Goal: Information Seeking & Learning: Learn about a topic

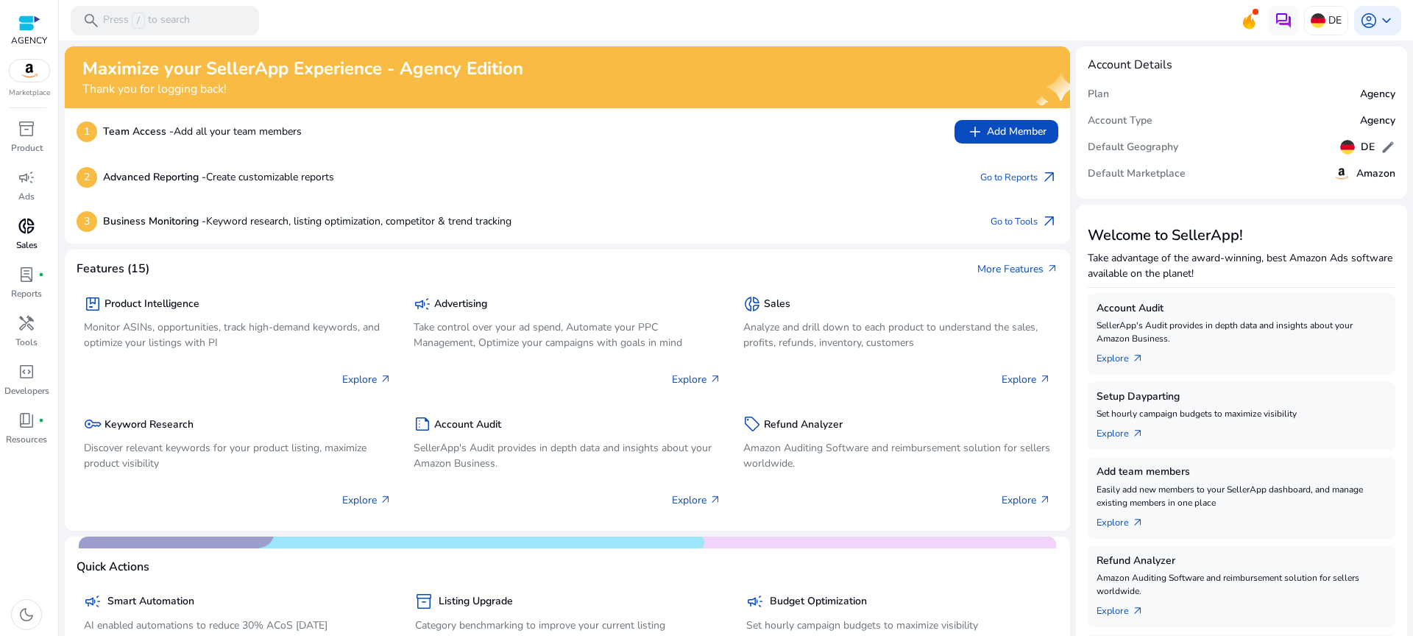
click at [7, 253] on link "donut_small Sales" at bounding box center [26, 238] width 53 height 49
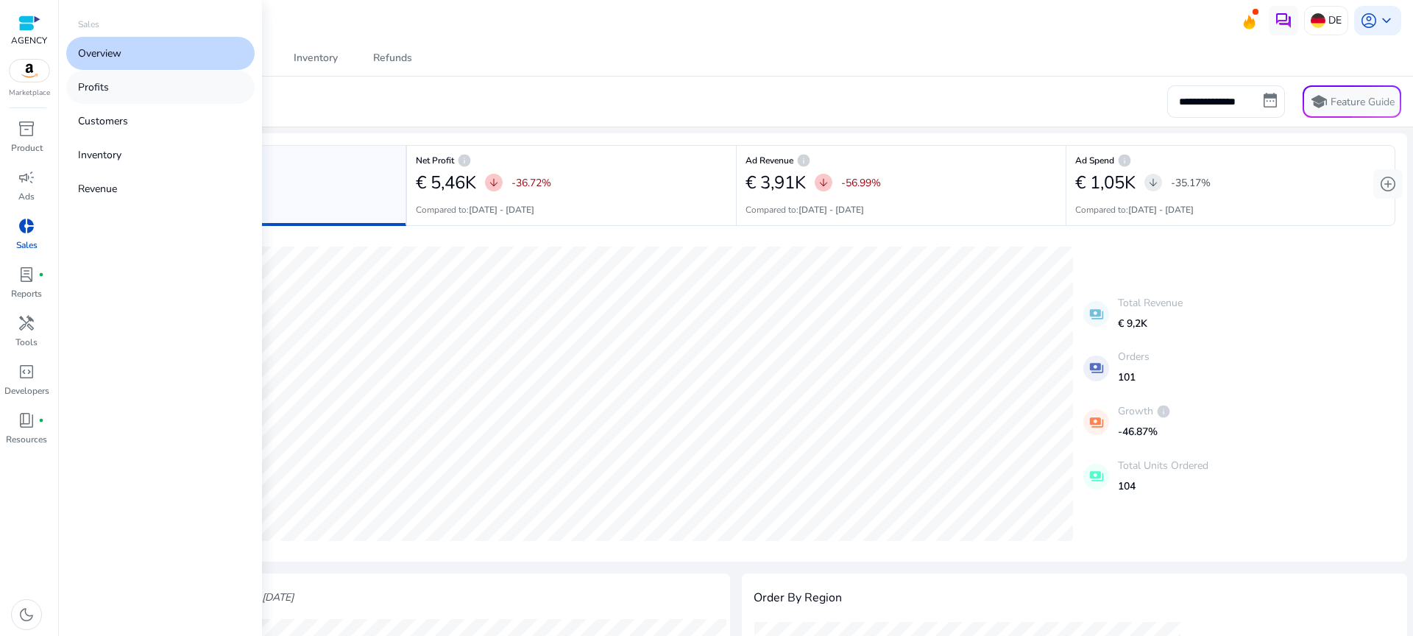
click at [141, 93] on link "Profits" at bounding box center [160, 87] width 188 height 33
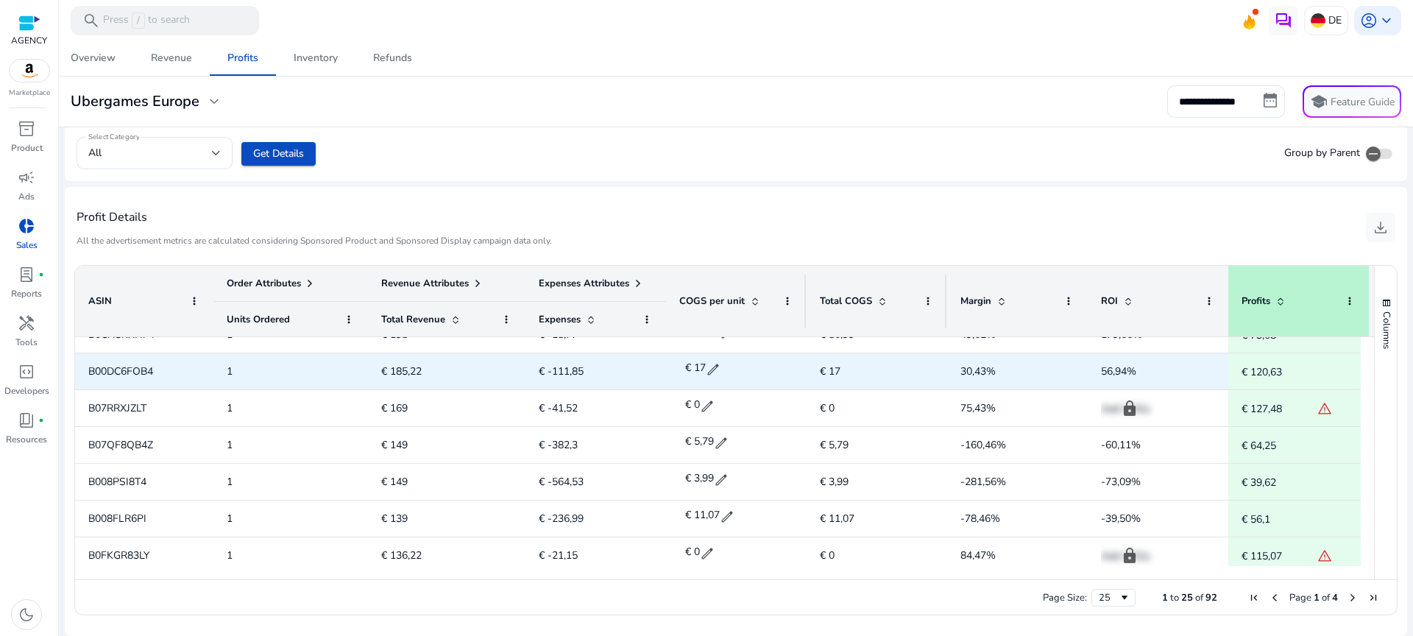
scroll to position [691, 0]
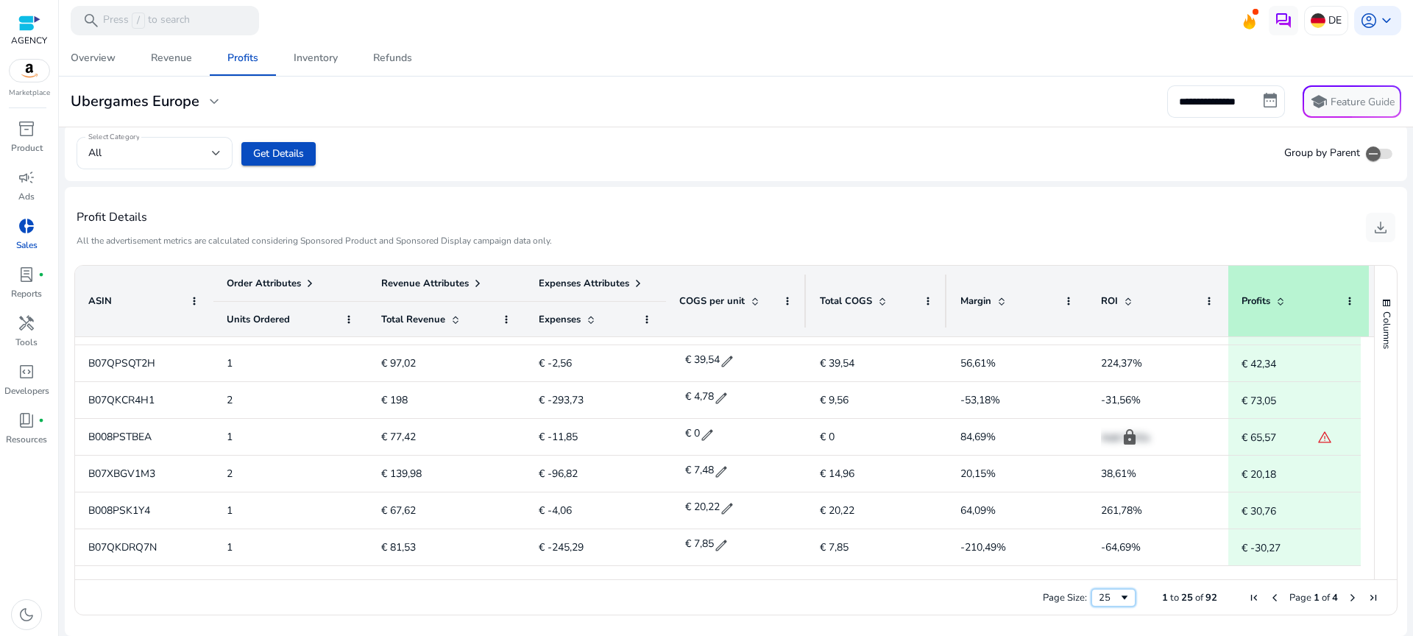
click at [1119, 599] on span "Page Size" at bounding box center [1125, 598] width 12 height 12
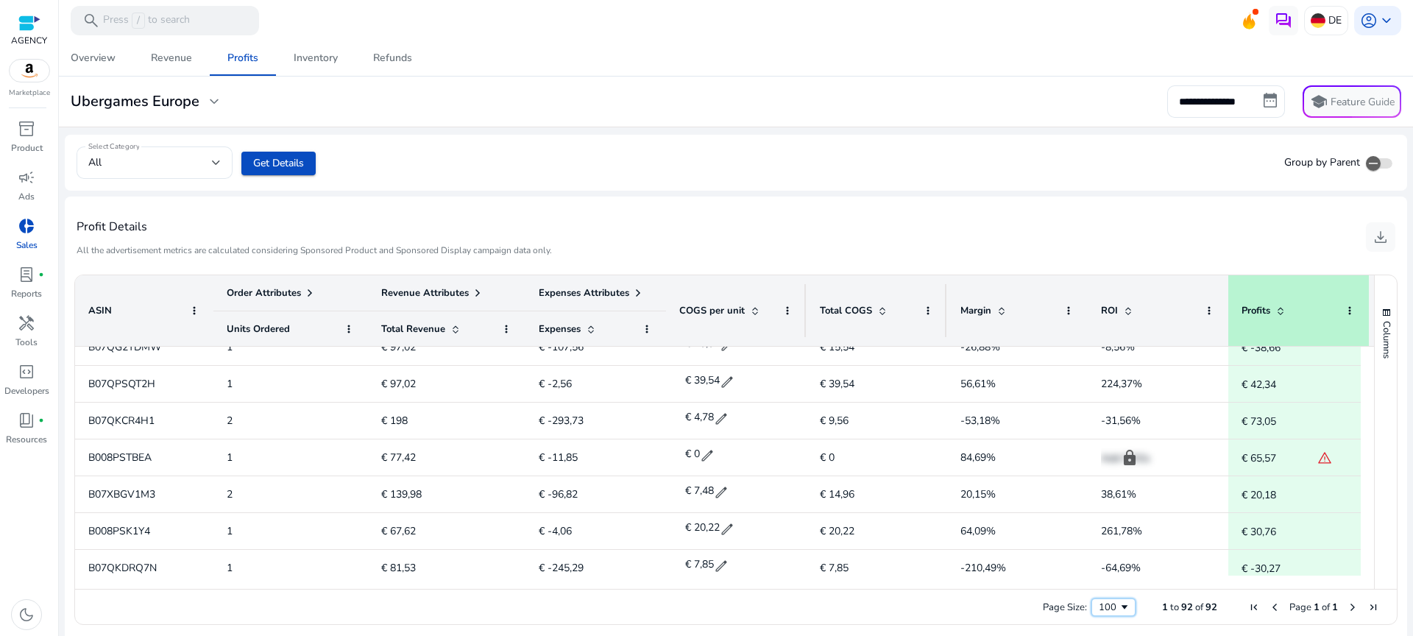
scroll to position [0, 0]
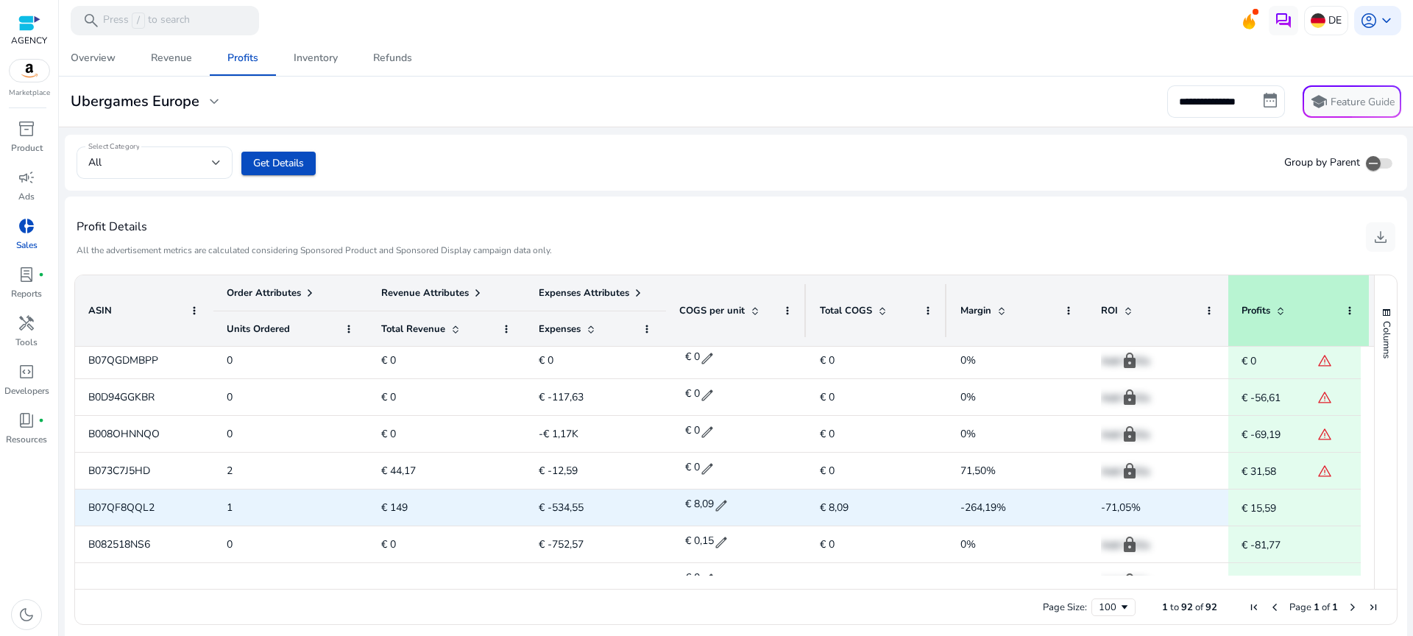
click at [724, 503] on span "edit" at bounding box center [721, 505] width 15 height 15
click at [768, 502] on span "close" at bounding box center [767, 506] width 16 height 16
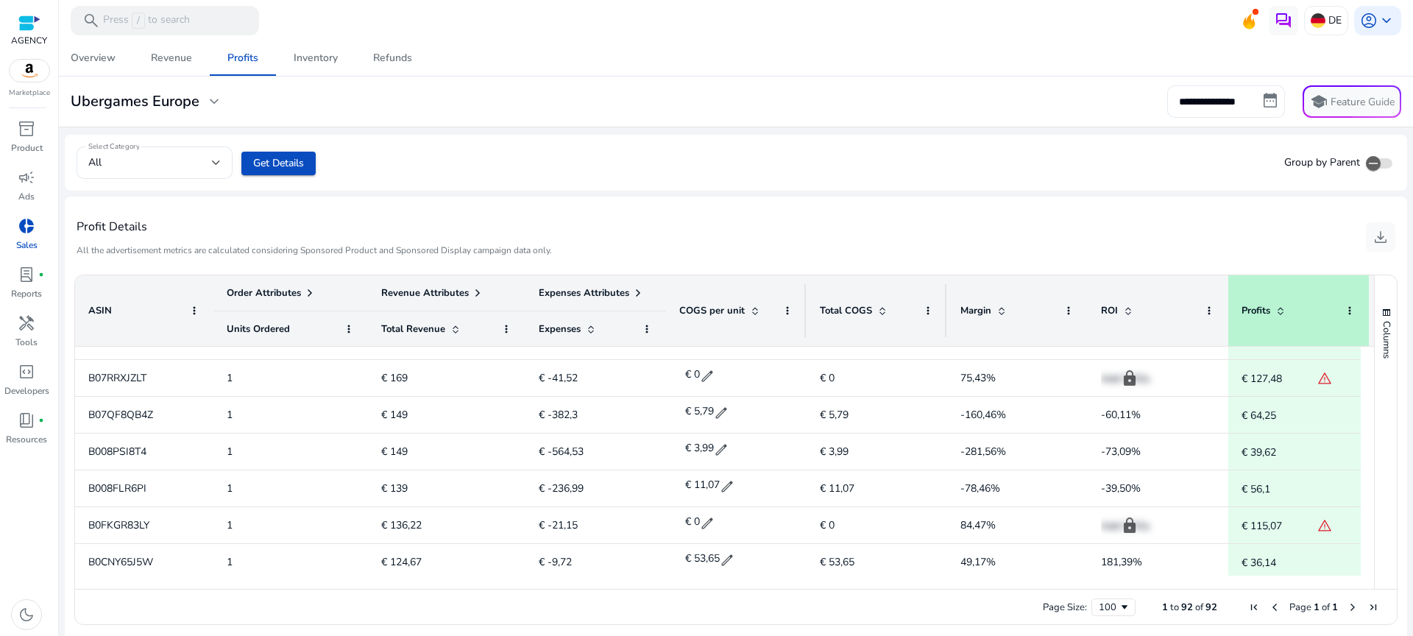
click at [1248, 95] on input "**********" at bounding box center [1226, 101] width 118 height 32
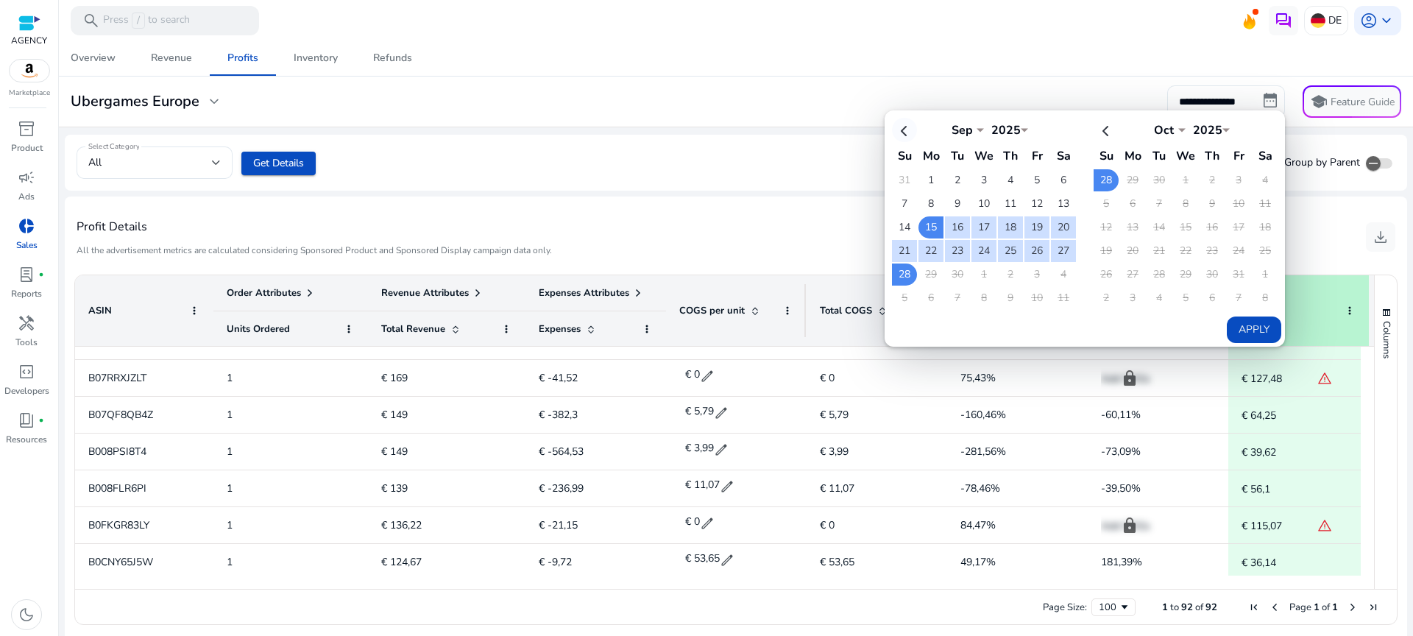
click at [900, 132] on th at bounding box center [904, 130] width 25 height 24
click at [1055, 129] on th at bounding box center [1063, 130] width 25 height 24
click at [927, 179] on td "1" at bounding box center [931, 180] width 25 height 22
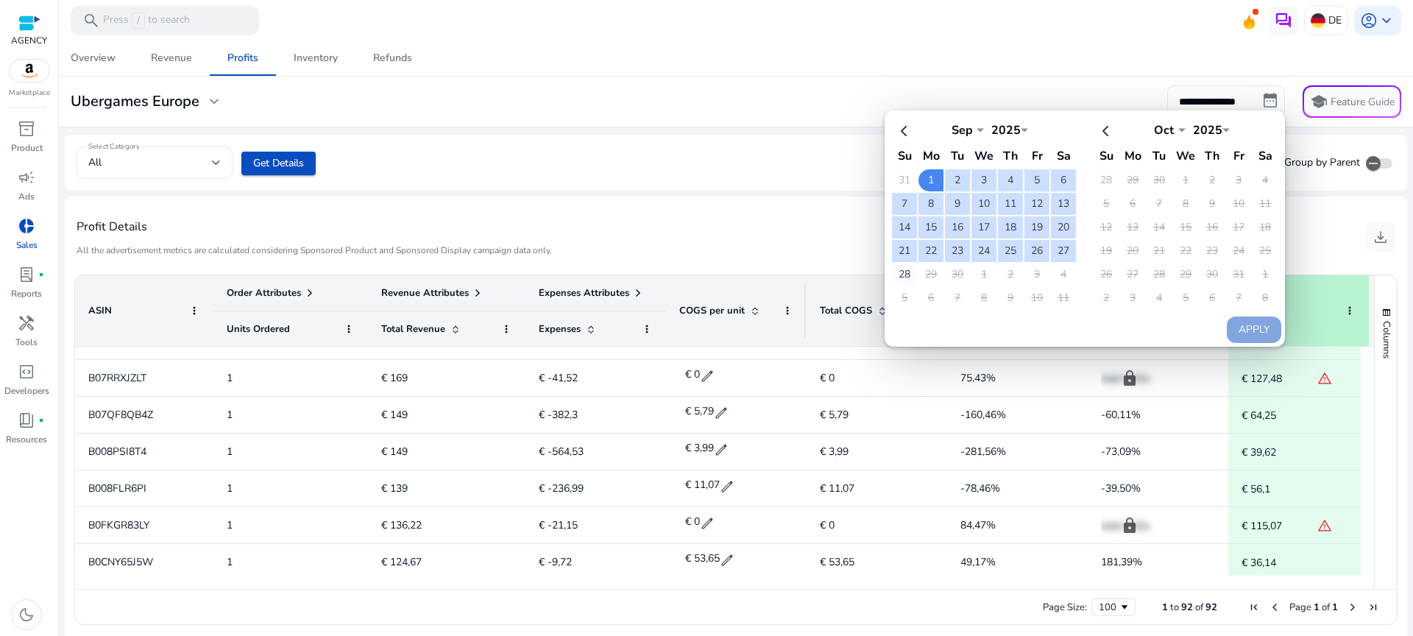
click at [899, 275] on td "28" at bounding box center [904, 275] width 25 height 22
click at [905, 124] on th at bounding box center [904, 130] width 25 height 24
select select "*"
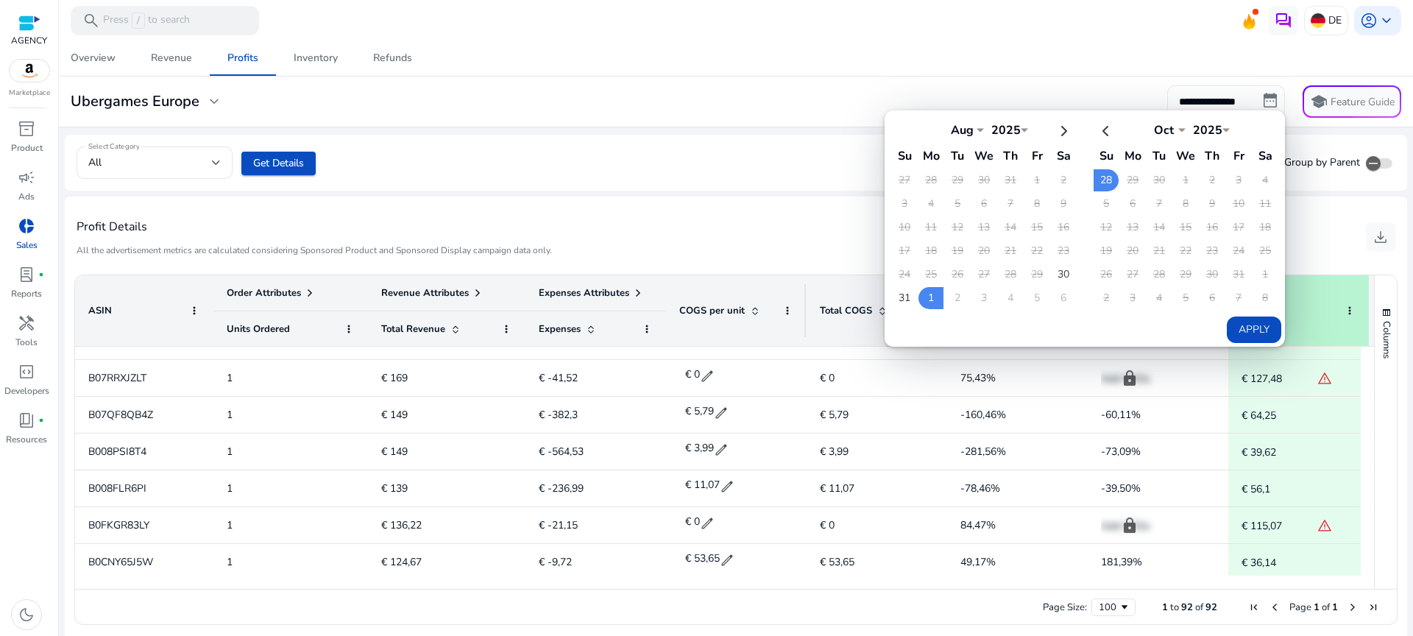
click at [1249, 321] on button "Apply" at bounding box center [1254, 330] width 54 height 26
type input "**********"
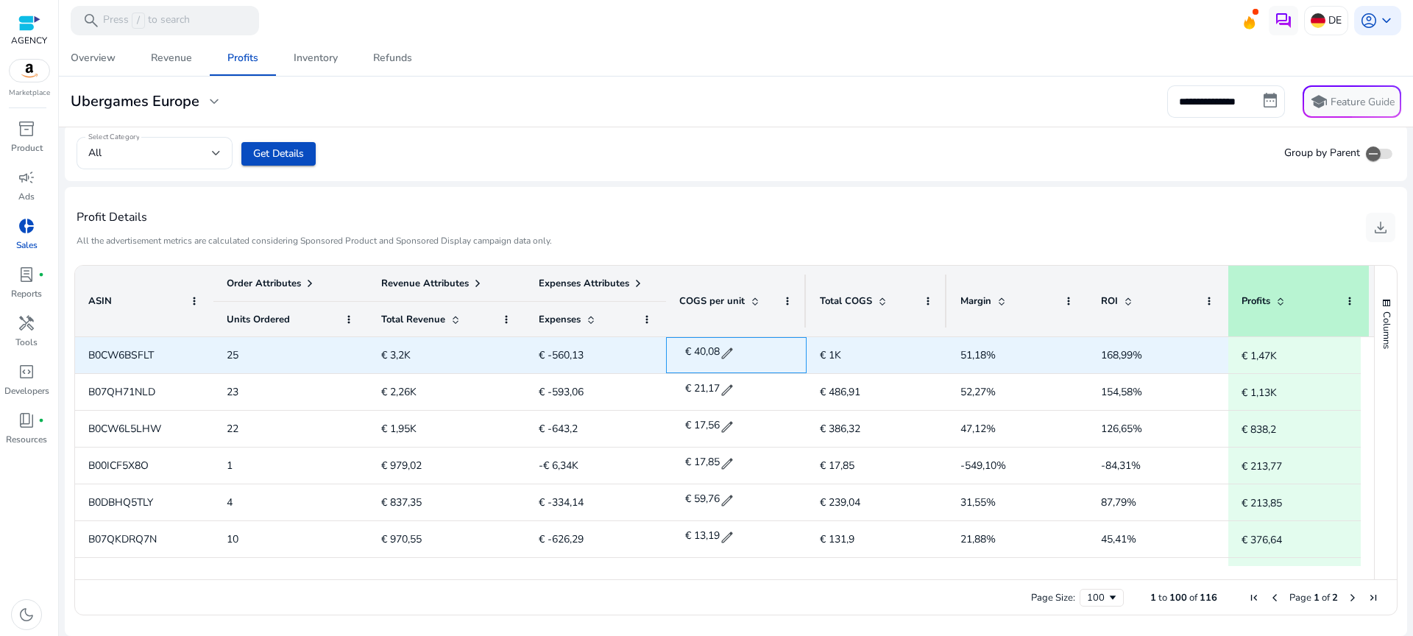
click at [710, 350] on span "€ 40,08" at bounding box center [702, 351] width 35 height 14
click at [125, 350] on span "B0CW6BSFLT" at bounding box center [121, 355] width 66 height 14
copy span "B0CW6BSFLT"
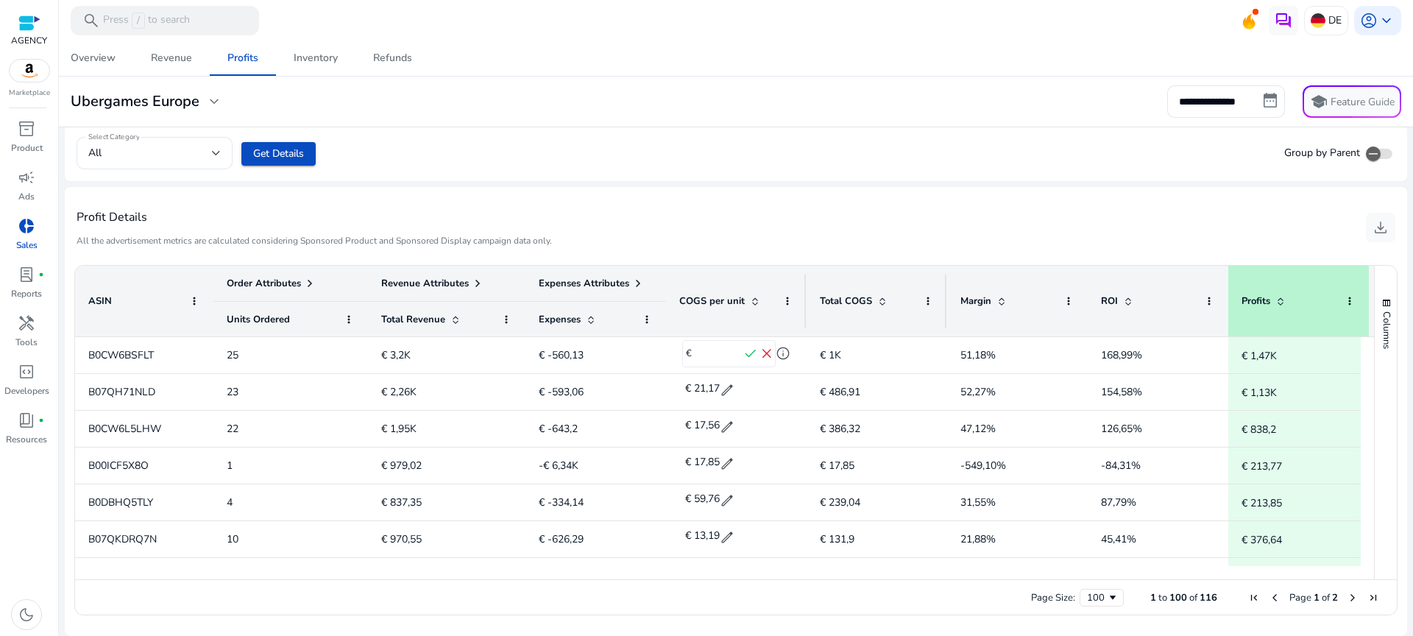
click at [755, 228] on div "Profit Details All the advertisement metrics are calculated considering Sponsor…" at bounding box center [736, 227] width 1319 height 57
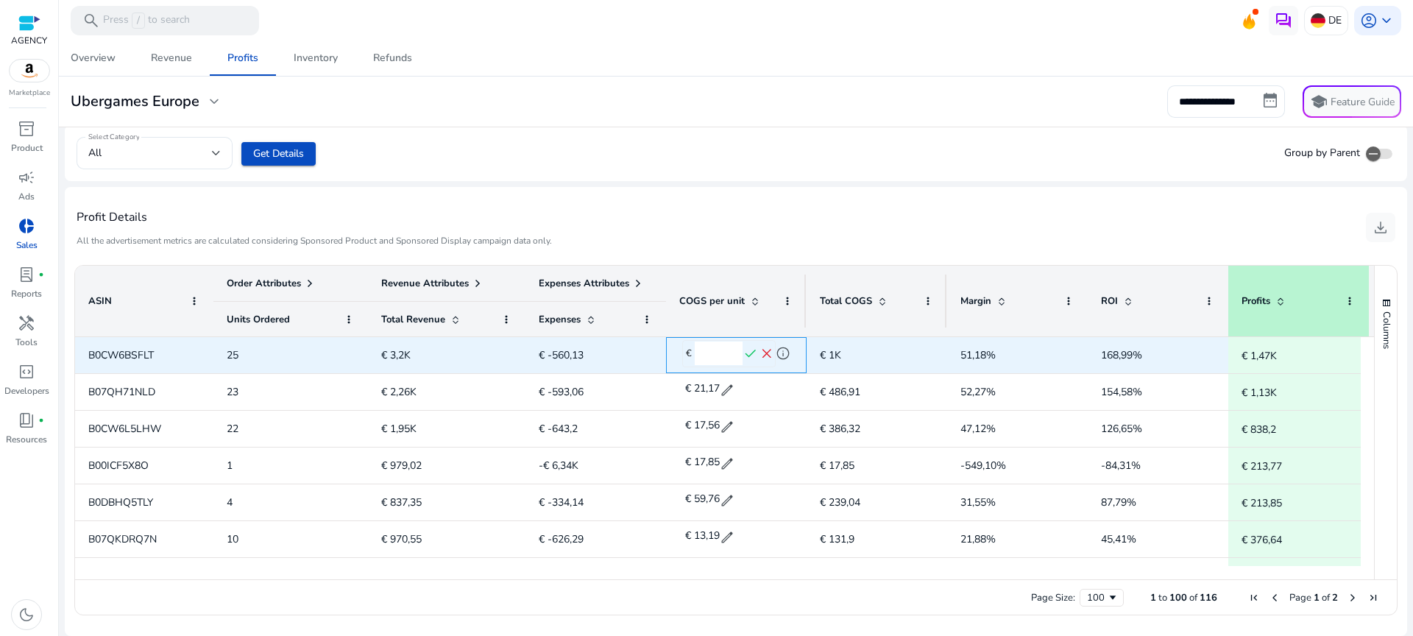
click at [768, 352] on span "close" at bounding box center [767, 354] width 16 height 16
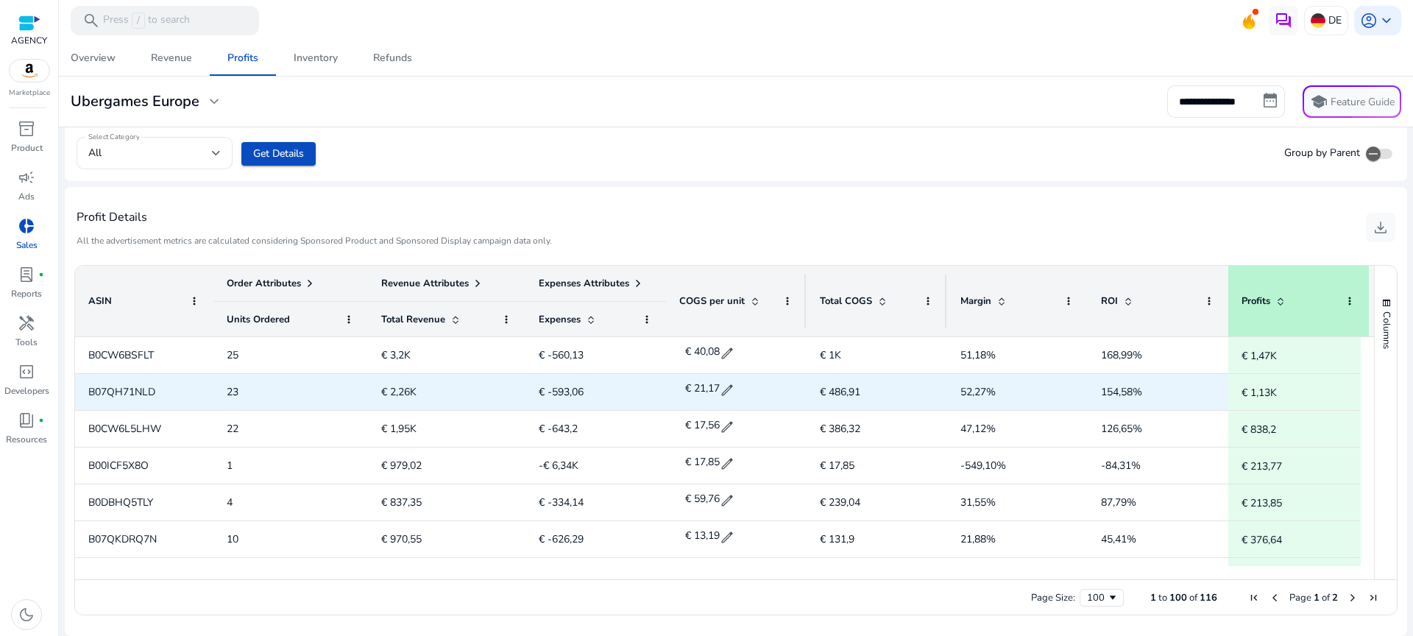
click at [118, 398] on span "B07QH71NLD" at bounding box center [121, 392] width 67 height 14
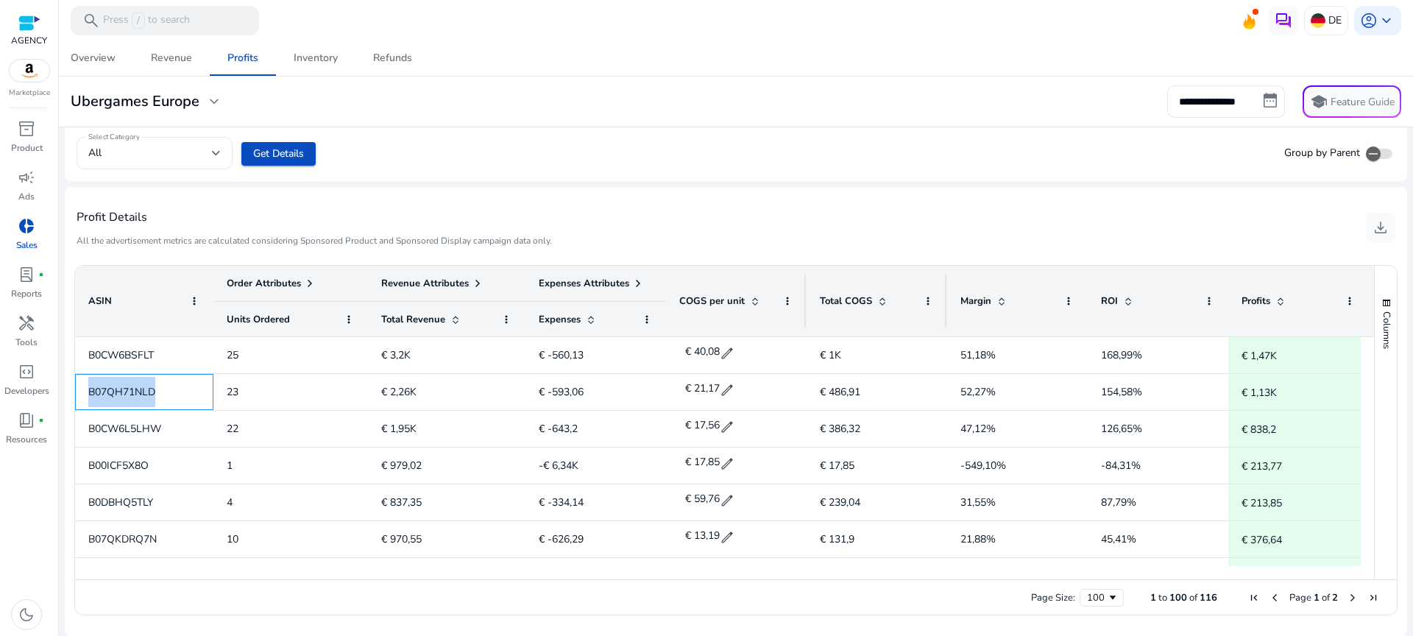
copy span "B07QH71NLD"
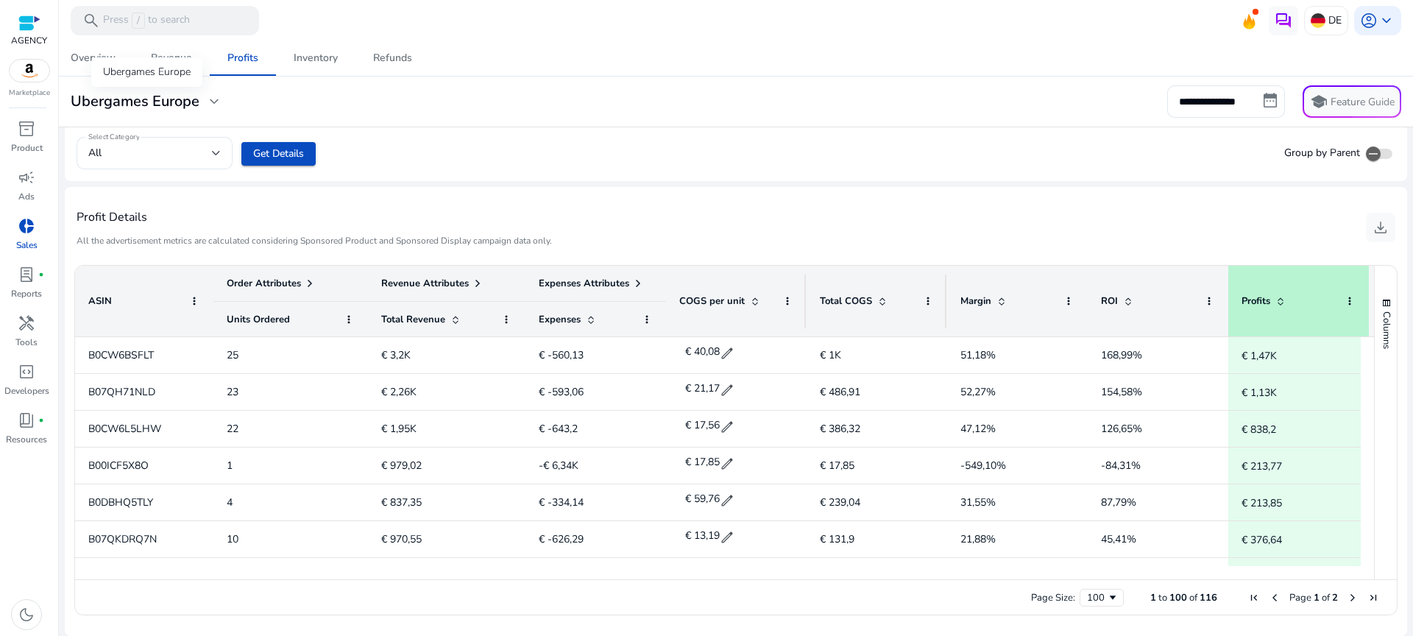
click at [199, 87] on div "Ubergames Europe" at bounding box center [146, 71] width 111 height 29
click at [209, 99] on span "expand_more" at bounding box center [214, 102] width 18 height 18
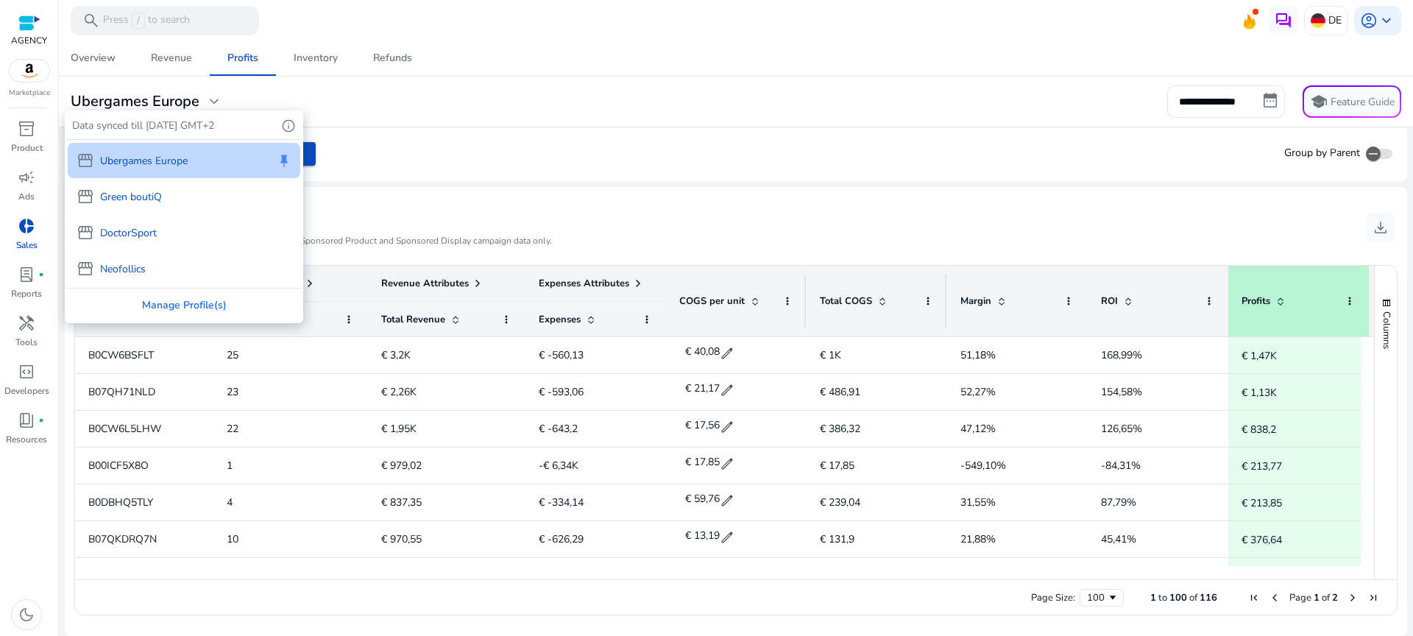
click at [150, 197] on p "Green boutiQ" at bounding box center [131, 196] width 62 height 15
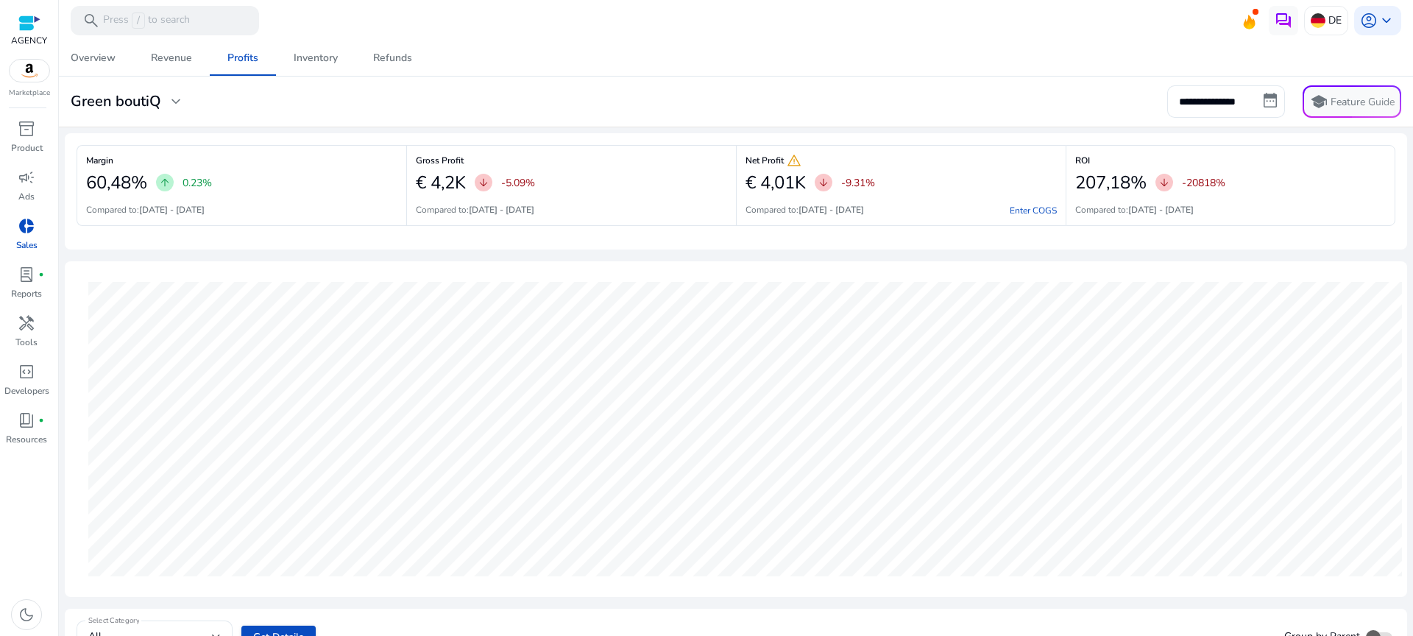
click at [561, 67] on div "Overview Revenue Profits Inventory Refunds" at bounding box center [736, 57] width 1366 height 35
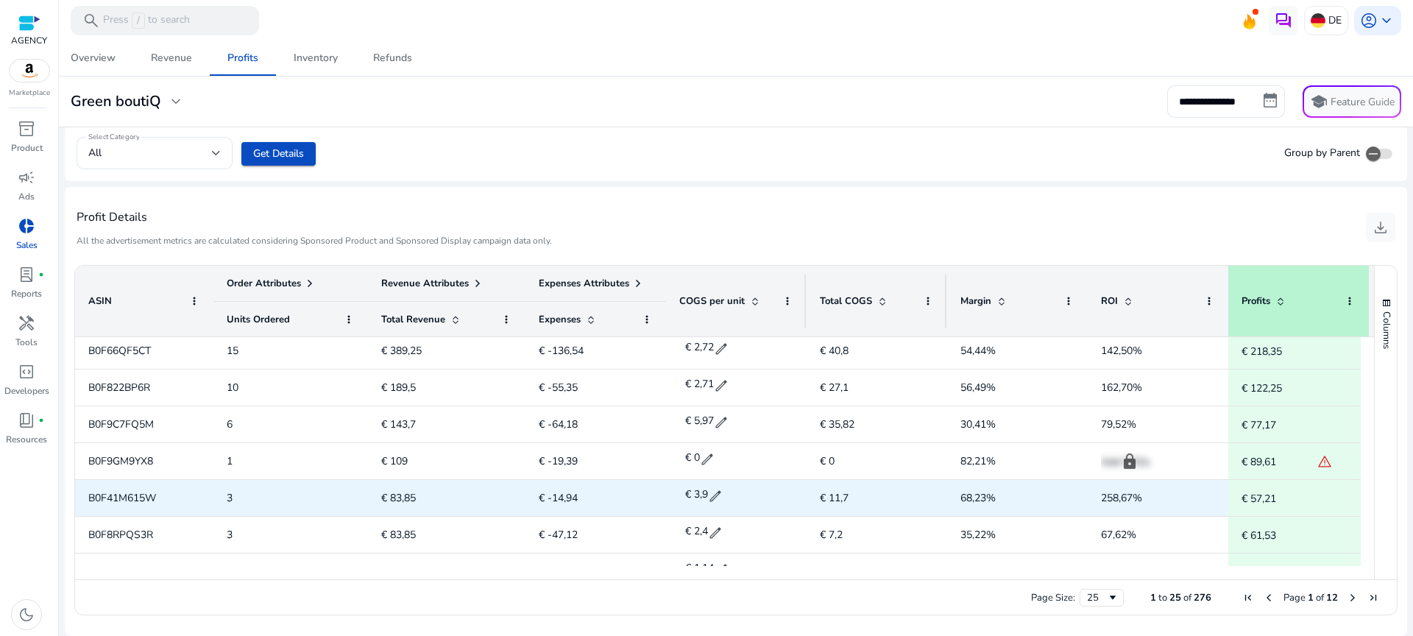
scroll to position [121, 0]
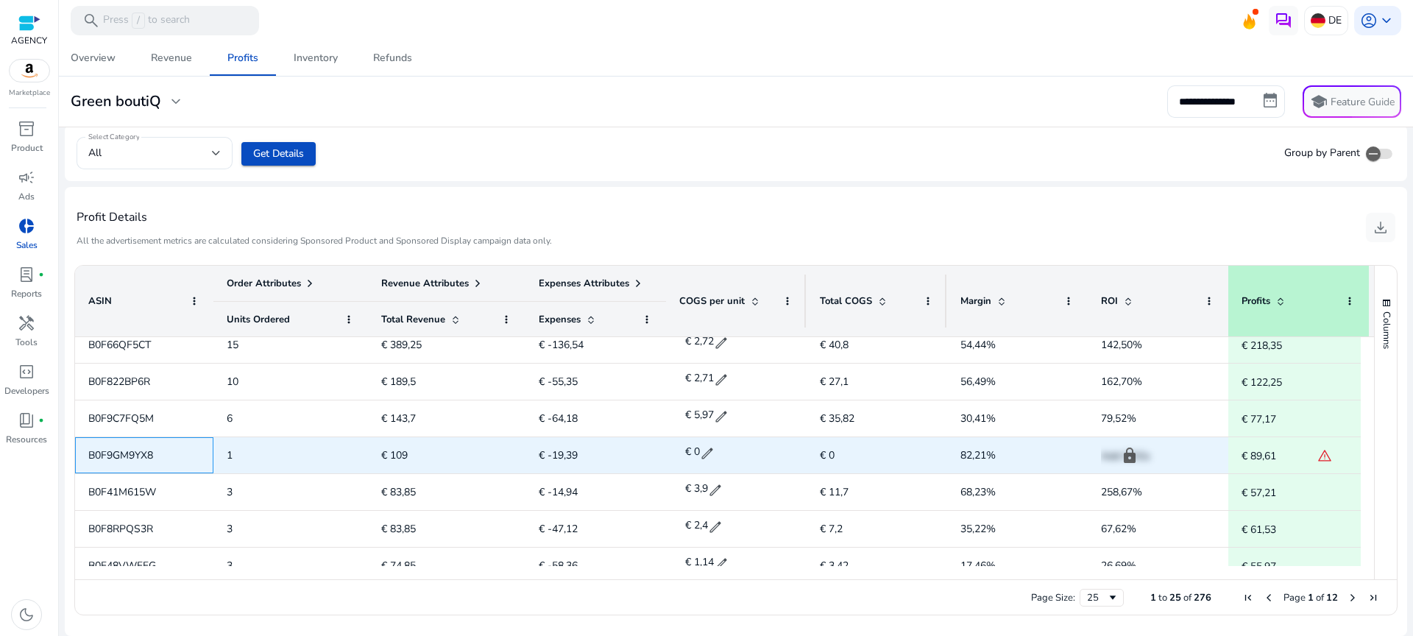
click at [138, 456] on span "B0F9GM9YX8" at bounding box center [120, 455] width 65 height 14
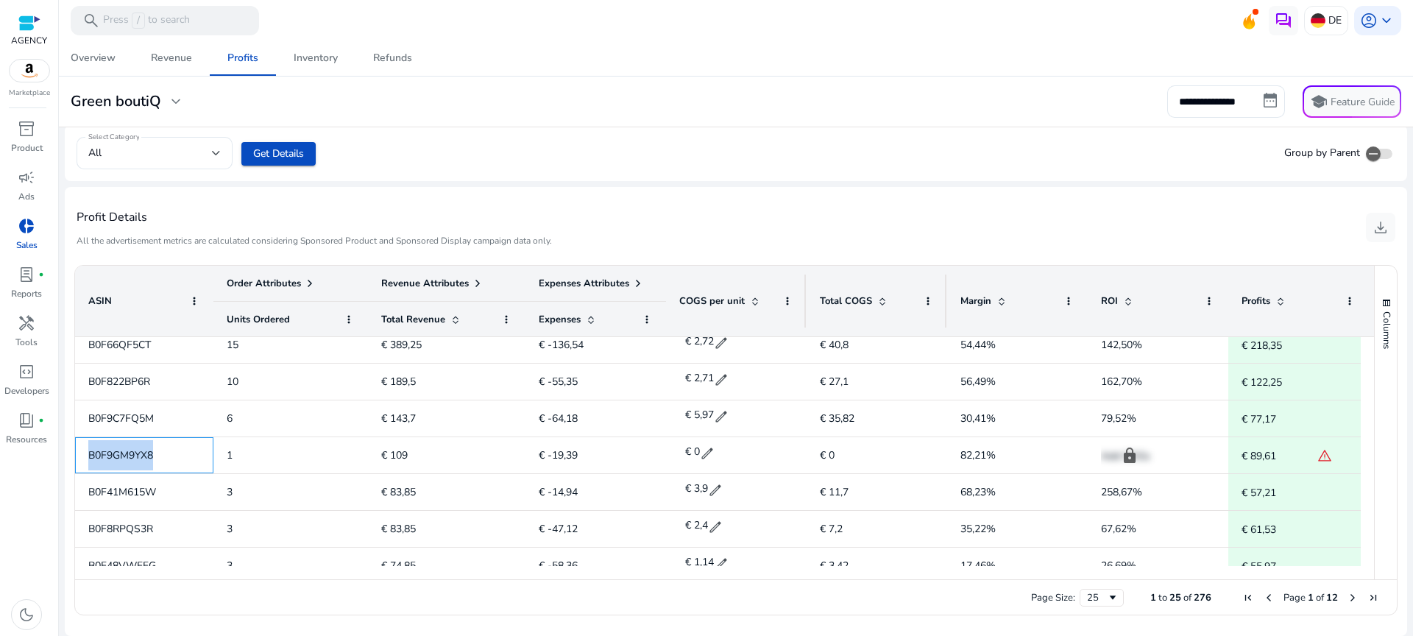
copy span "B0F9GM9YX8"
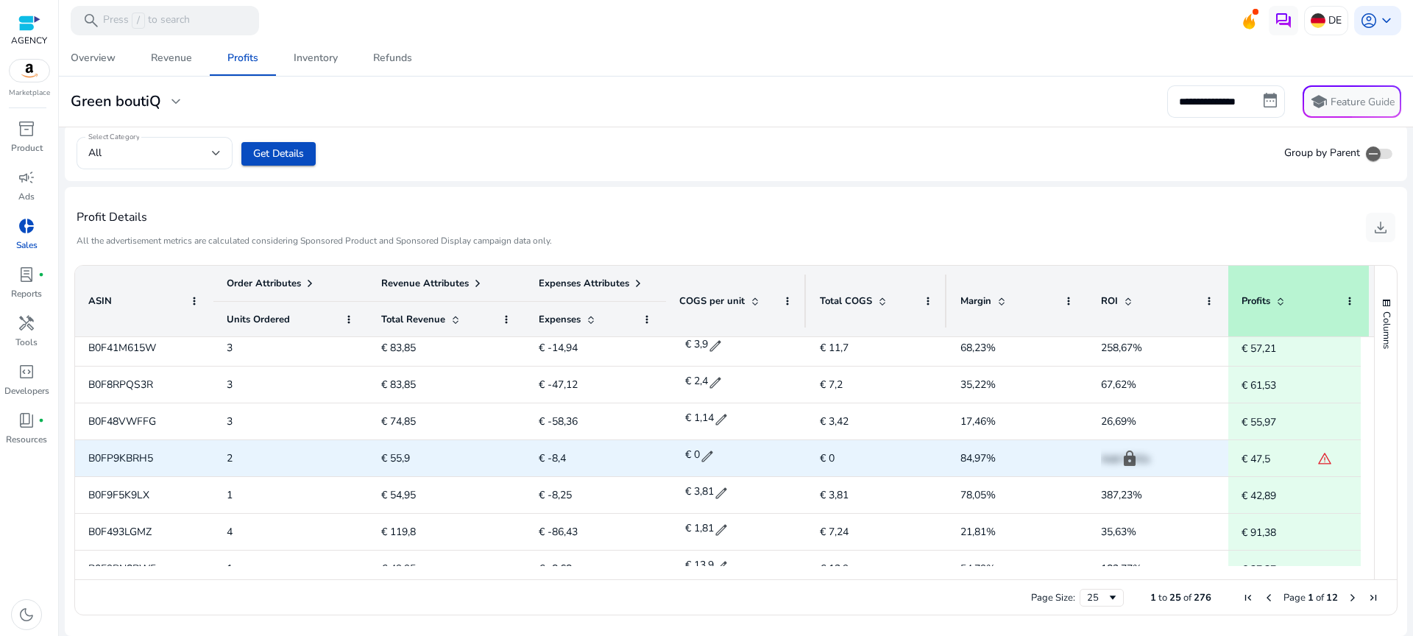
scroll to position [279, 0]
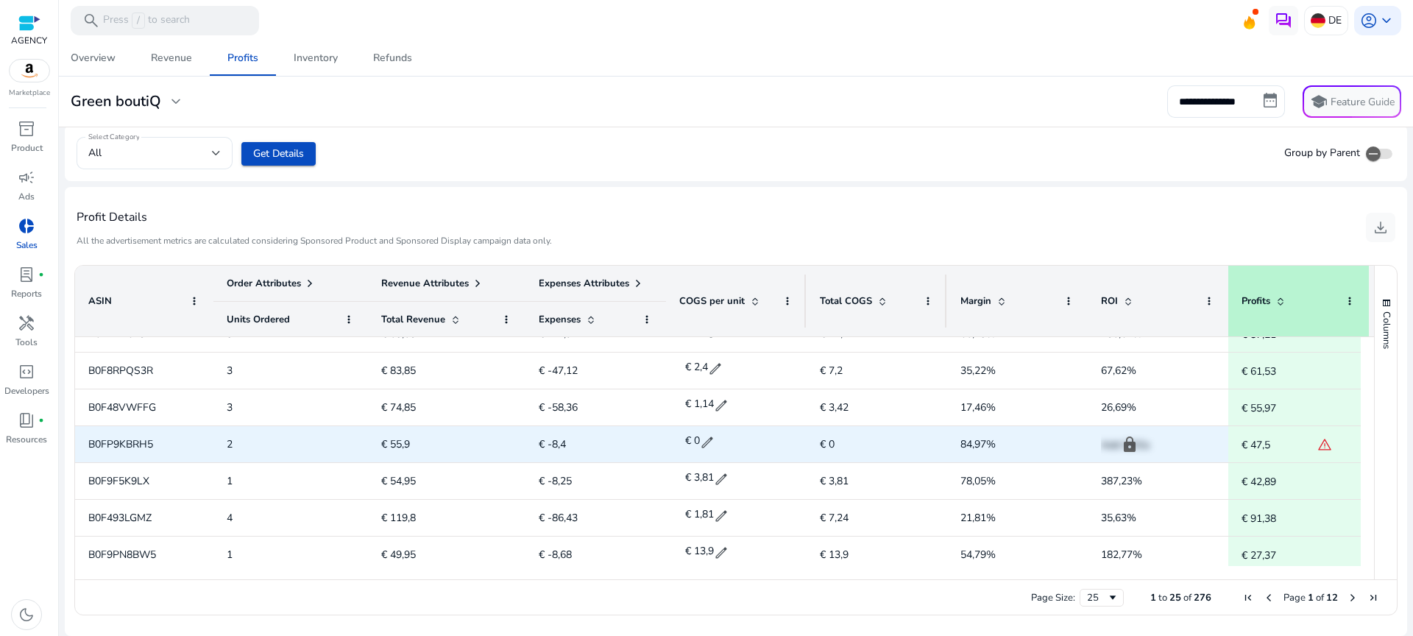
click at [135, 442] on span "B0FP9KBRH5" at bounding box center [120, 444] width 65 height 14
copy span "B0FP9KBRH5"
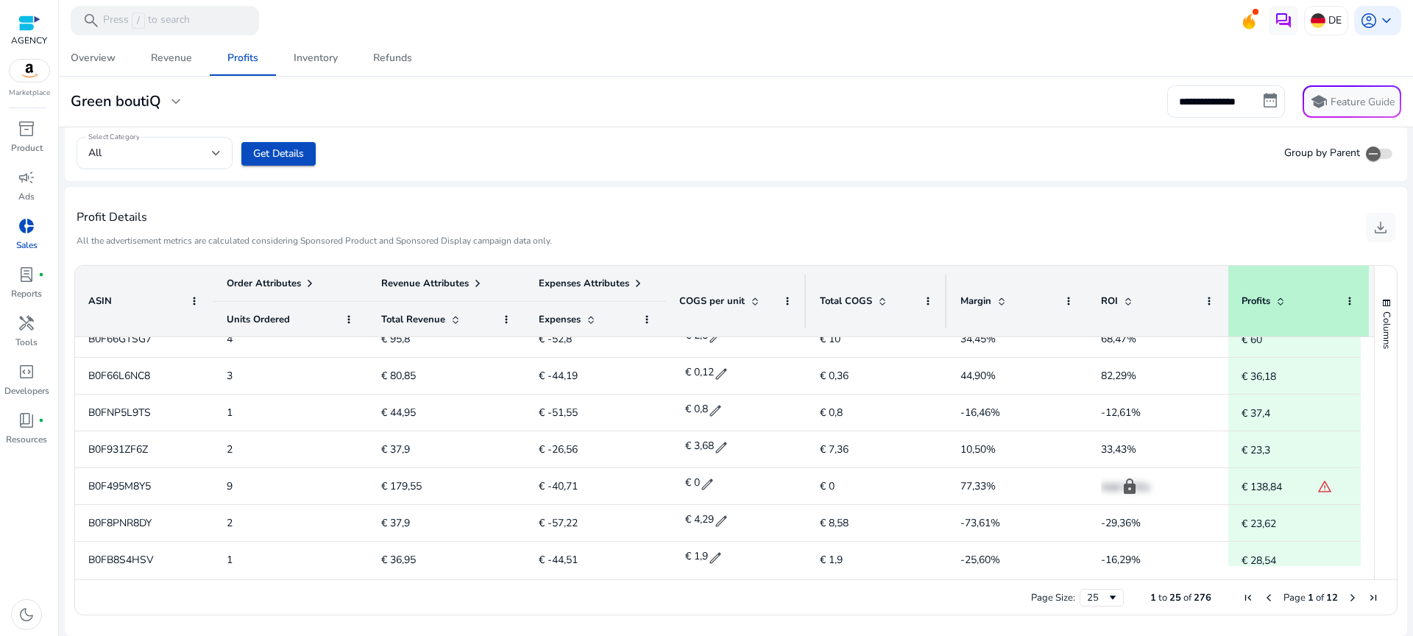
scroll to position [690, 0]
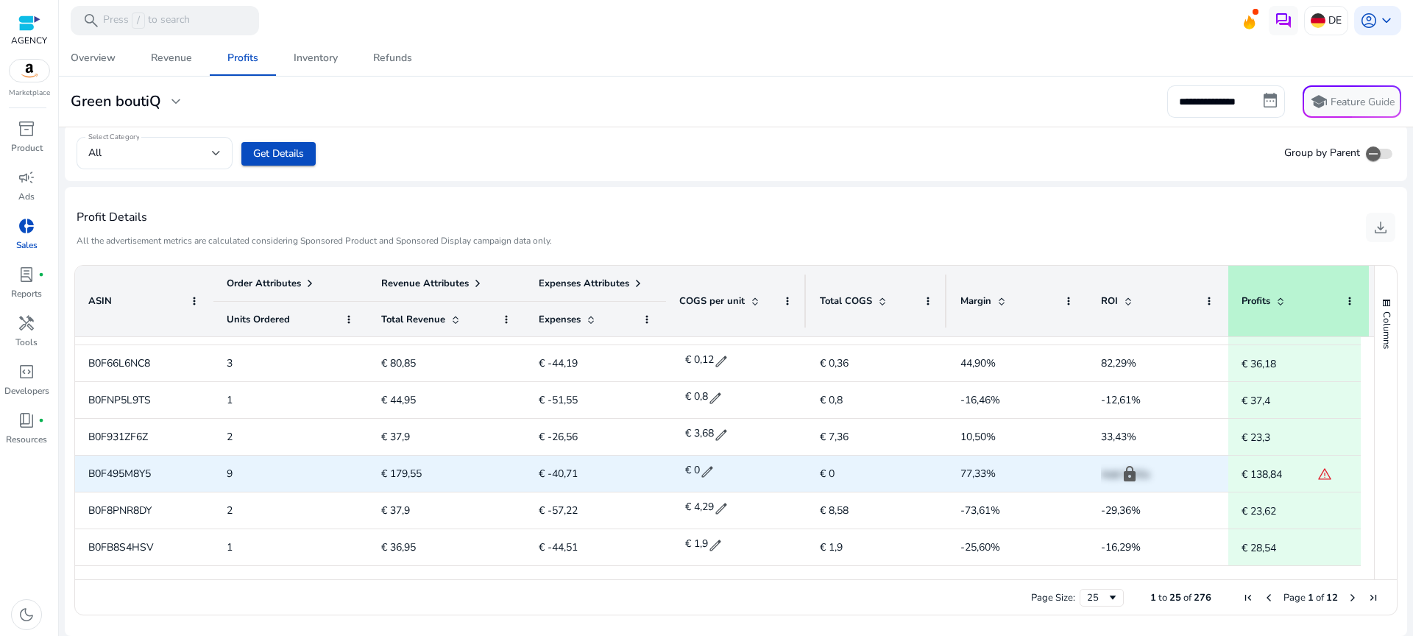
click at [120, 467] on span "B0F495M8Y5" at bounding box center [119, 474] width 63 height 14
copy span "B0F495M8Y5"
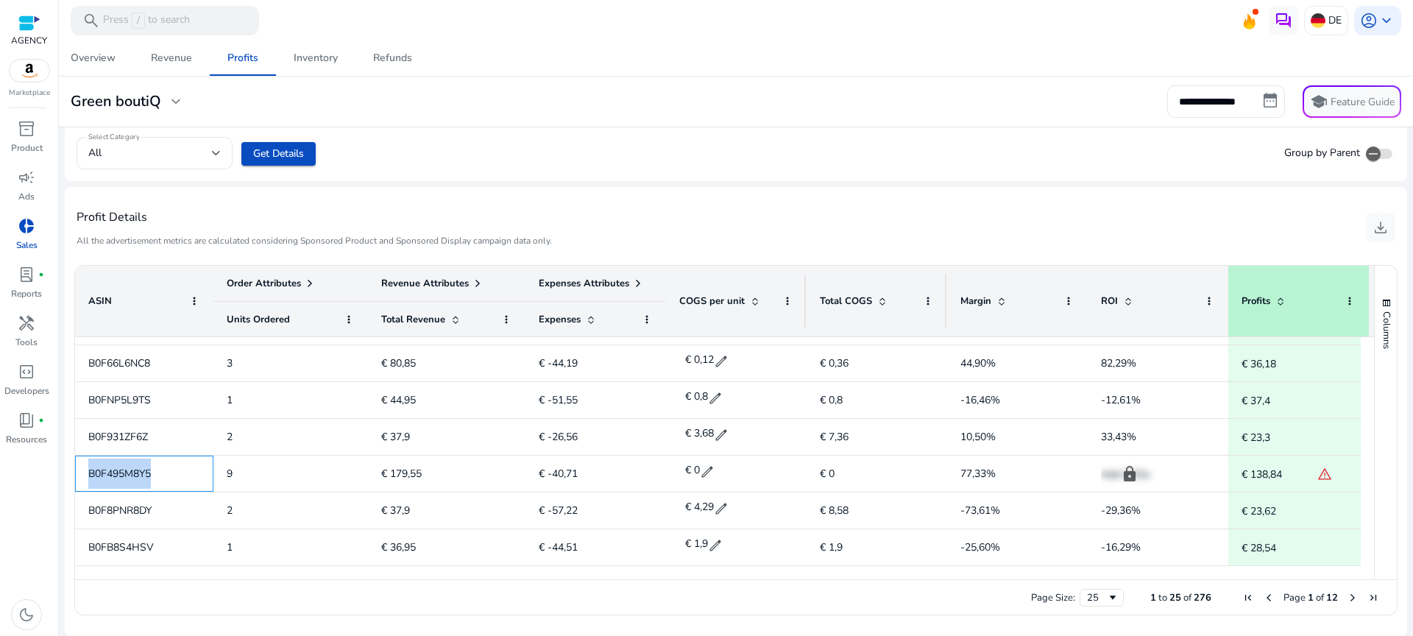
copy span "B0F495M8Y5"
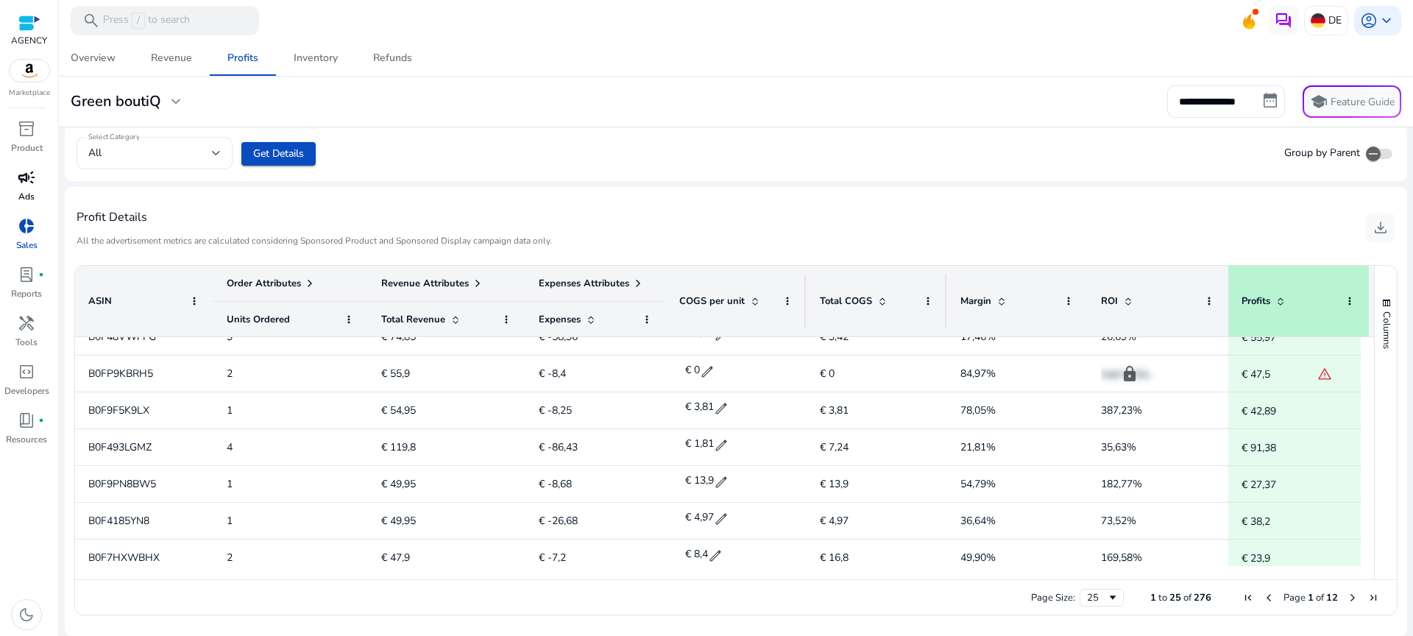
scroll to position [270, 0]
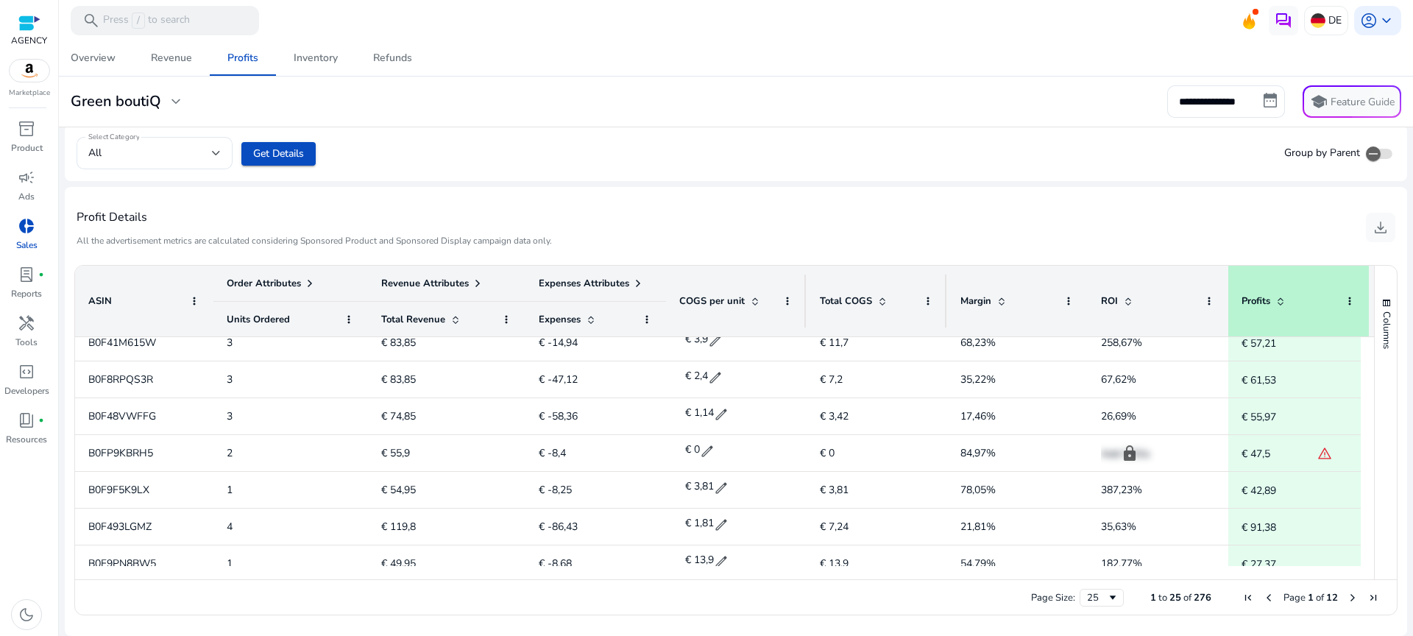
click at [144, 450] on span "B0FP9KBRH5" at bounding box center [120, 453] width 65 height 14
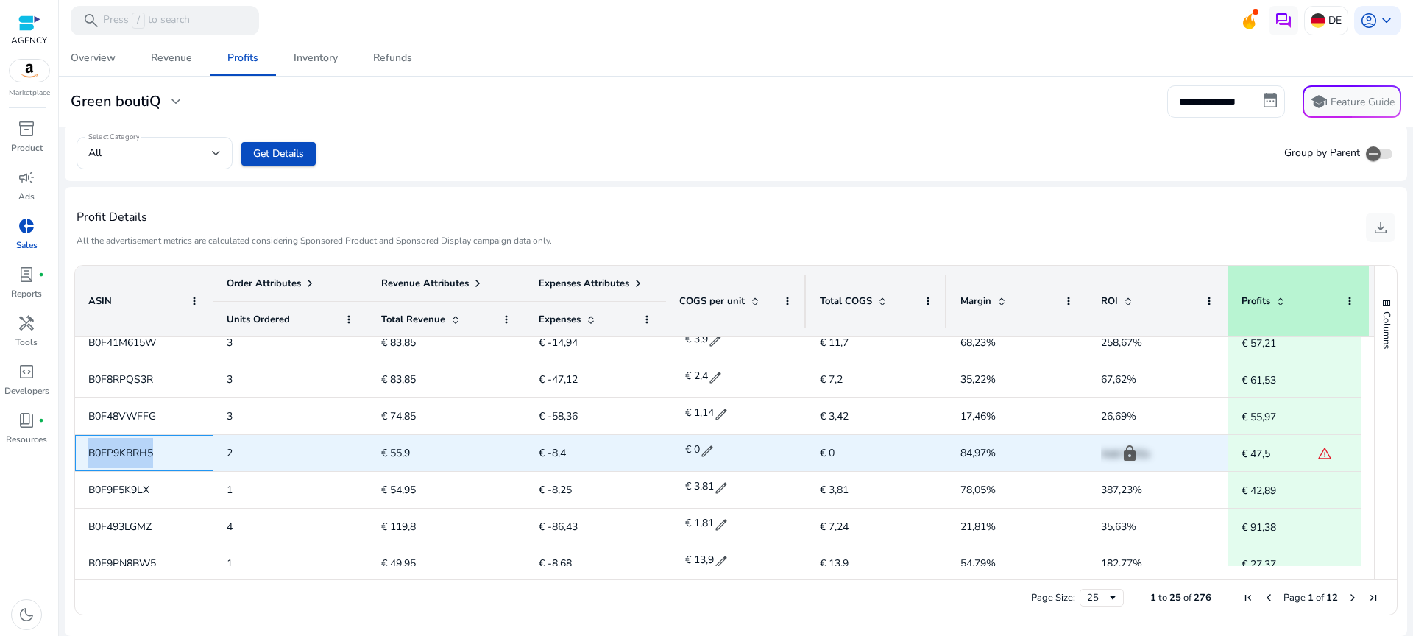
click at [144, 450] on span "B0FP9KBRH5" at bounding box center [120, 453] width 65 height 14
copy span "B0FP9KBRH5"
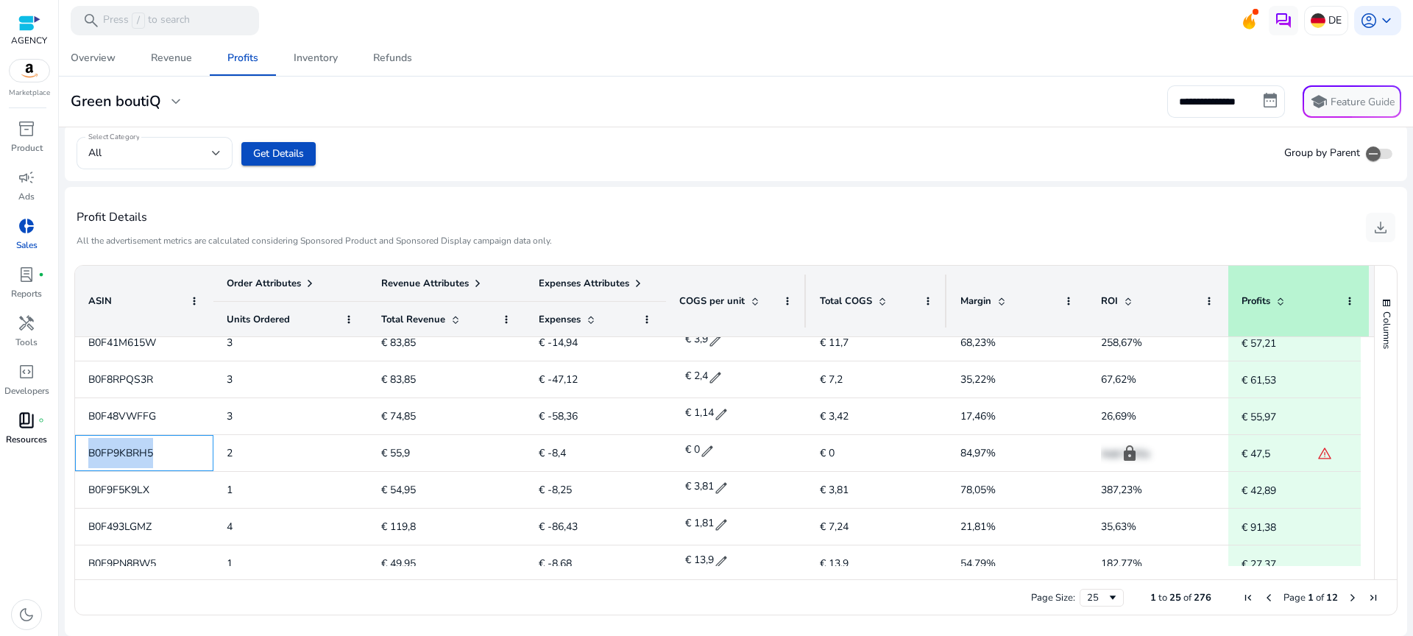
scroll to position [0, 0]
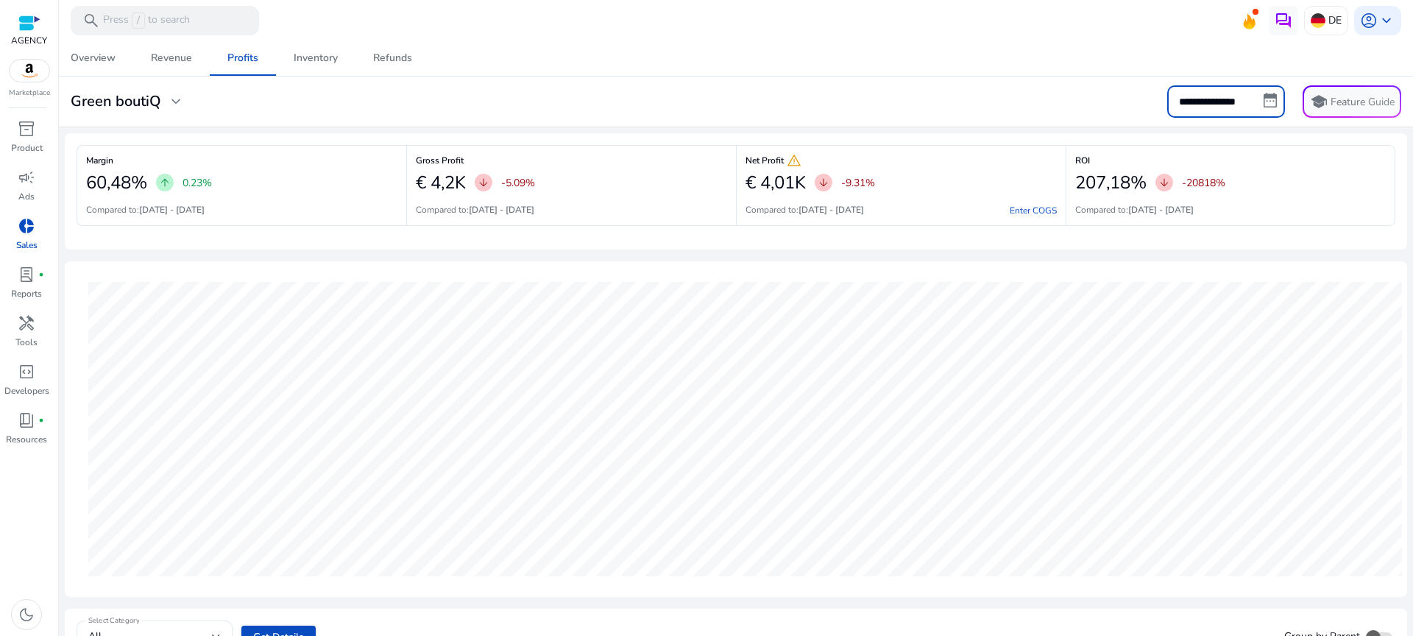
click at [1209, 99] on input "**********" at bounding box center [1226, 101] width 118 height 32
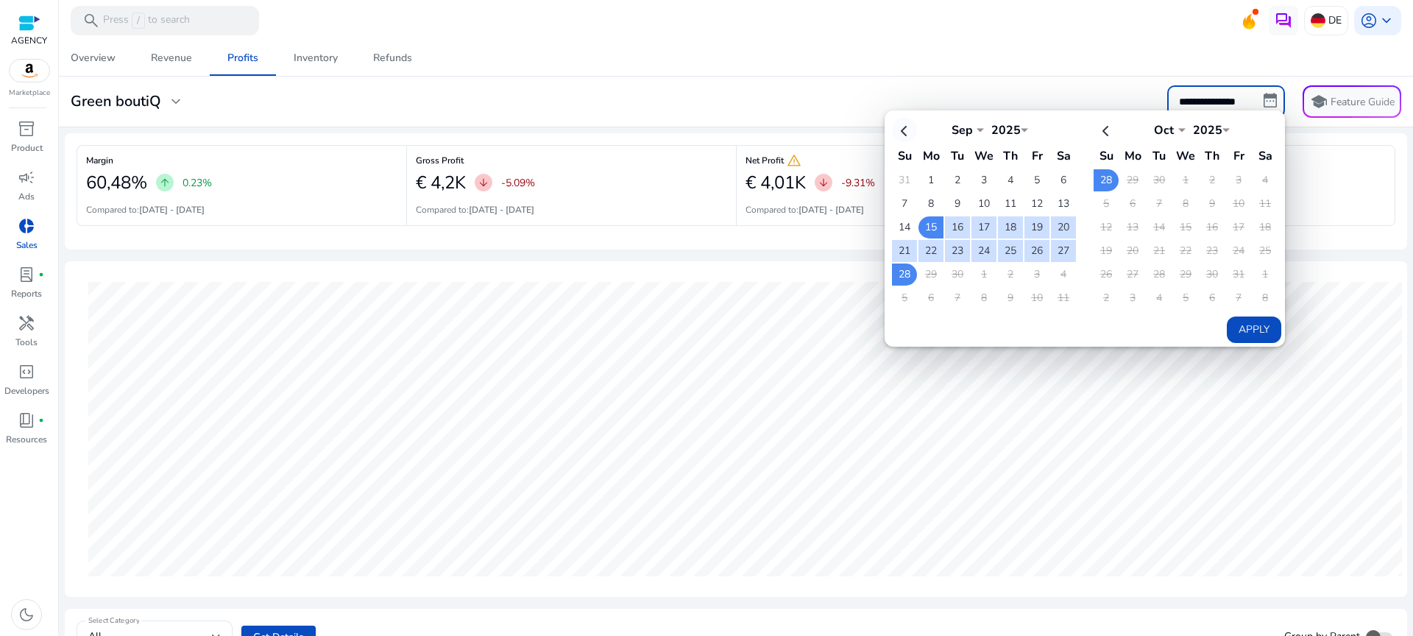
click at [906, 135] on th at bounding box center [904, 130] width 25 height 24
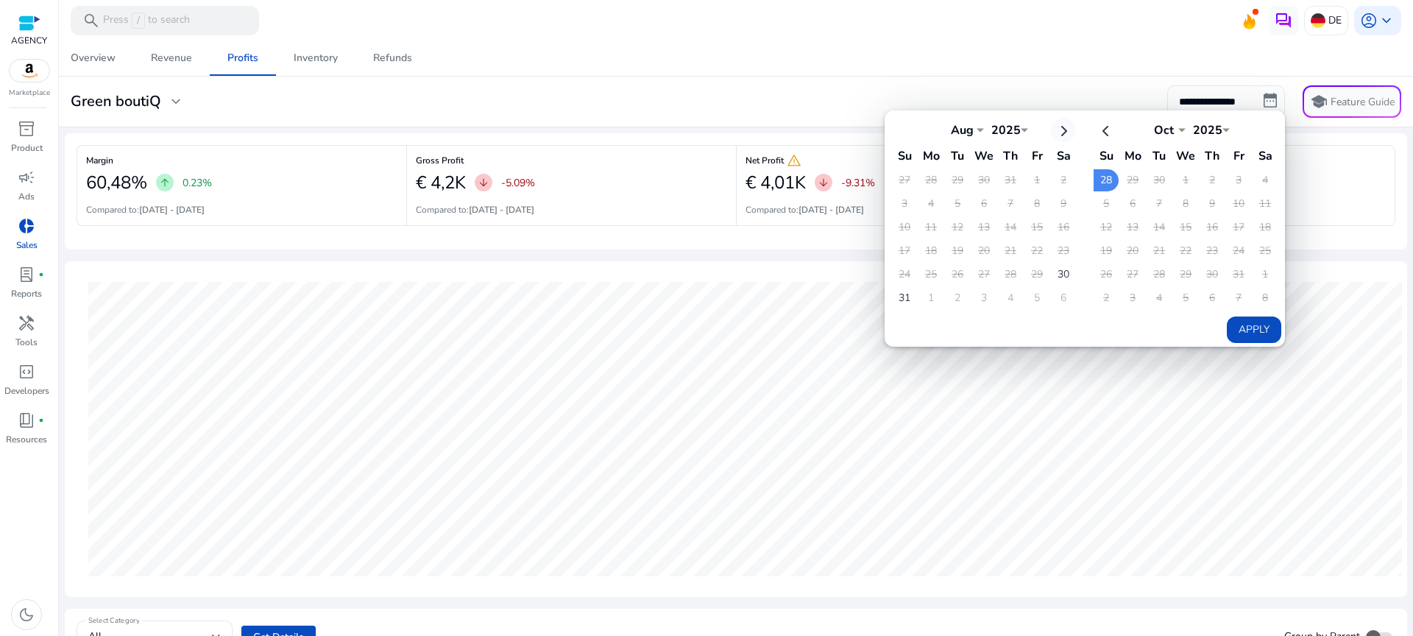
click at [1058, 131] on th at bounding box center [1063, 130] width 25 height 24
select select "*"
click at [930, 177] on td "1" at bounding box center [931, 180] width 25 height 22
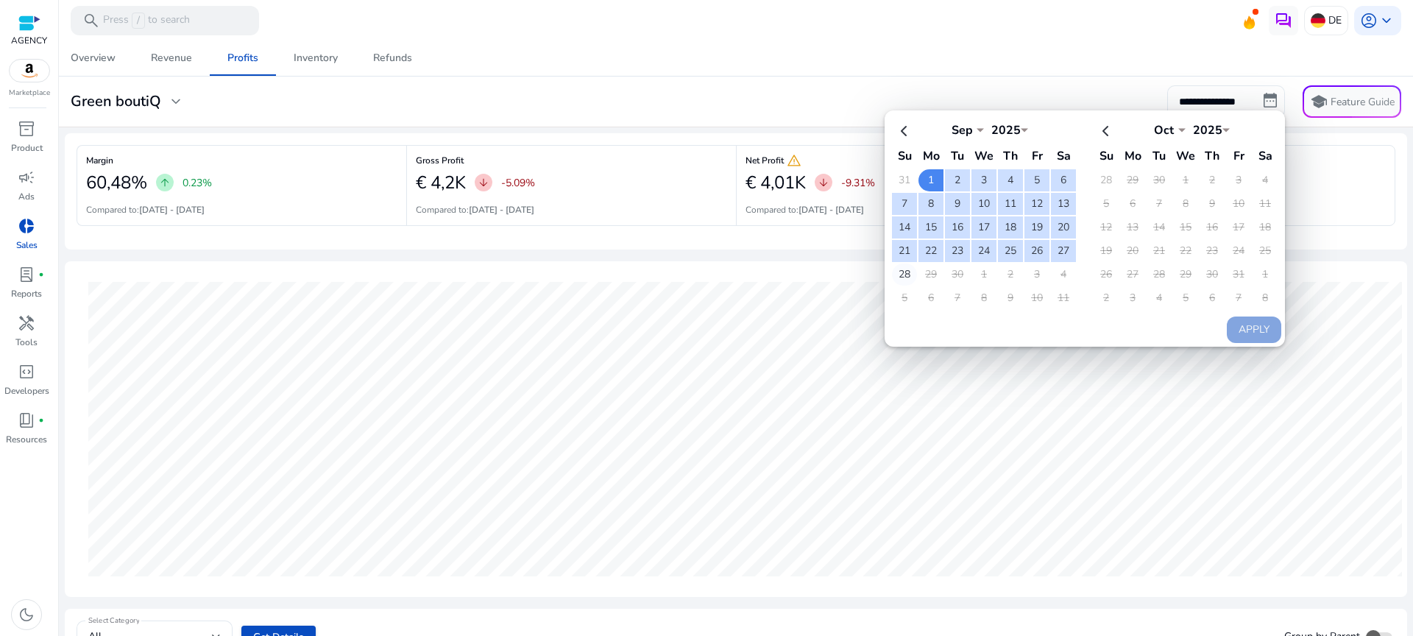
click at [897, 268] on td "28" at bounding box center [904, 275] width 25 height 22
click at [1235, 319] on button "Apply" at bounding box center [1254, 330] width 54 height 26
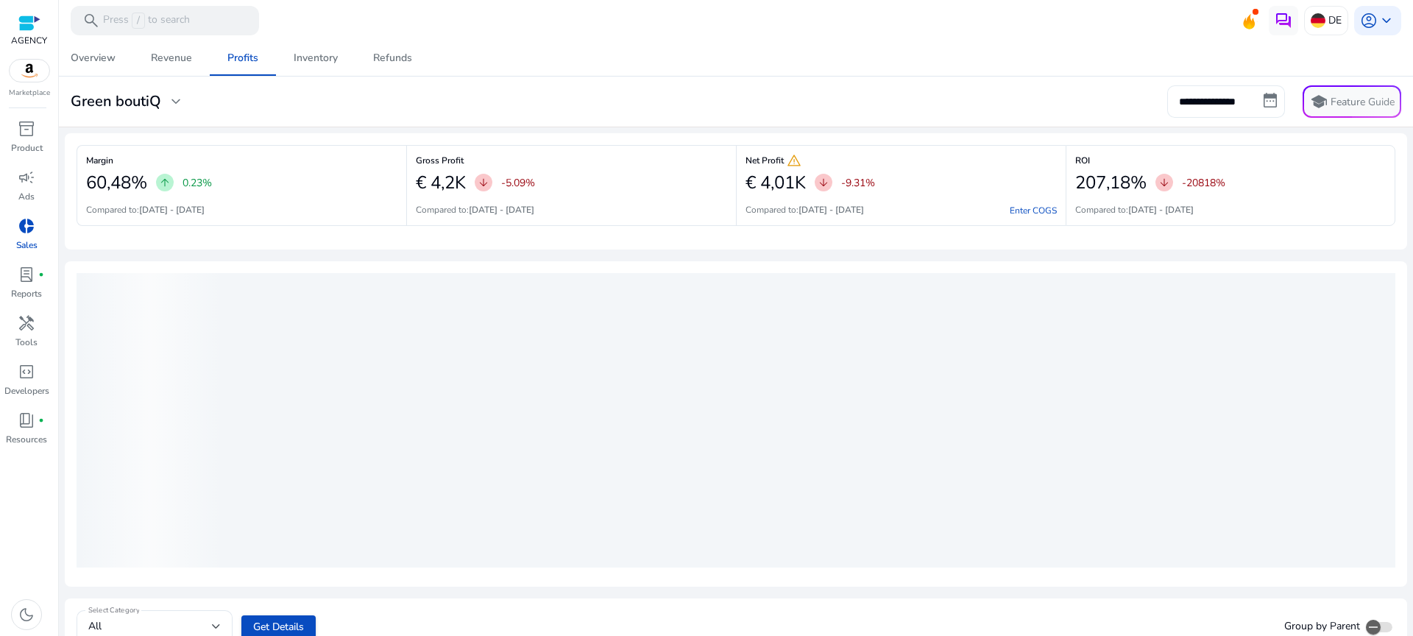
type input "**********"
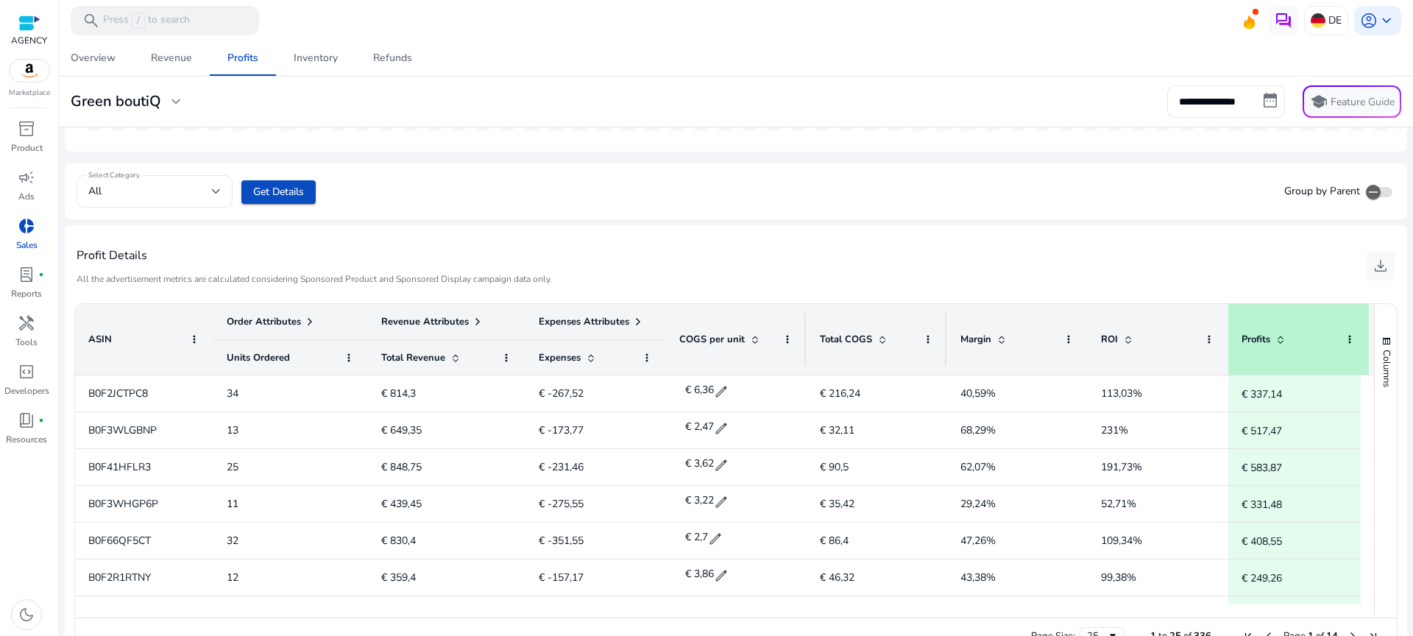
scroll to position [0, 8]
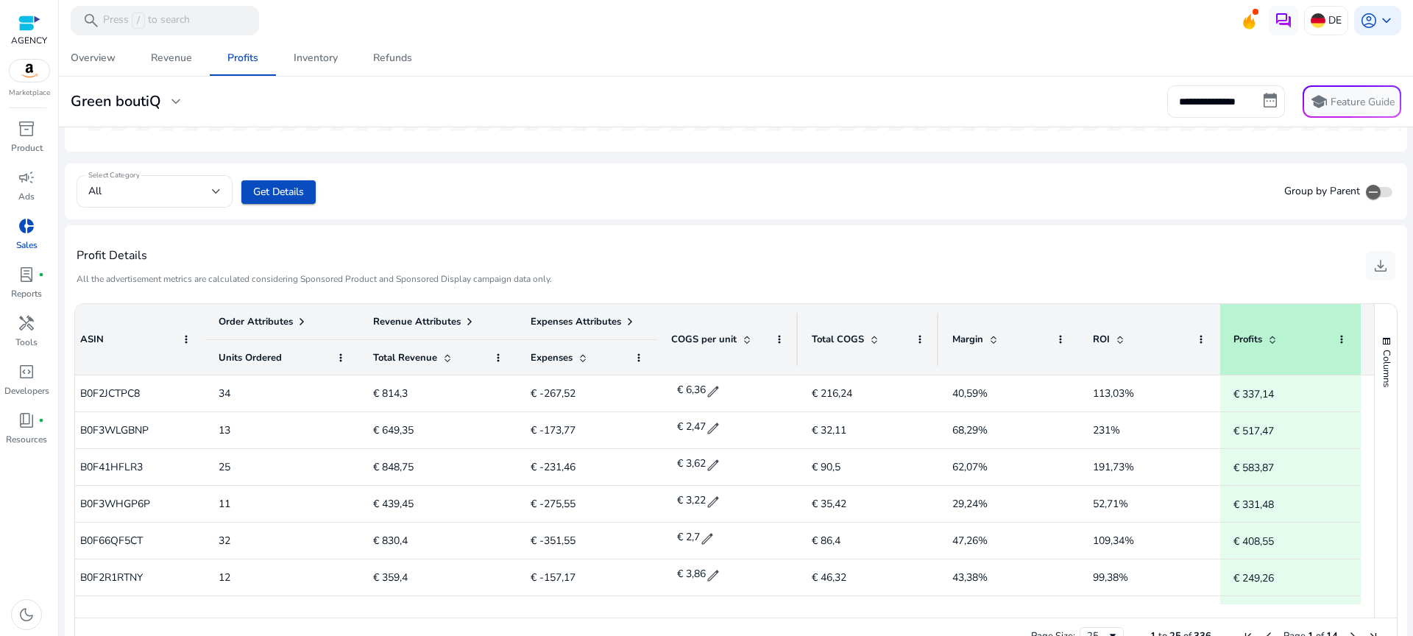
click at [628, 322] on span at bounding box center [630, 322] width 12 height 12
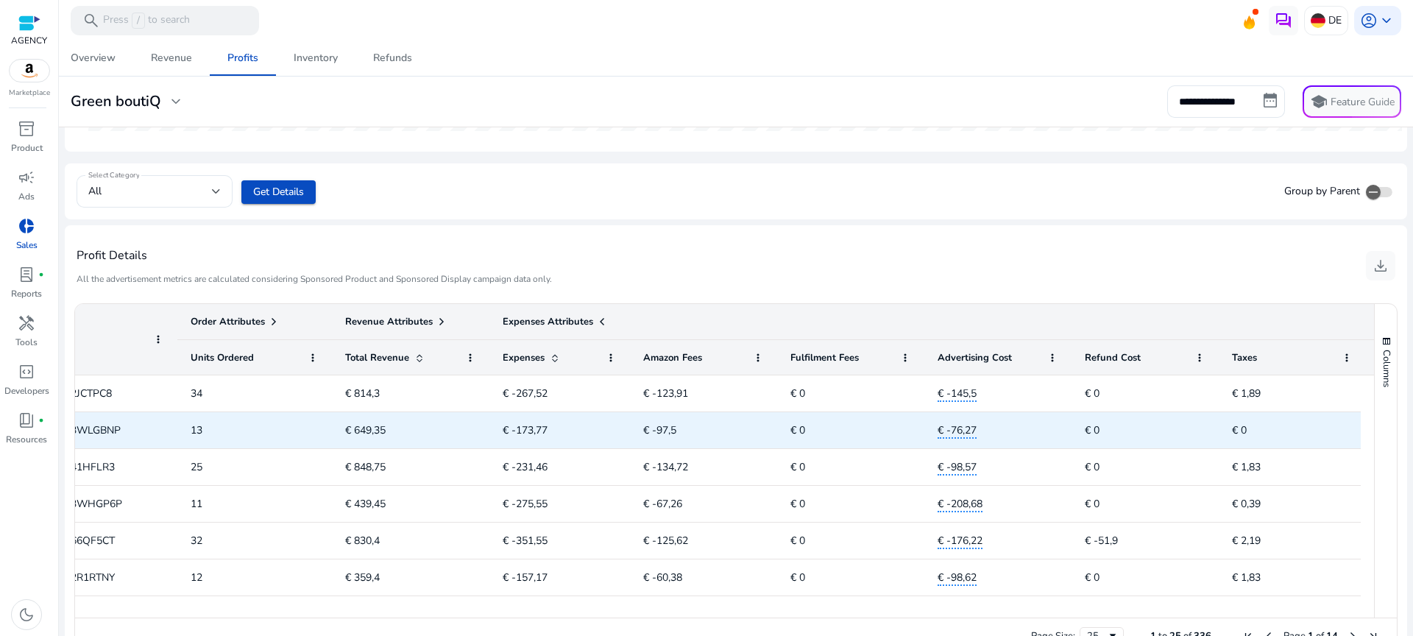
scroll to position [0, 0]
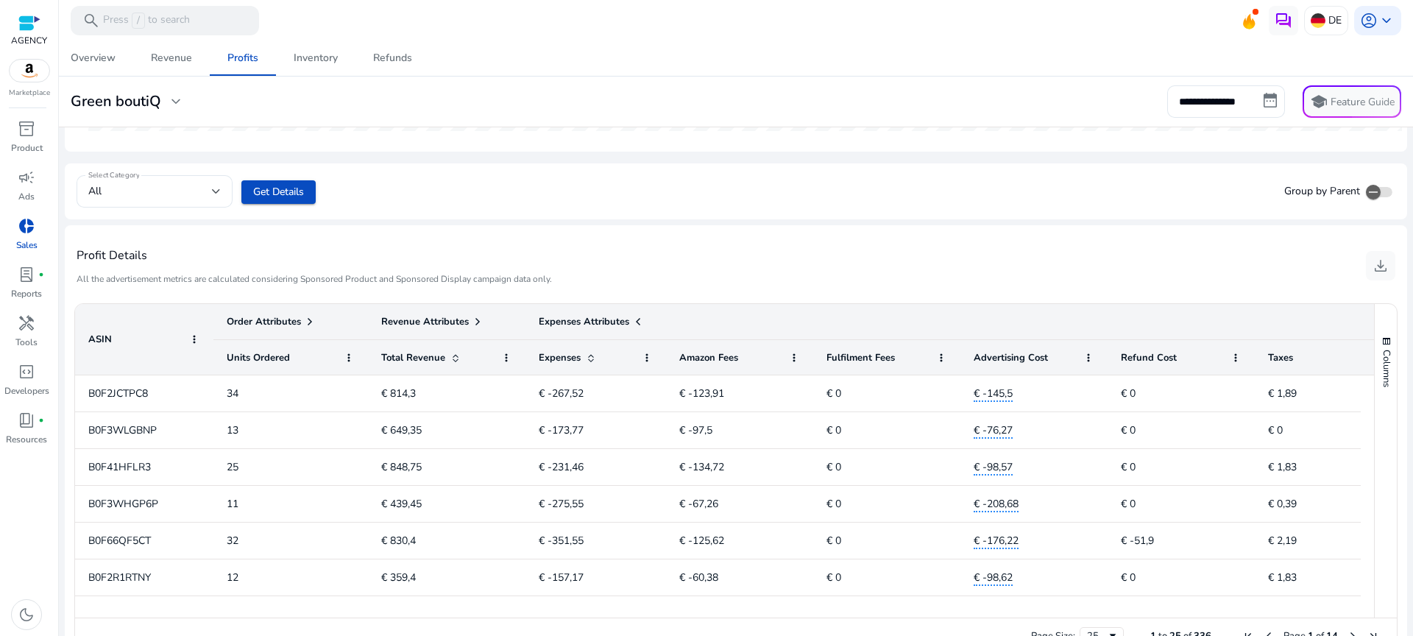
click at [855, 358] on span "Fulfilment Fees" at bounding box center [861, 357] width 68 height 13
click at [874, 360] on span "Fulfilment Fees" at bounding box center [861, 357] width 68 height 13
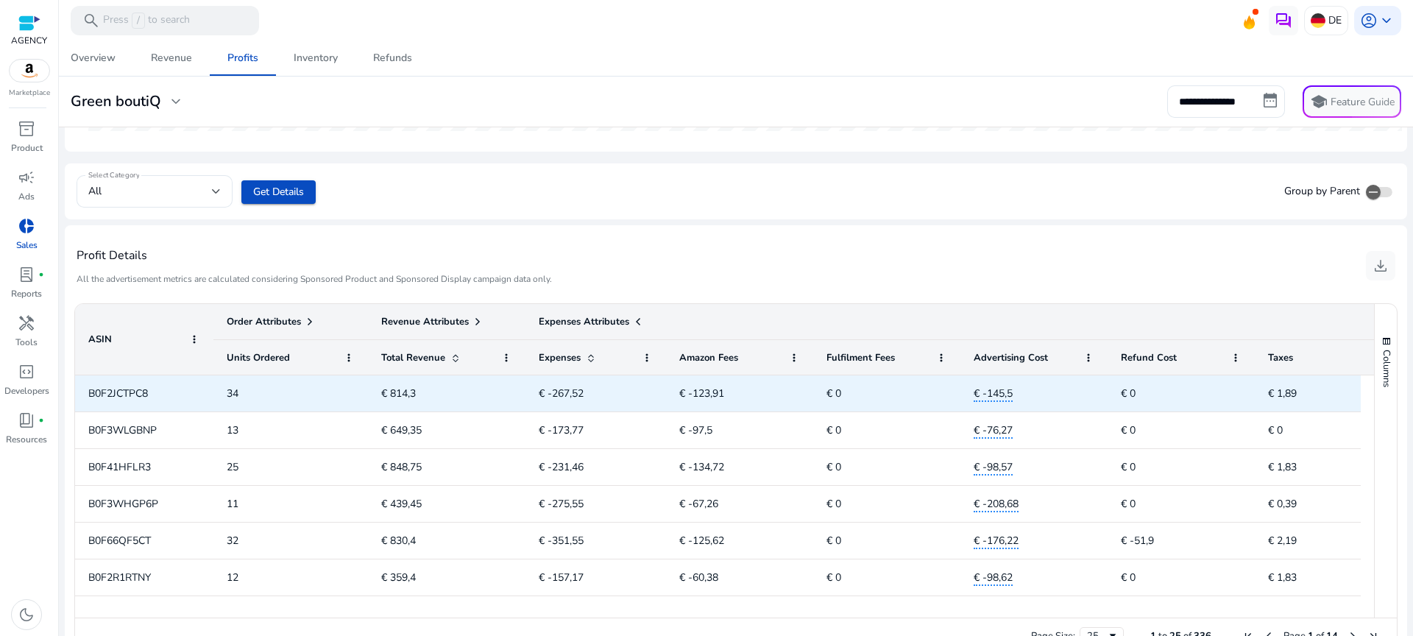
click at [398, 394] on span "€ 814,3" at bounding box center [398, 393] width 35 height 14
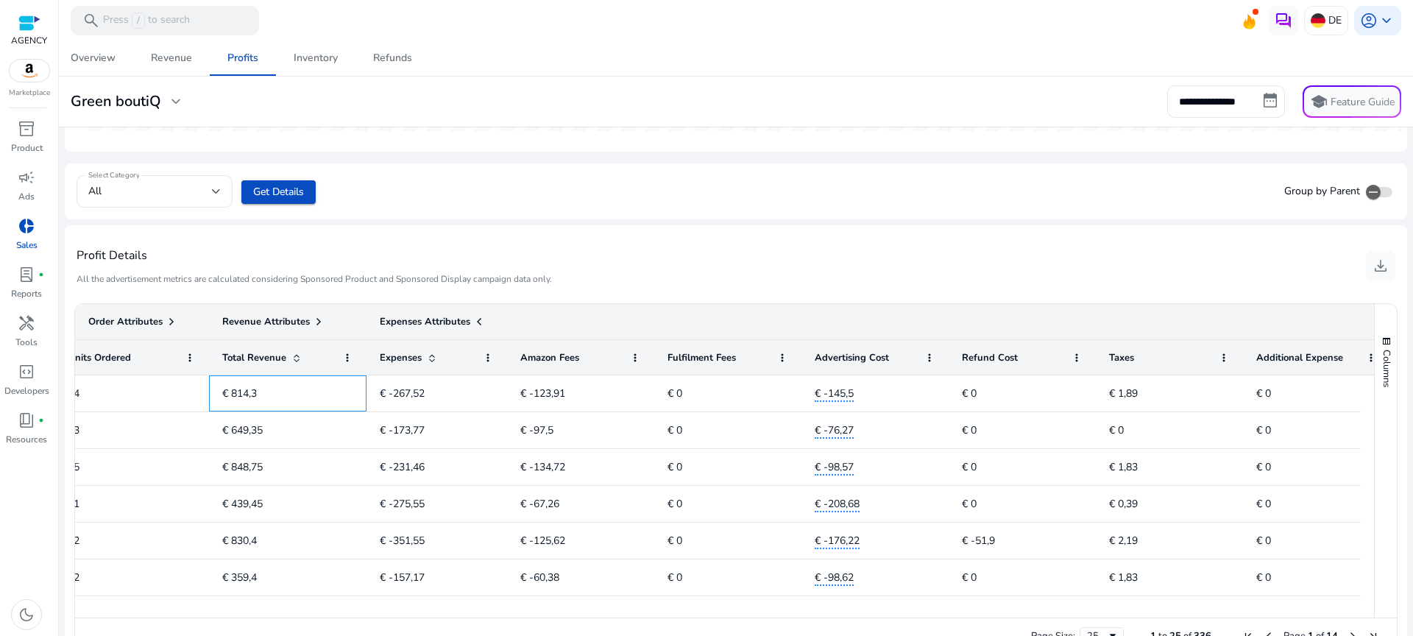
scroll to position [0, 216]
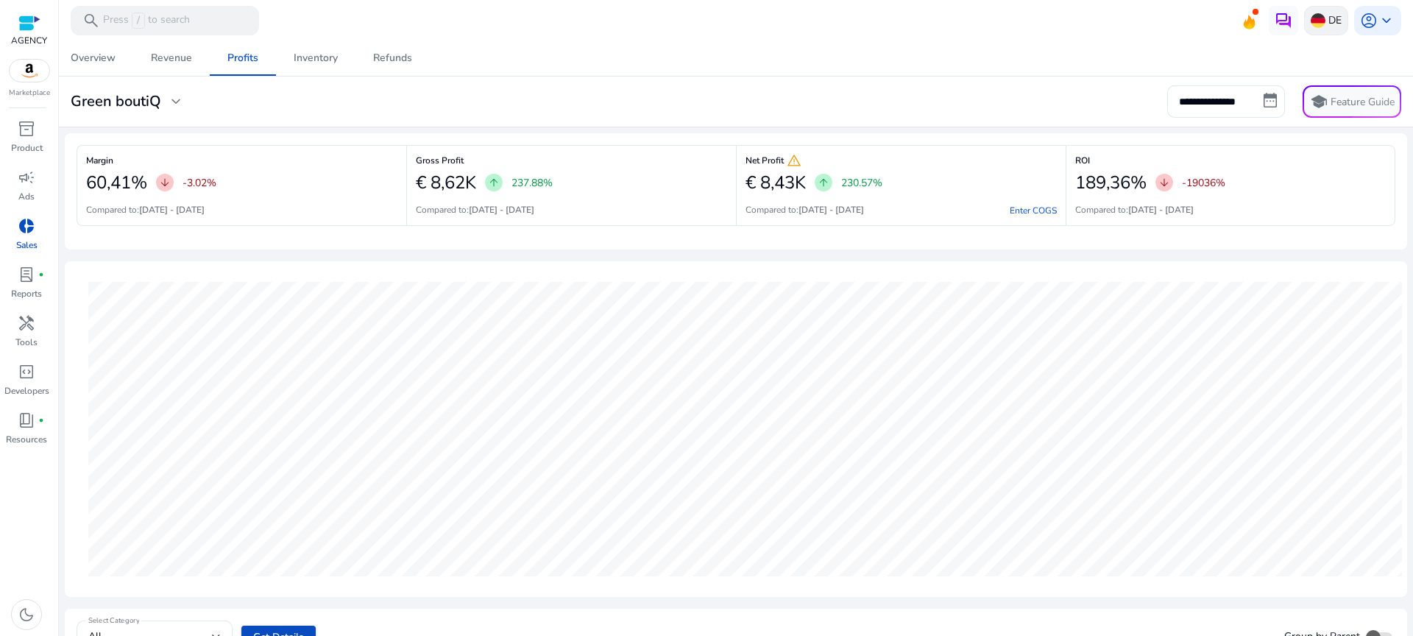
click at [1322, 20] on div "DE" at bounding box center [1326, 20] width 44 height 29
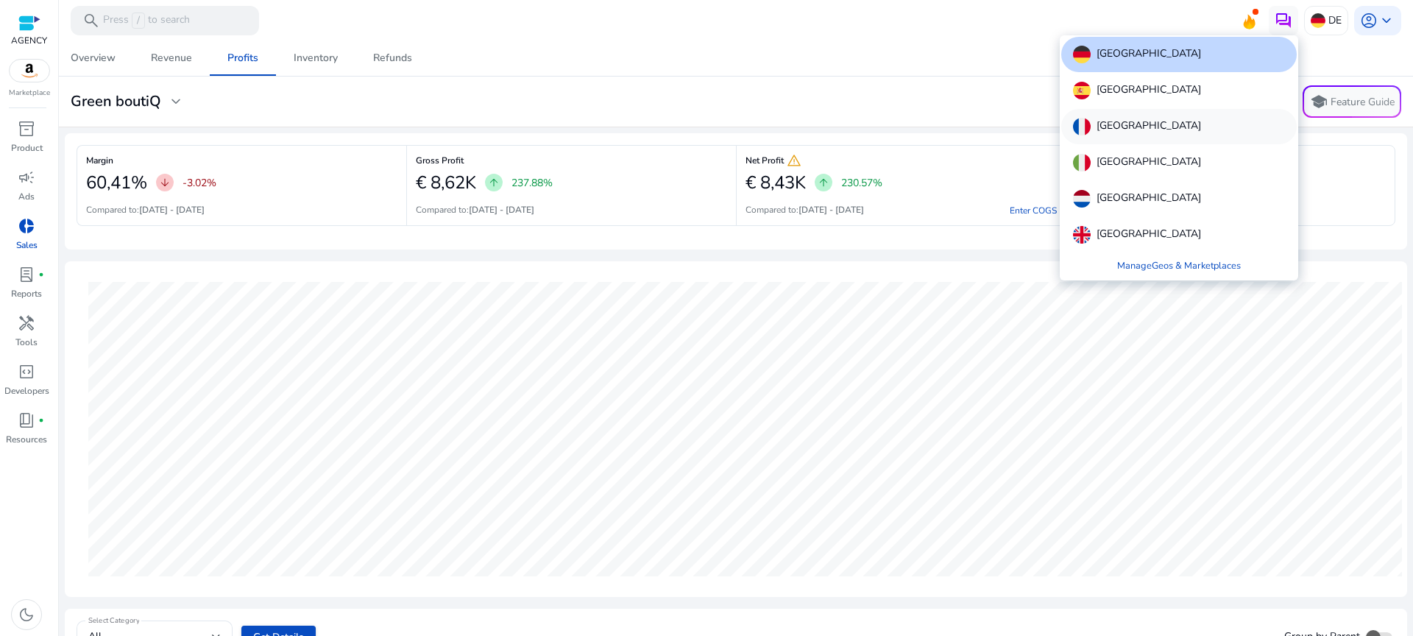
click at [1168, 126] on div "[GEOGRAPHIC_DATA]" at bounding box center [1179, 126] width 236 height 35
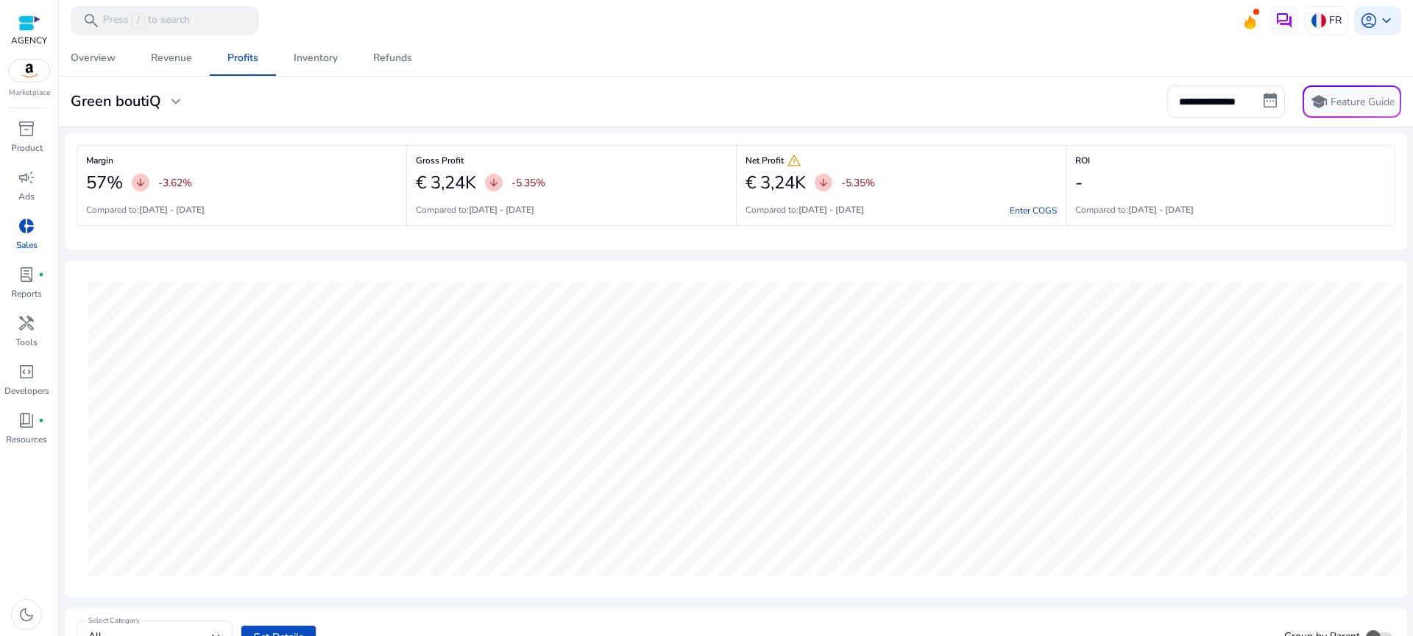
click at [1032, 210] on link "Enter COGS" at bounding box center [1033, 211] width 47 height 12
click at [1318, 25] on img at bounding box center [1319, 20] width 15 height 15
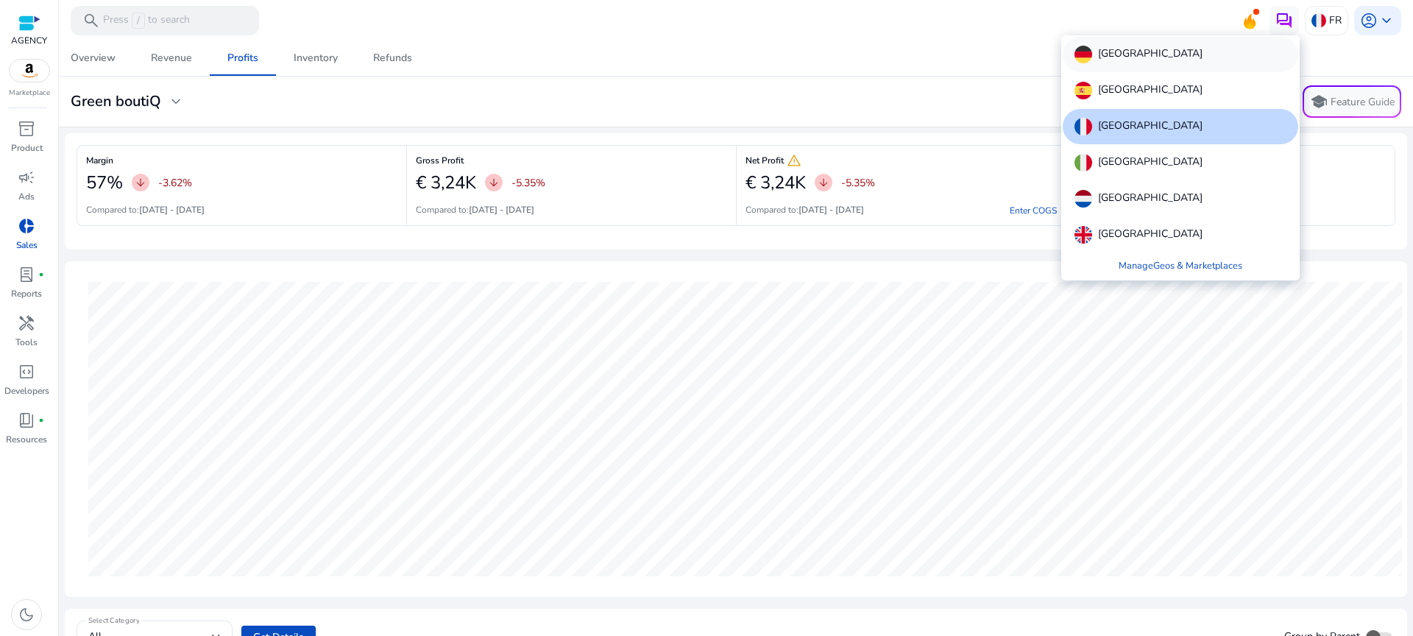
click at [1205, 60] on div "[GEOGRAPHIC_DATA]" at bounding box center [1181, 54] width 236 height 35
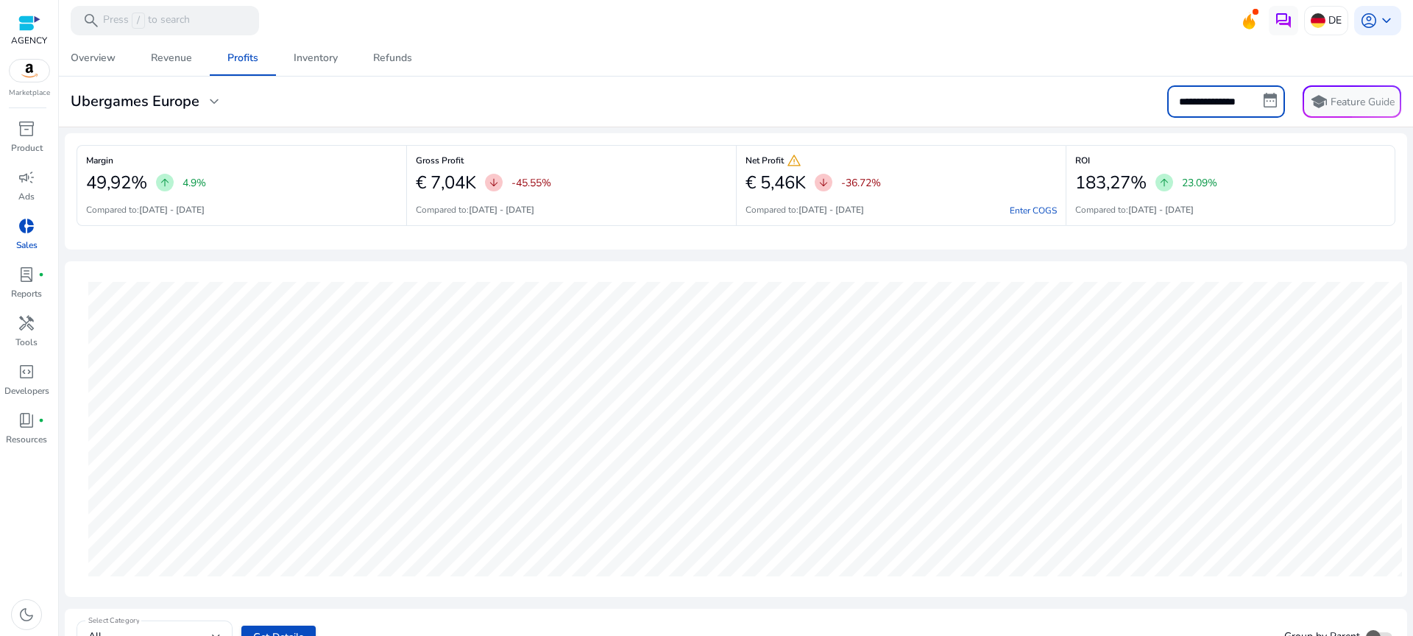
click at [1211, 106] on input "**********" at bounding box center [1226, 101] width 118 height 32
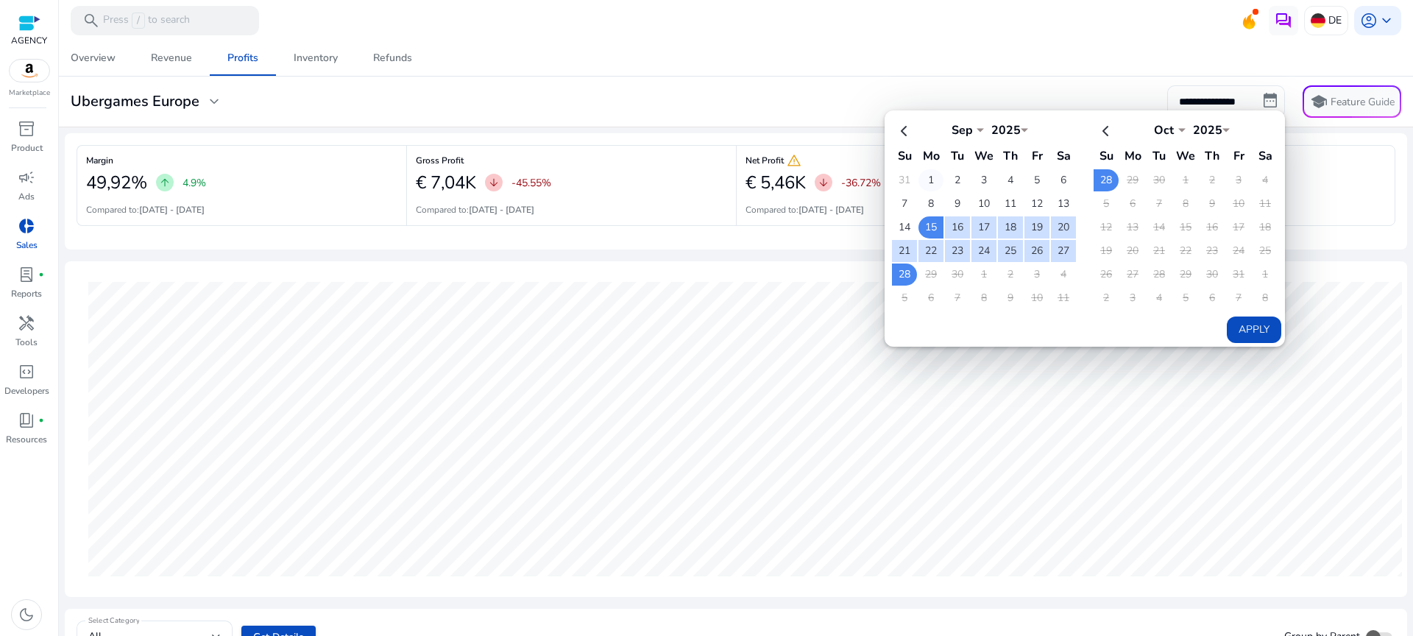
click at [928, 183] on td "1" at bounding box center [931, 180] width 25 height 22
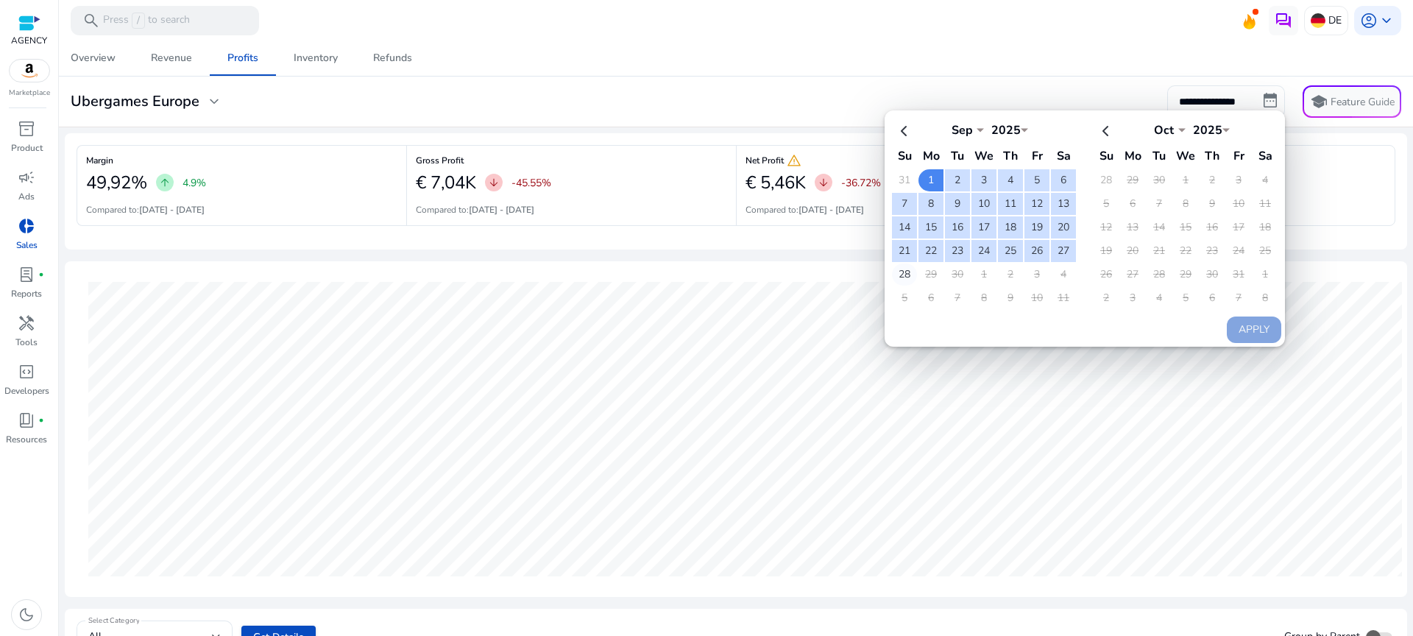
click at [900, 272] on td "28" at bounding box center [904, 275] width 25 height 22
click at [1257, 329] on button "Apply" at bounding box center [1254, 330] width 54 height 26
type input "**********"
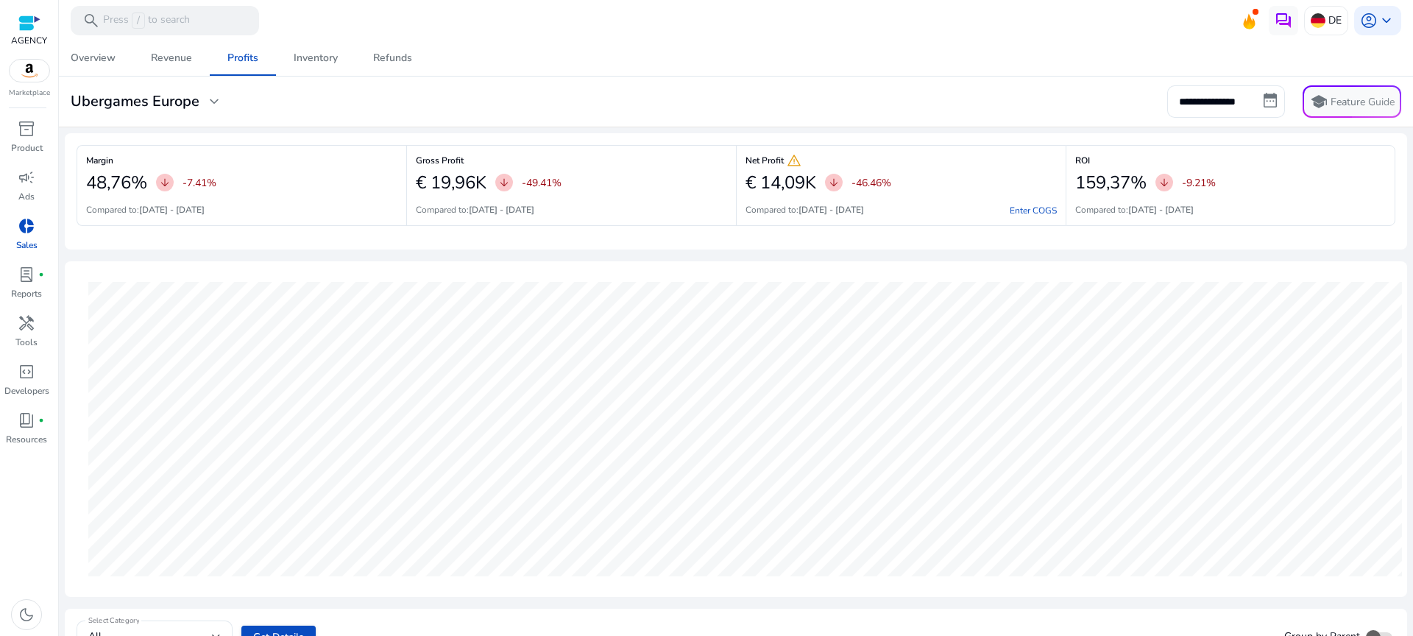
click at [451, 160] on h6 "Gross Profit" at bounding box center [571, 160] width 311 height 3
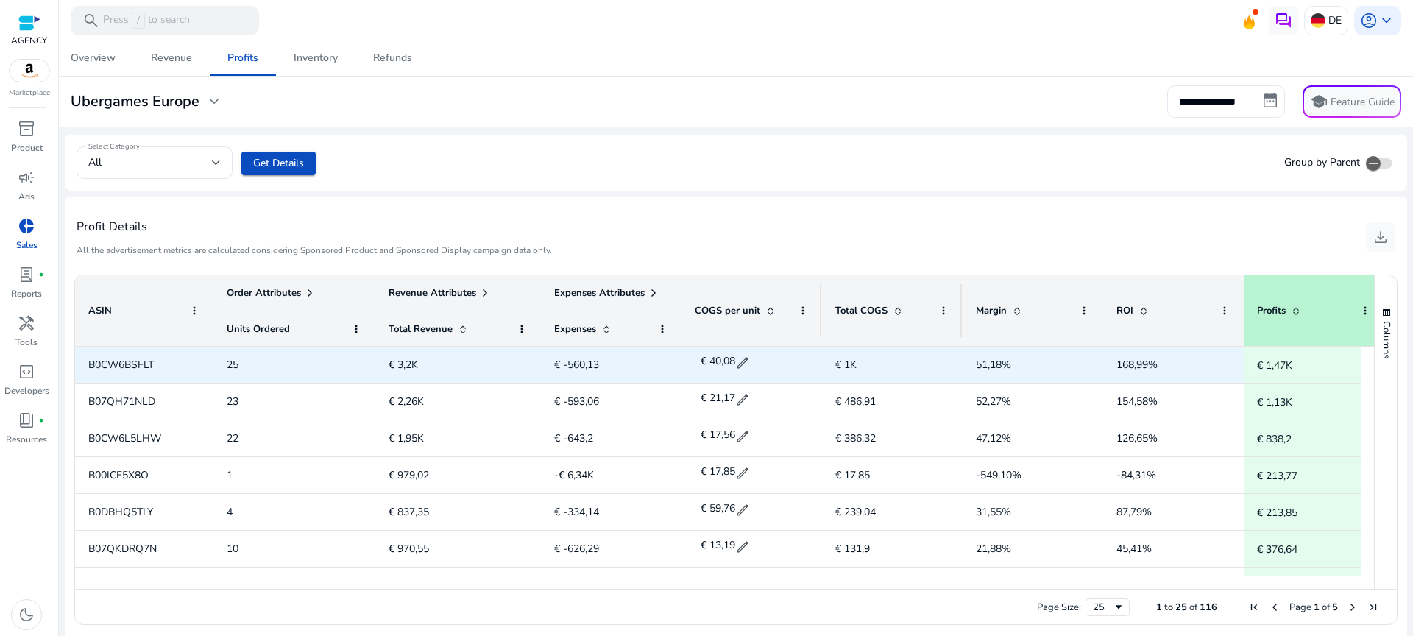
scroll to position [472, 0]
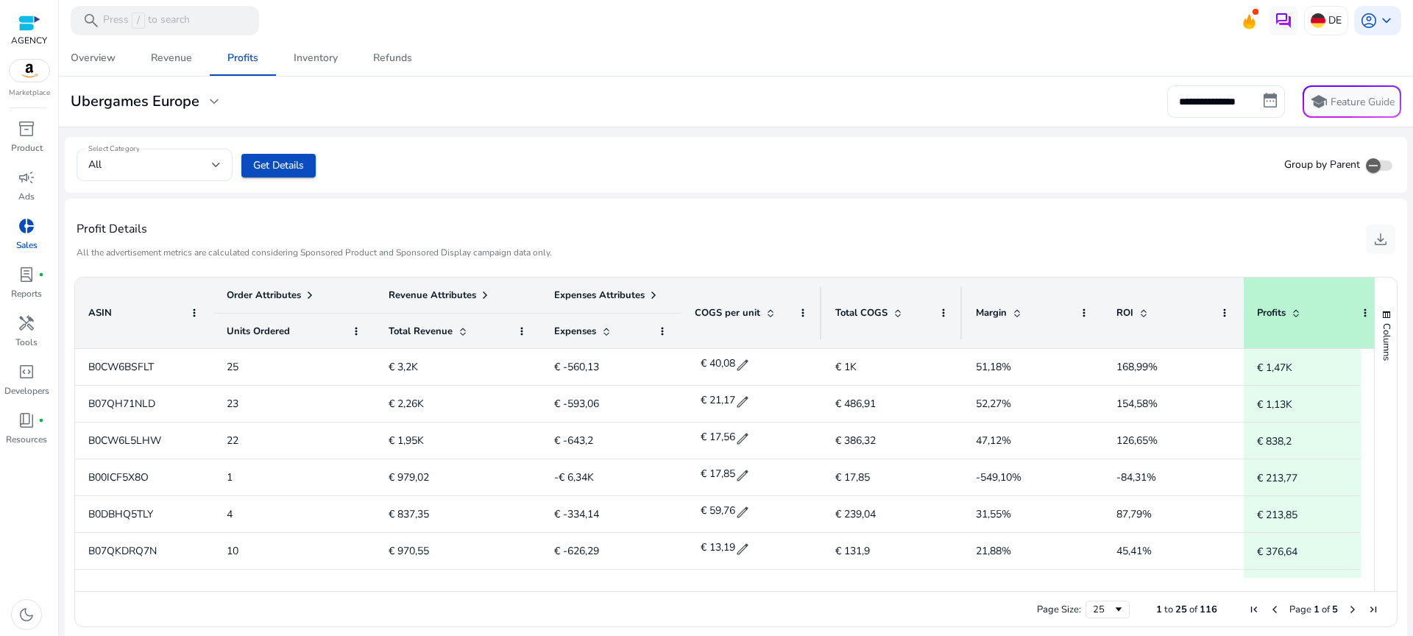
click at [178, 110] on h3 "Ubergames Europe" at bounding box center [135, 102] width 129 height 18
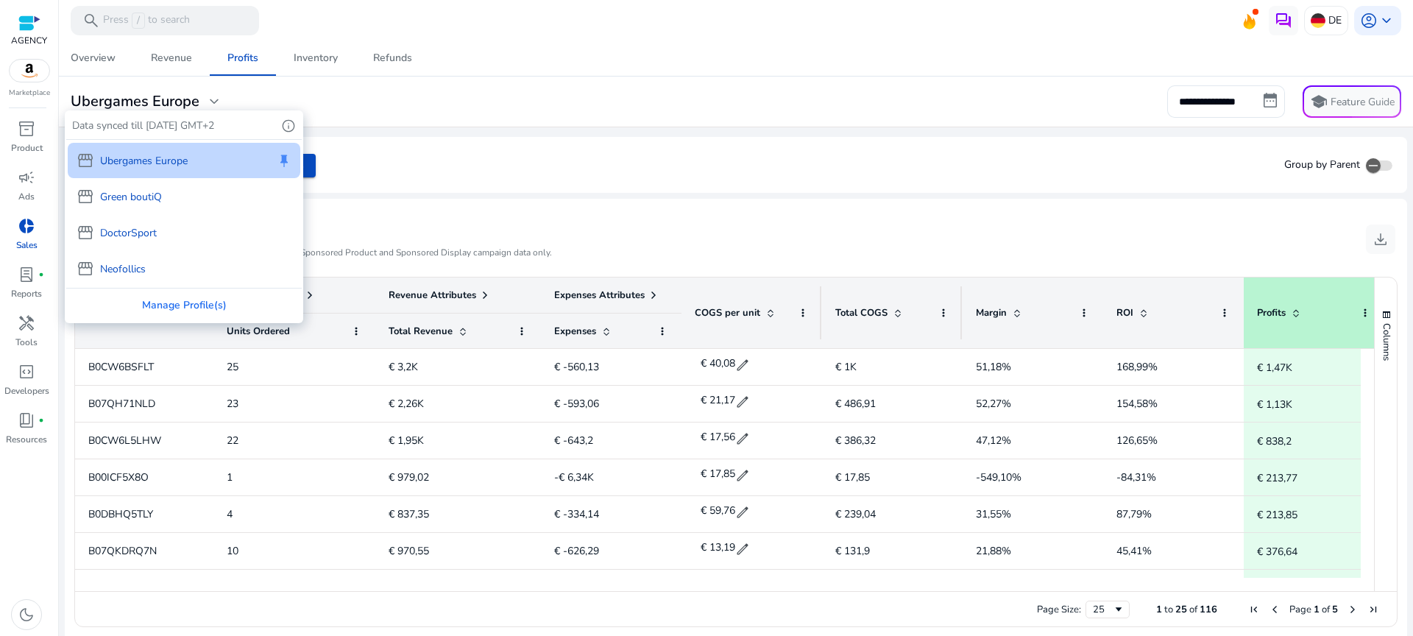
click at [155, 190] on p "Green boutiQ" at bounding box center [131, 196] width 62 height 15
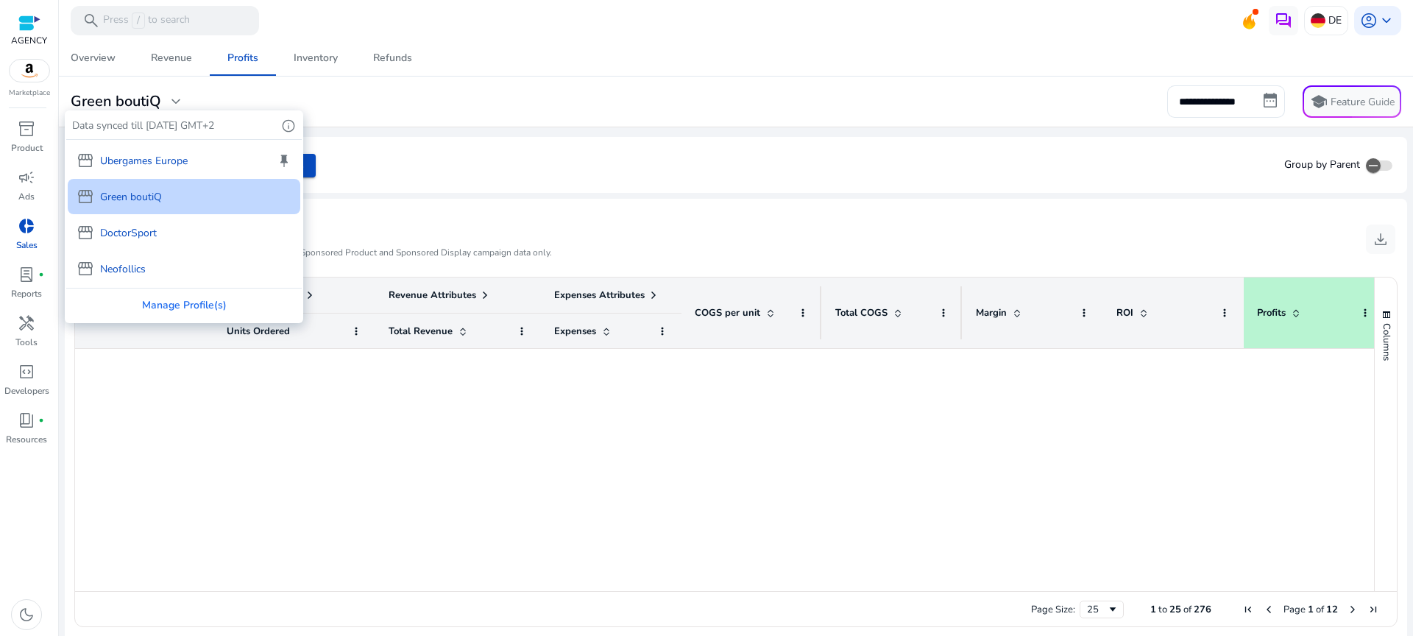
scroll to position [0, 0]
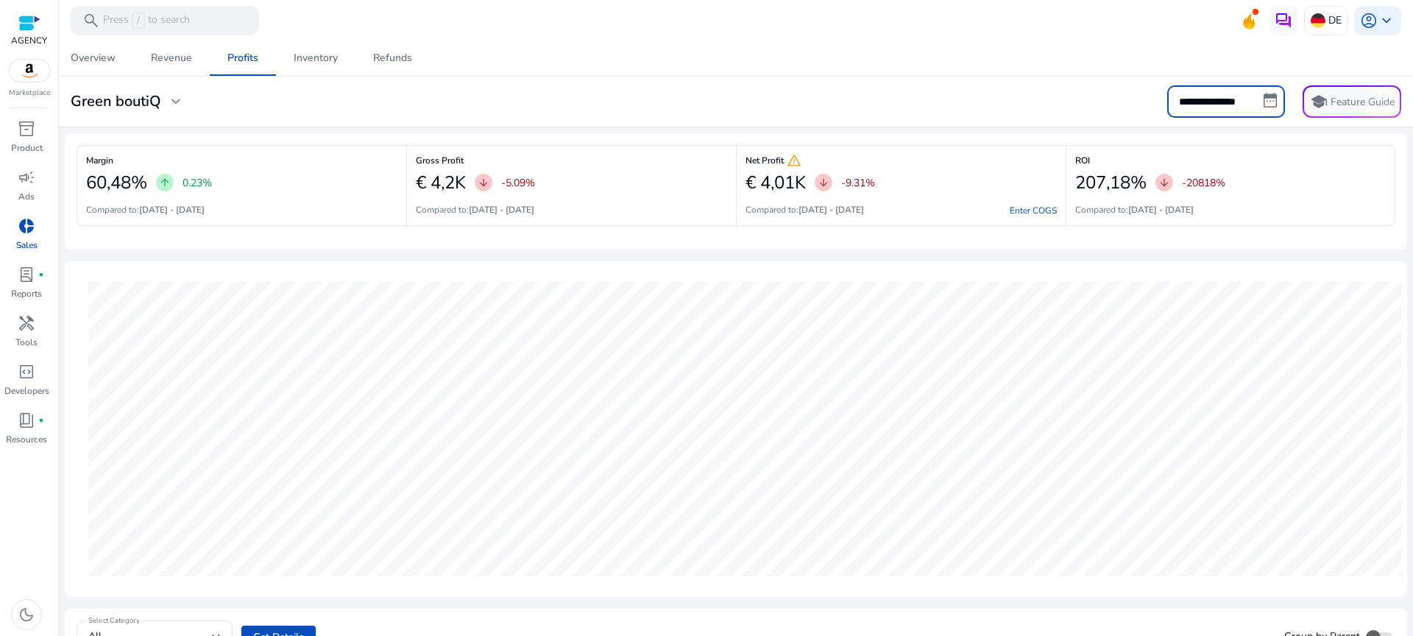
click at [1258, 103] on input "**********" at bounding box center [1226, 101] width 118 height 32
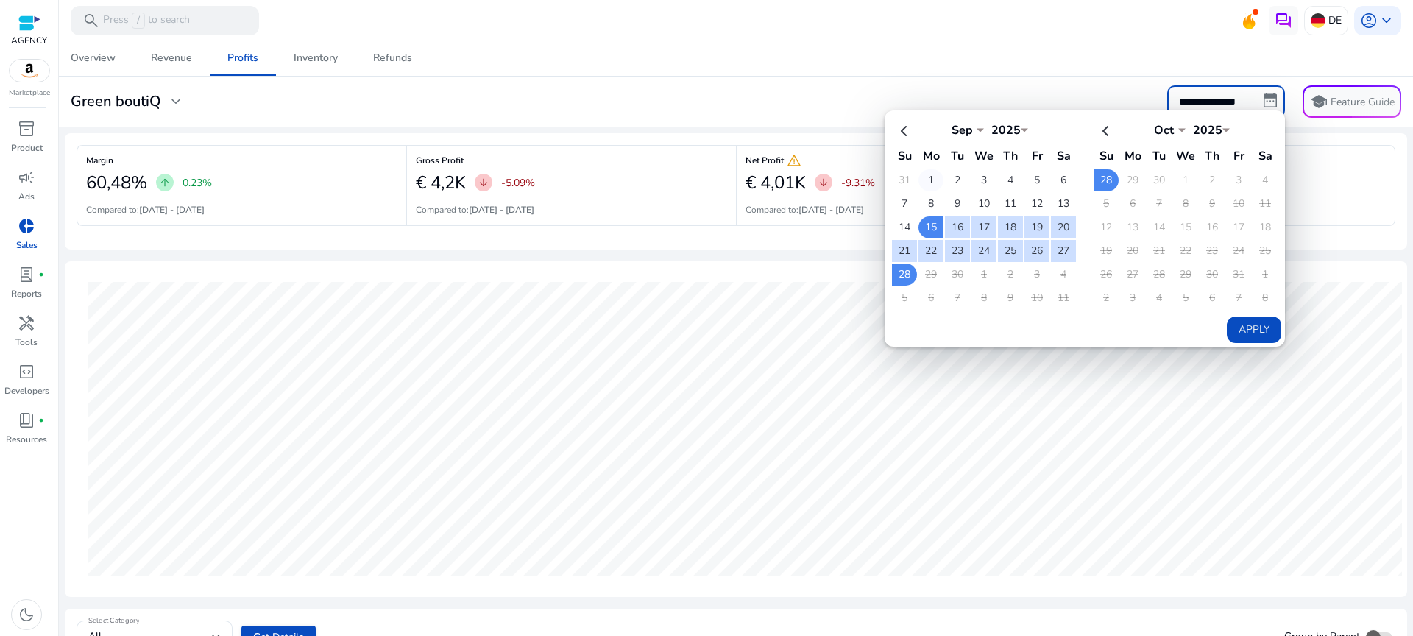
click at [925, 180] on td "1" at bounding box center [931, 180] width 25 height 22
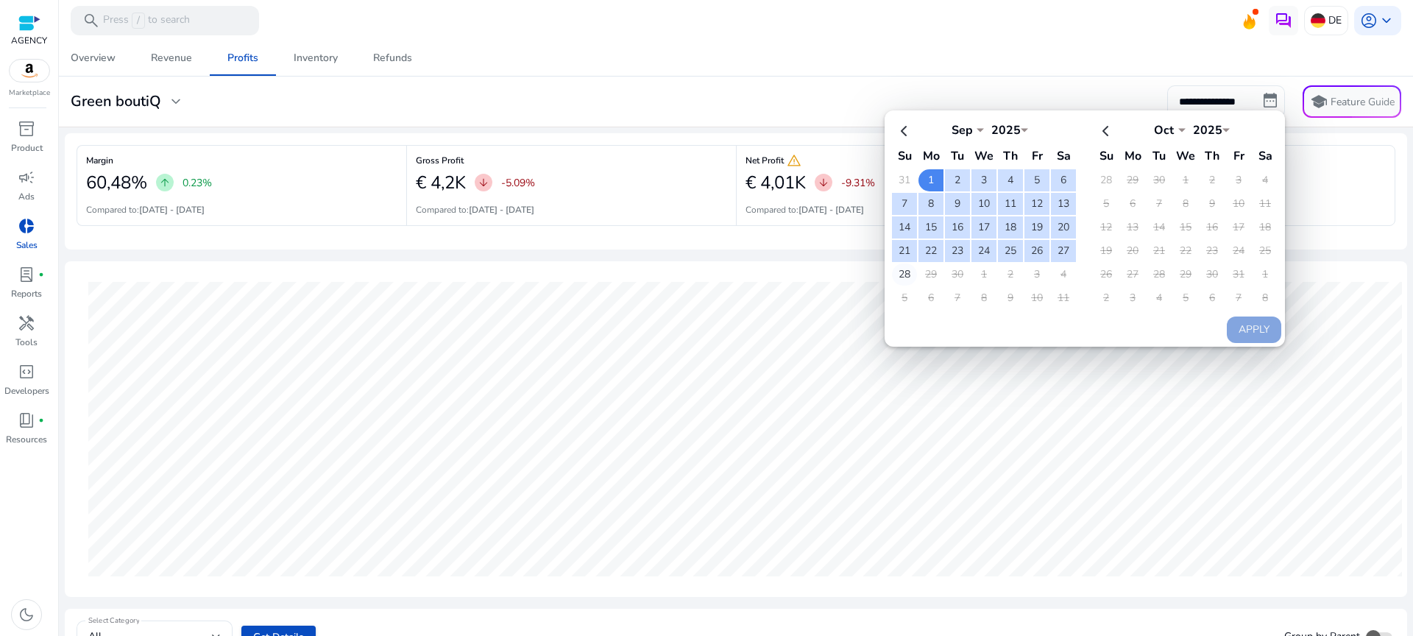
click at [899, 275] on td "28" at bounding box center [904, 275] width 25 height 22
click at [1241, 331] on button "Apply" at bounding box center [1254, 330] width 54 height 26
type input "**********"
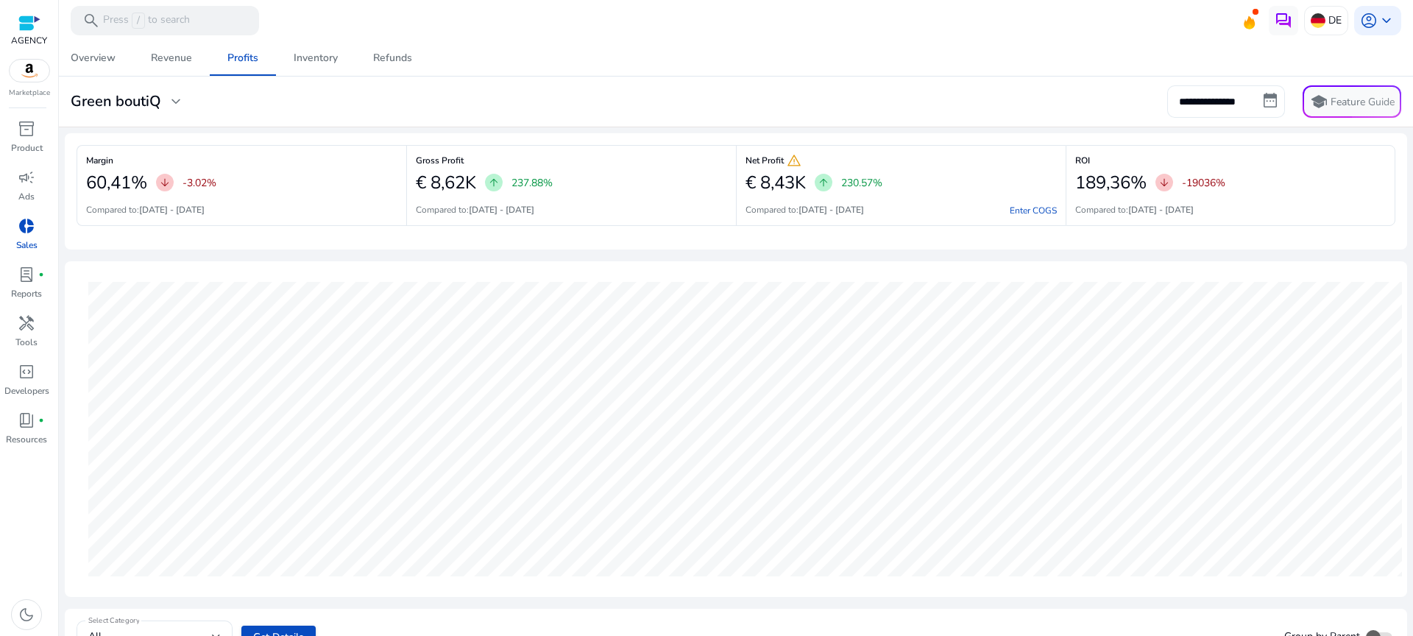
click at [1211, 109] on input "**********" at bounding box center [1226, 101] width 118 height 32
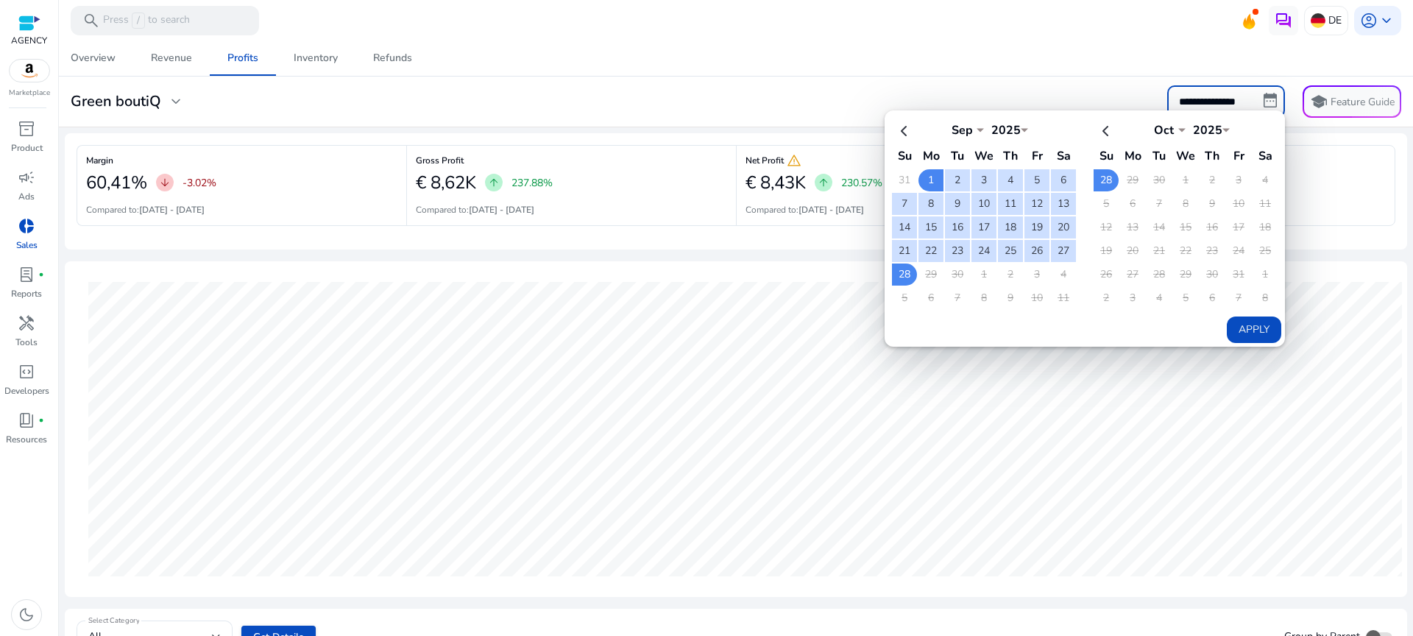
click at [1053, 77] on mat-card "**********" at bounding box center [736, 102] width 1366 height 51
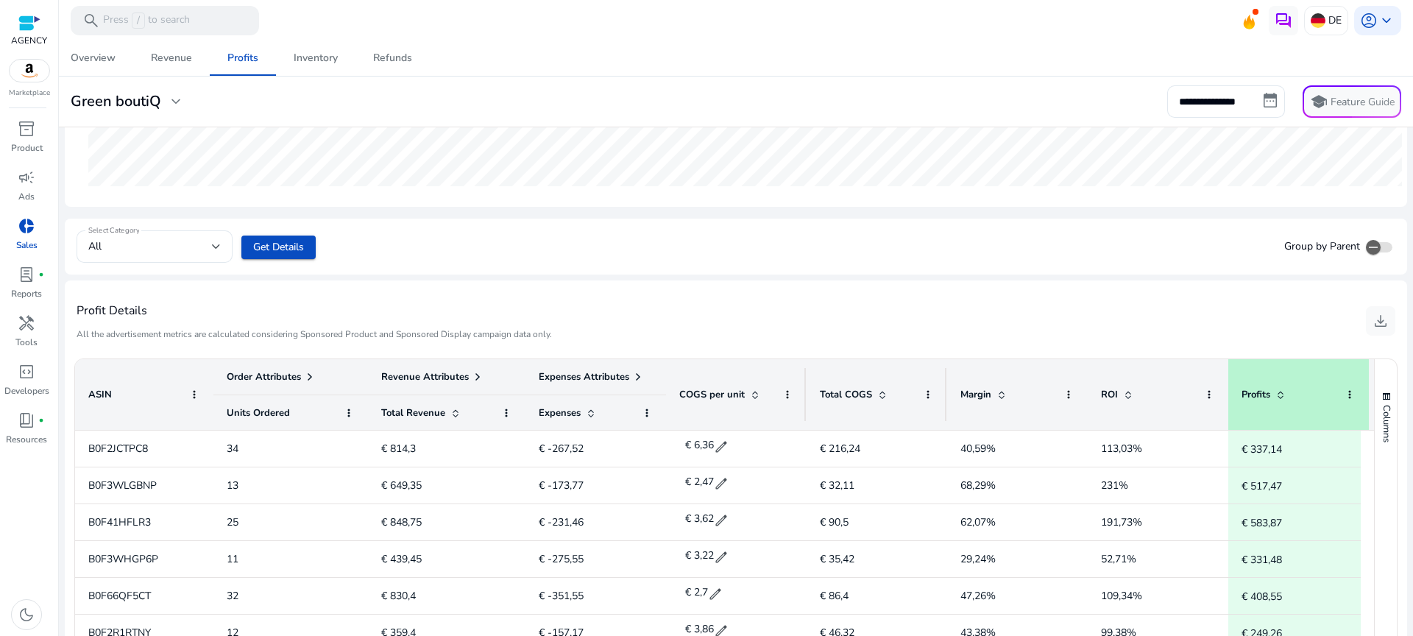
scroll to position [393, 0]
click at [190, 241] on div "All" at bounding box center [150, 244] width 124 height 16
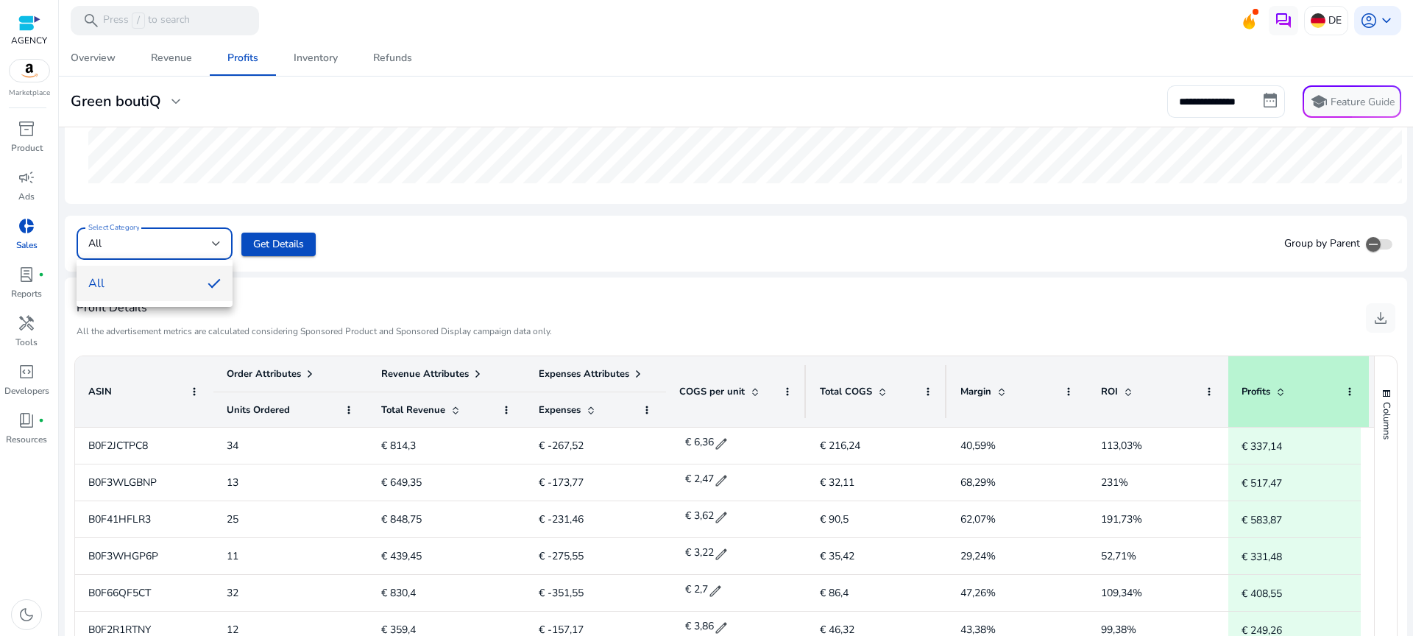
click at [565, 268] on div at bounding box center [706, 318] width 1413 height 636
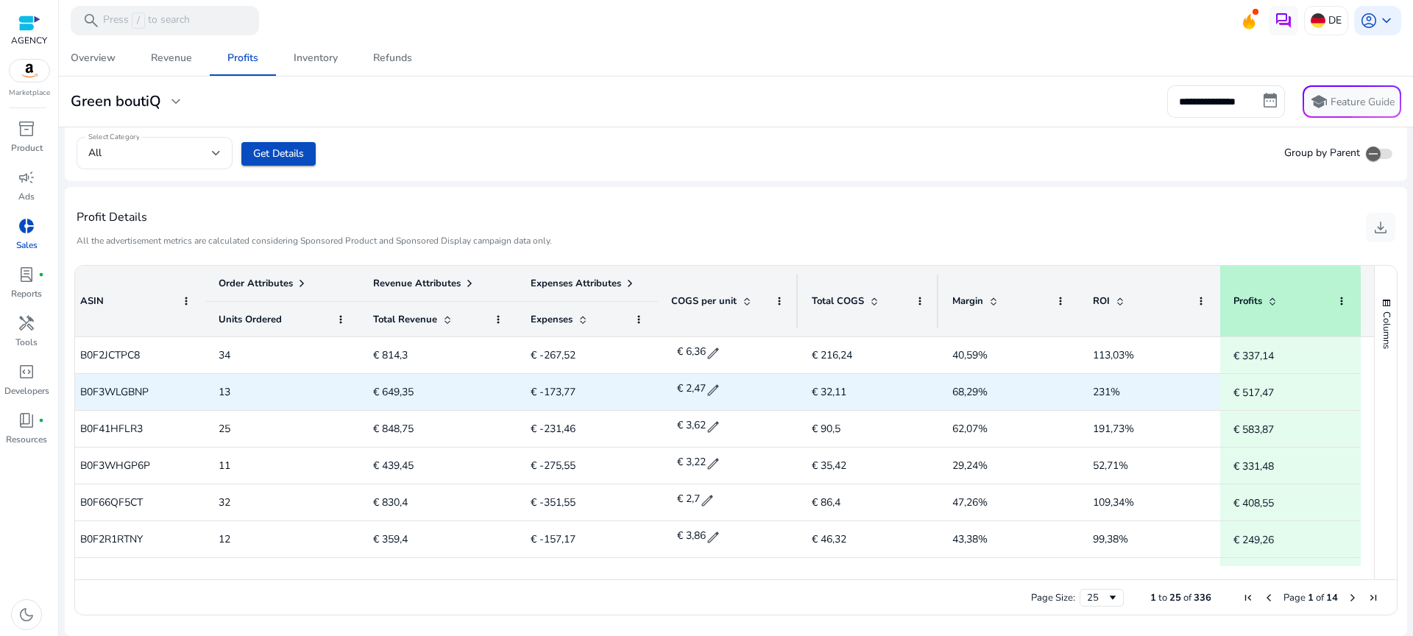
scroll to position [0, 0]
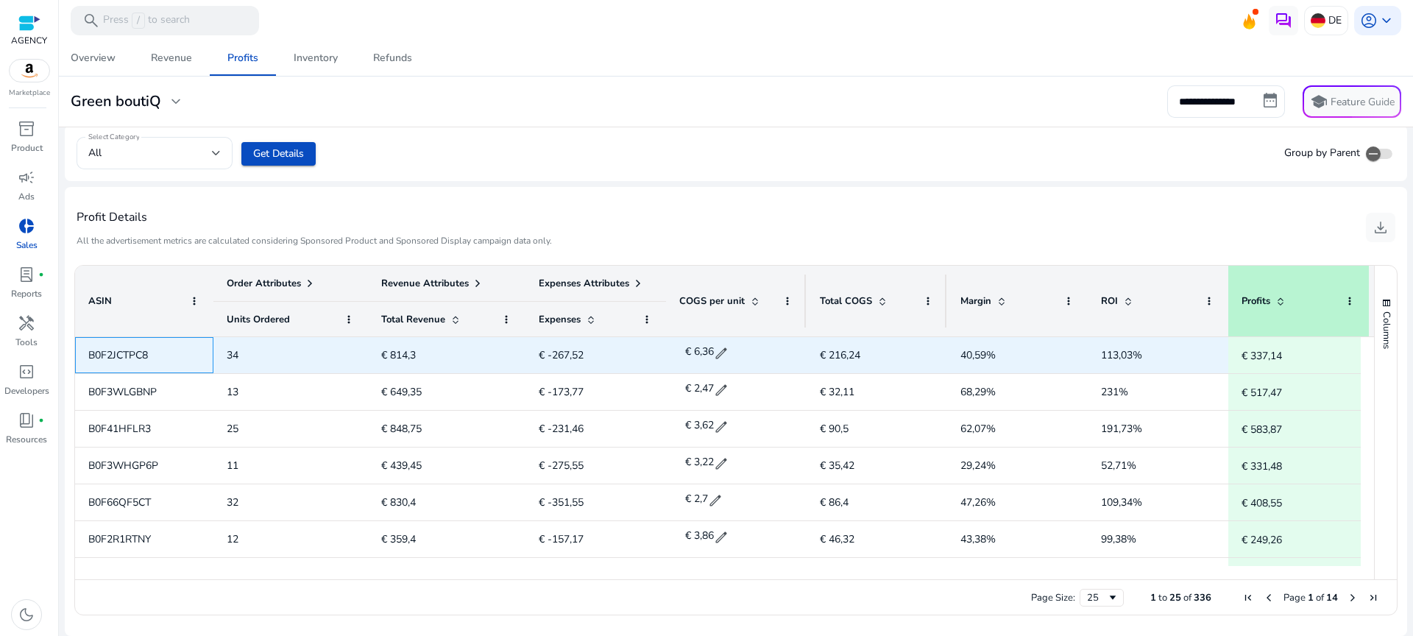
click at [127, 351] on span "B0F2JCTPC8" at bounding box center [118, 355] width 60 height 14
copy span "B0F2JCTPC8"
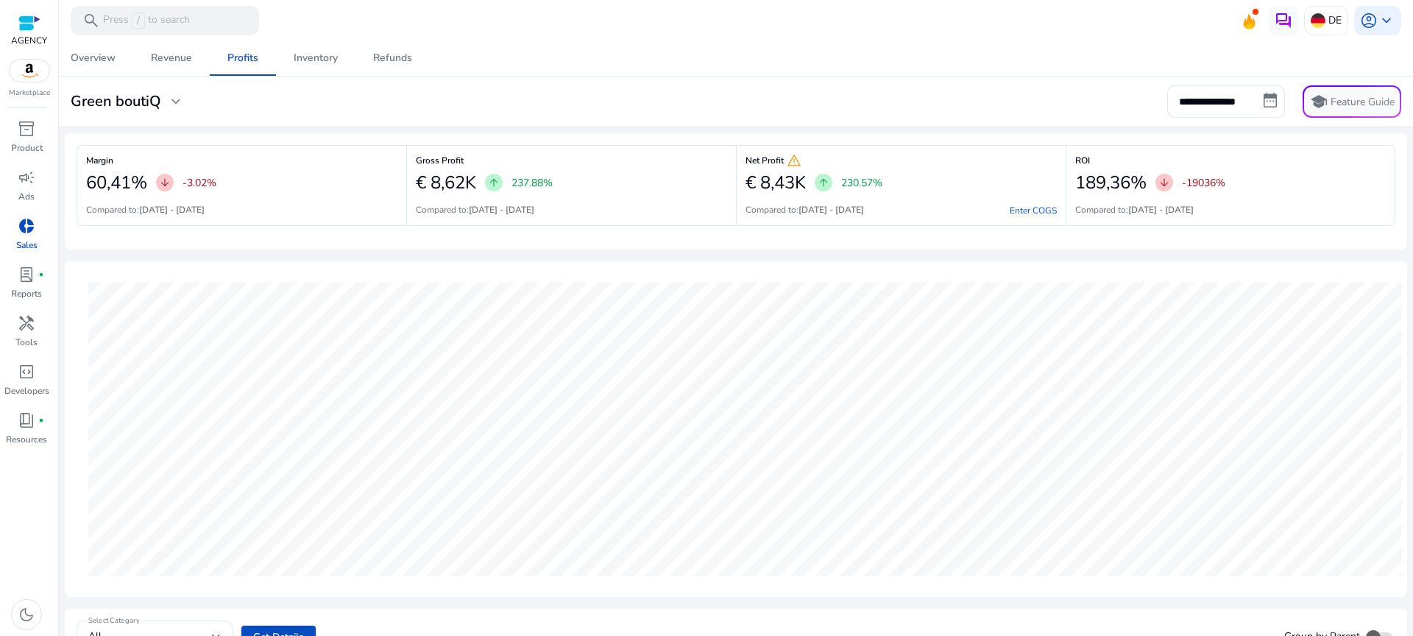
scroll to position [484, 0]
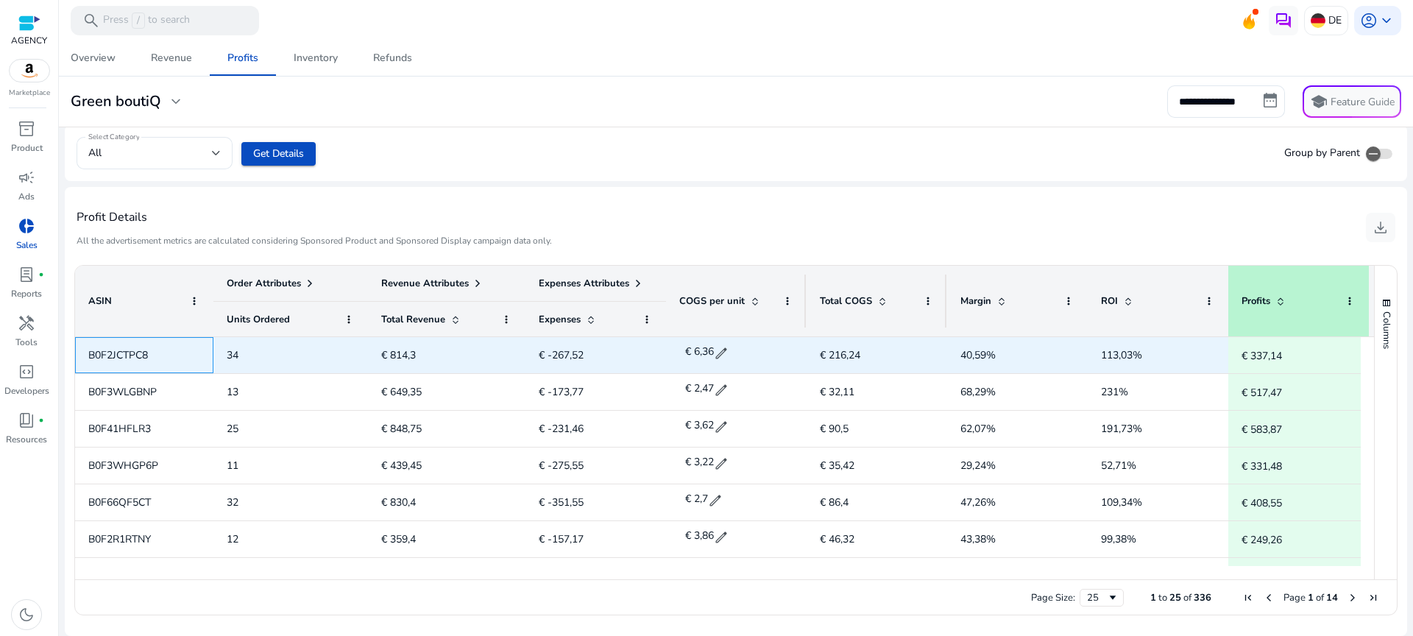
click at [124, 352] on span "B0F2JCTPC8" at bounding box center [118, 355] width 60 height 14
copy span "B0F2JCTPC8"
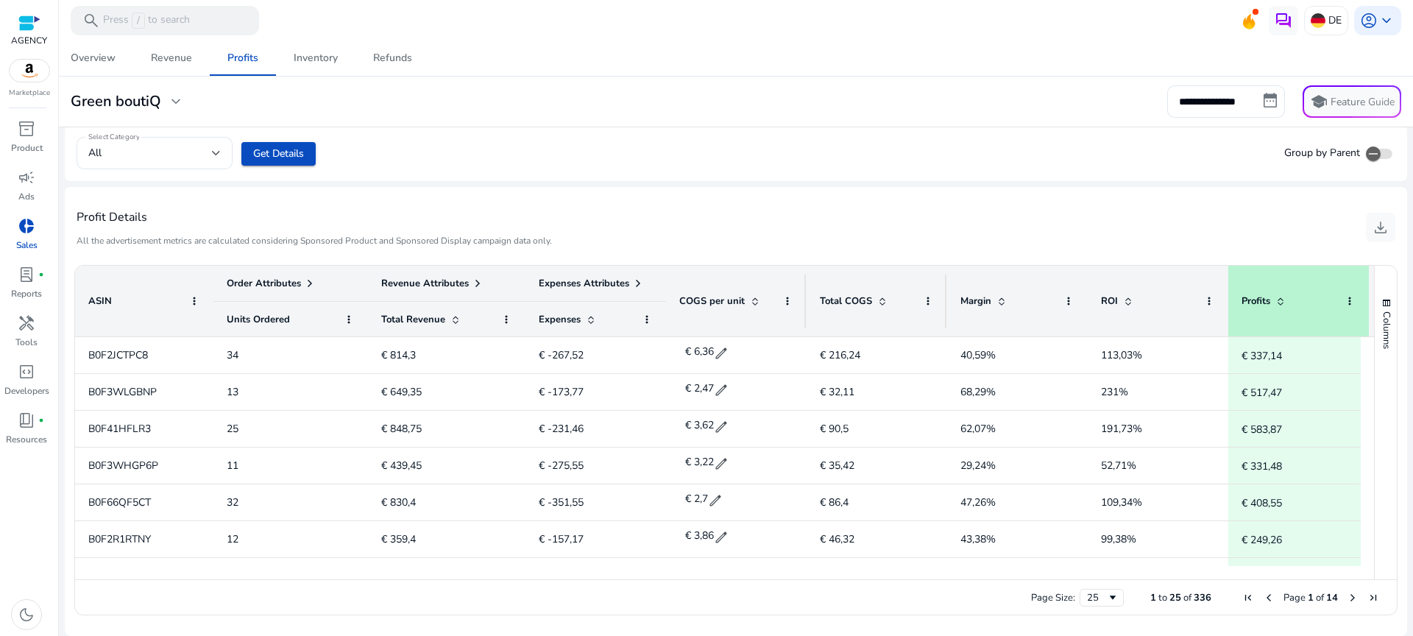
click at [624, 213] on div "Profit Details All the advertisement metrics are calculated considering Sponsor…" at bounding box center [736, 227] width 1319 height 57
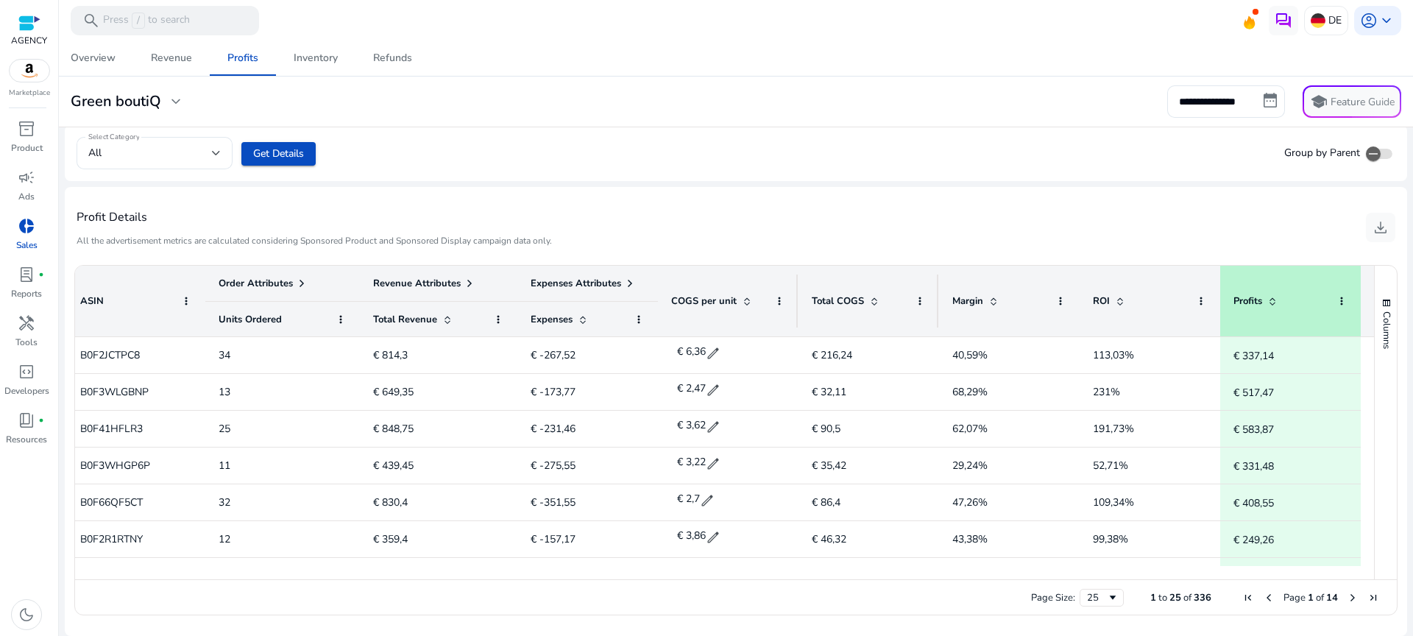
click at [602, 280] on span "Expenses Attributes" at bounding box center [576, 283] width 91 height 13
click at [599, 280] on span "Expenses Attributes" at bounding box center [576, 283] width 91 height 13
click at [615, 285] on div "Expenses Attributes" at bounding box center [583, 283] width 105 height 21
click at [625, 282] on span at bounding box center [630, 284] width 12 height 12
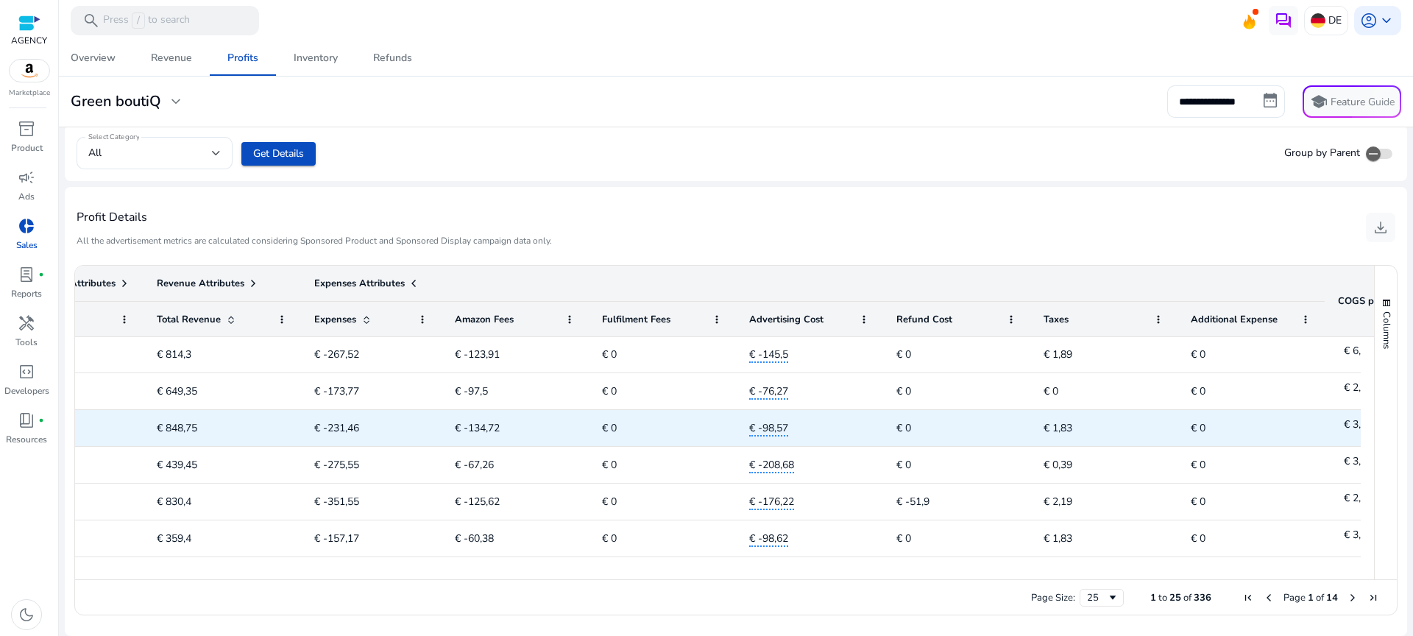
scroll to position [0, 0]
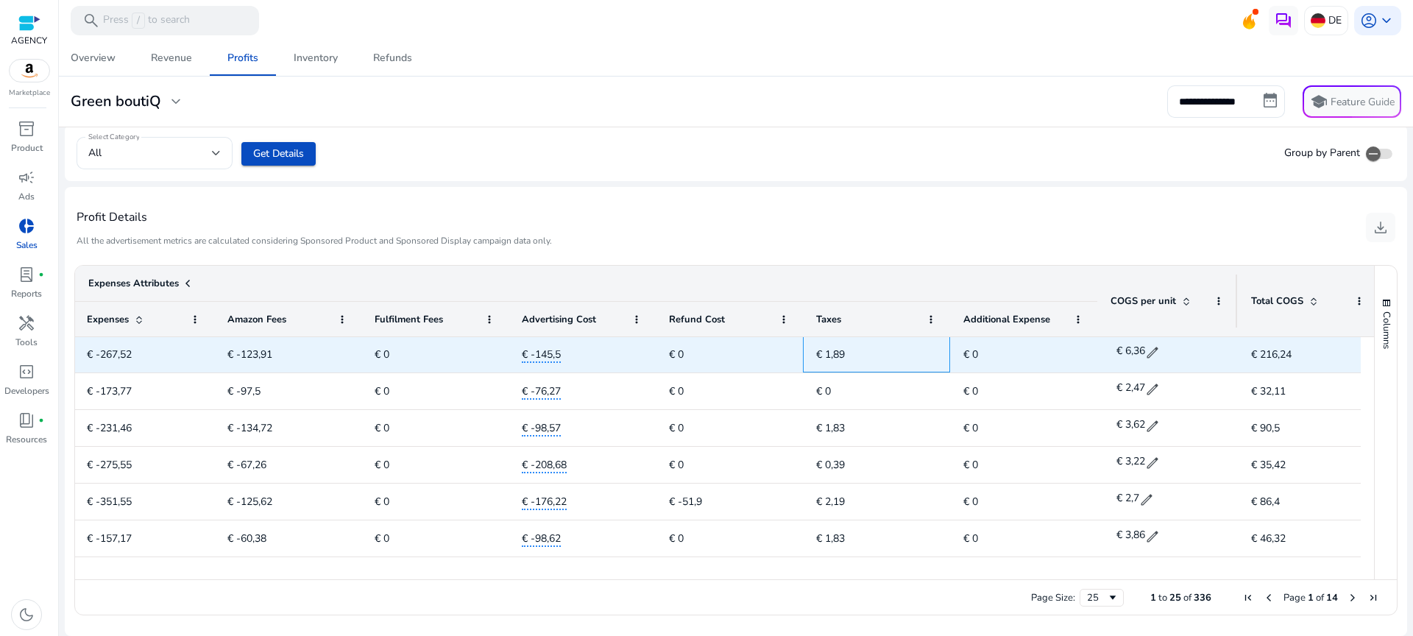
click at [831, 354] on span "€ 1,89" at bounding box center [830, 354] width 29 height 14
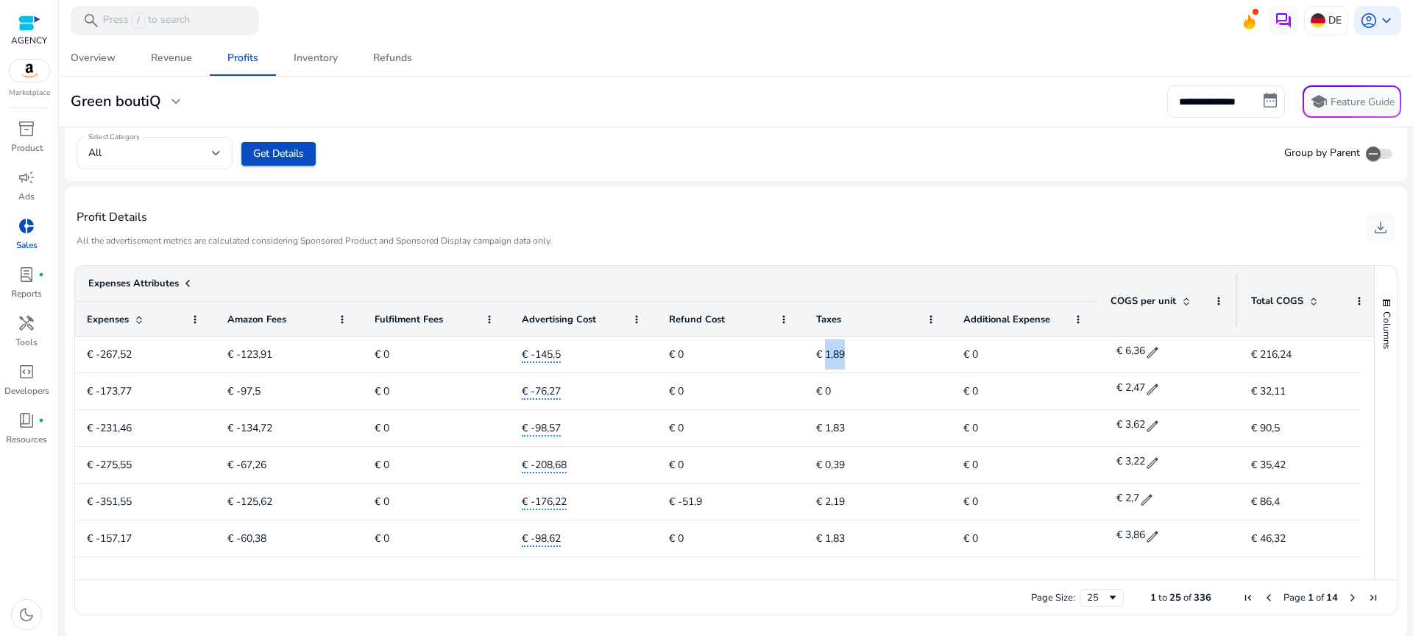
click at [826, 320] on span "Taxes" at bounding box center [828, 319] width 25 height 13
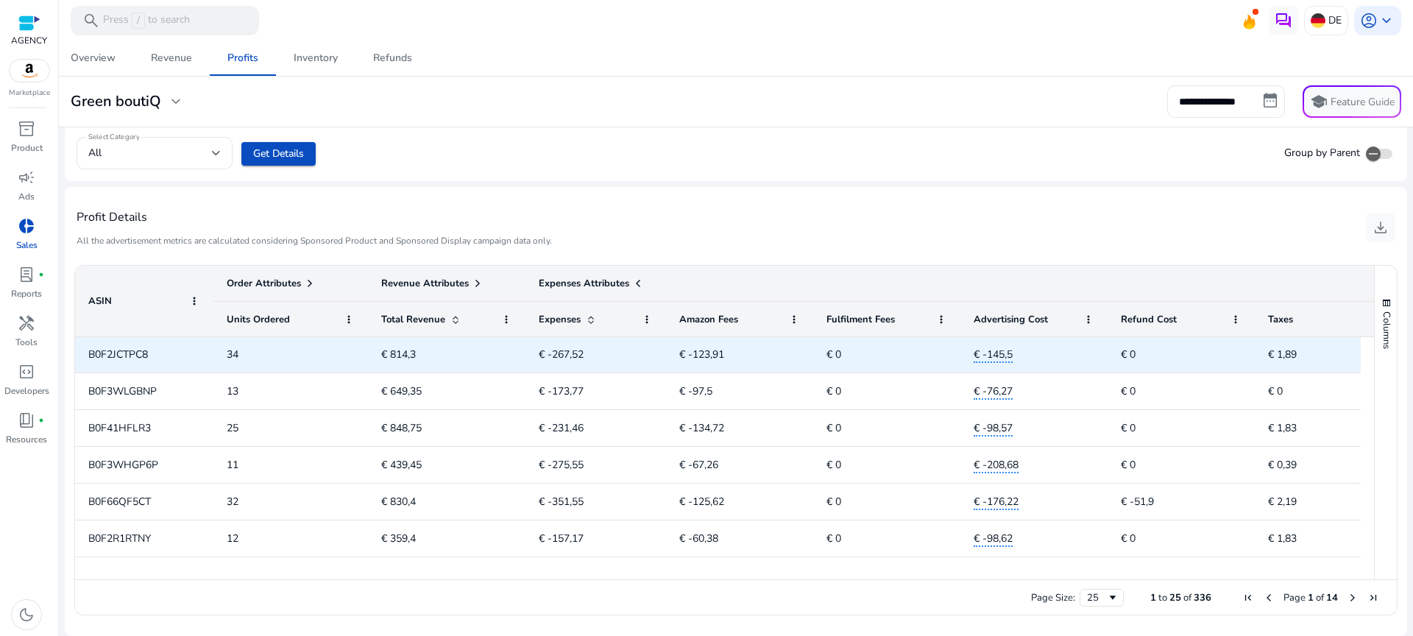
click at [110, 356] on span "B0F2JCTPC8" at bounding box center [118, 354] width 60 height 14
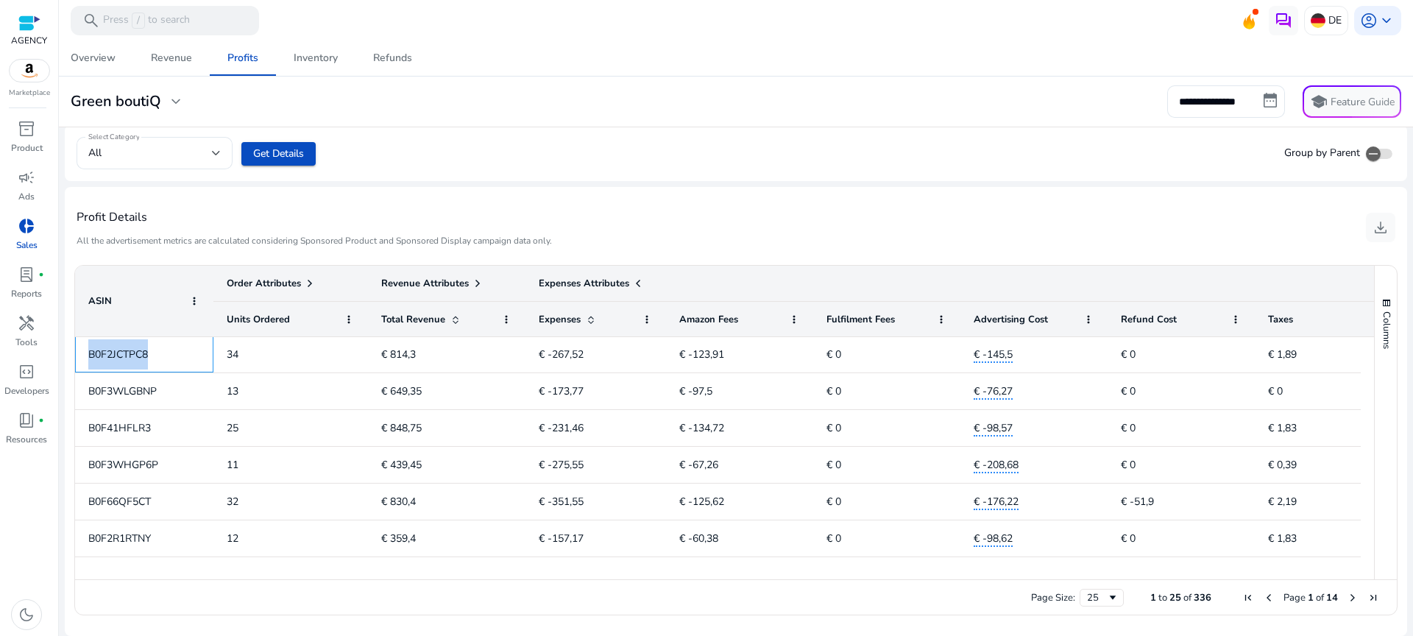
copy span "B0F2JCTPC8"
click at [135, 357] on span "B0F2JCTPC8" at bounding box center [118, 354] width 60 height 14
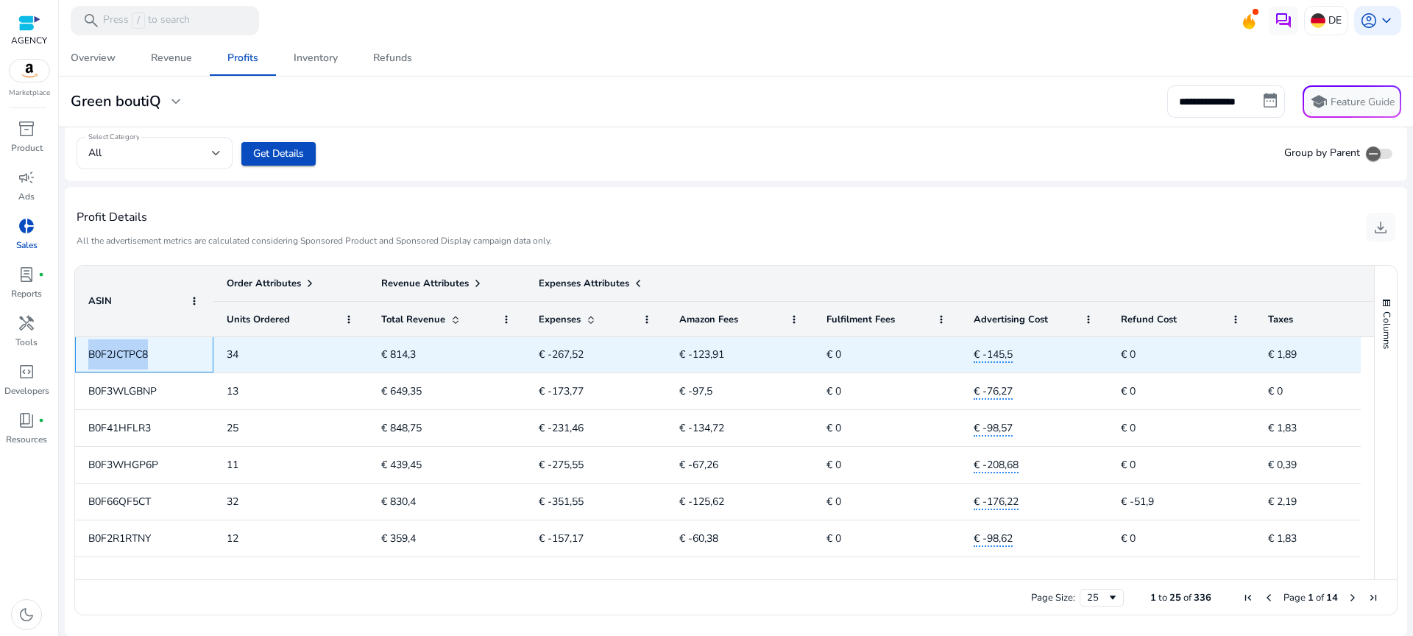
click at [135, 357] on span "B0F2JCTPC8" at bounding box center [118, 354] width 60 height 14
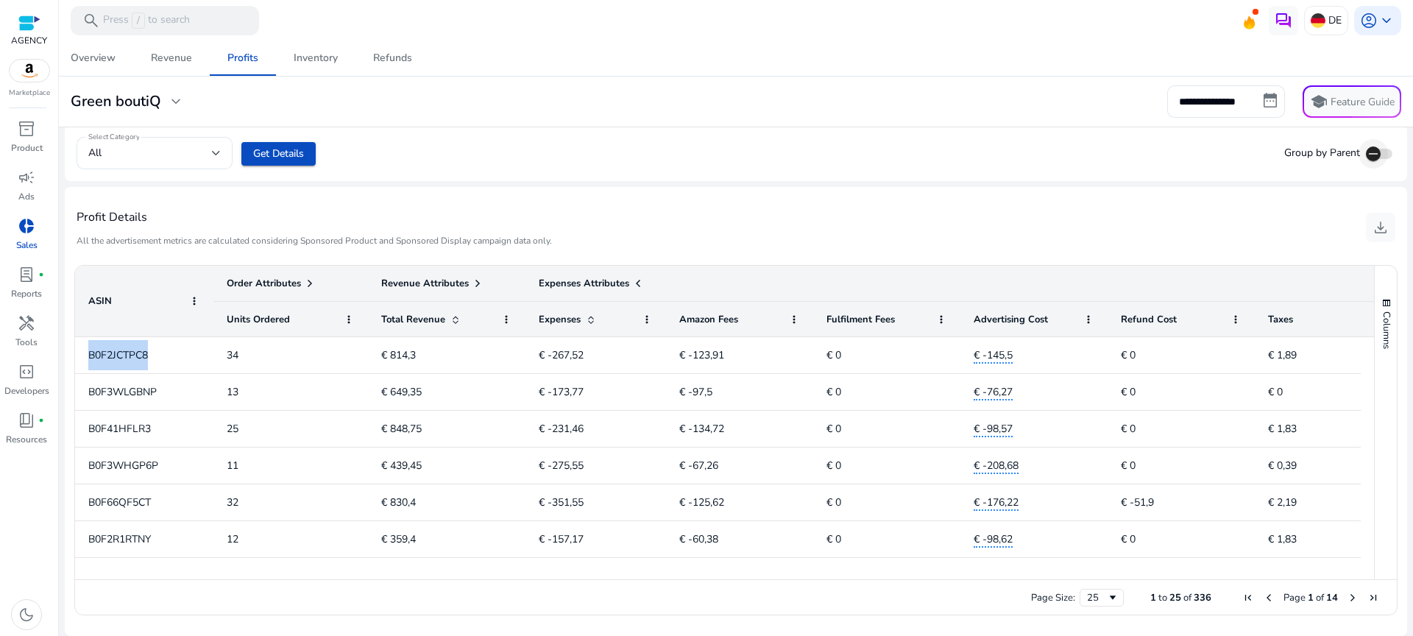
click at [1371, 155] on icon "button" at bounding box center [1373, 153] width 13 height 13
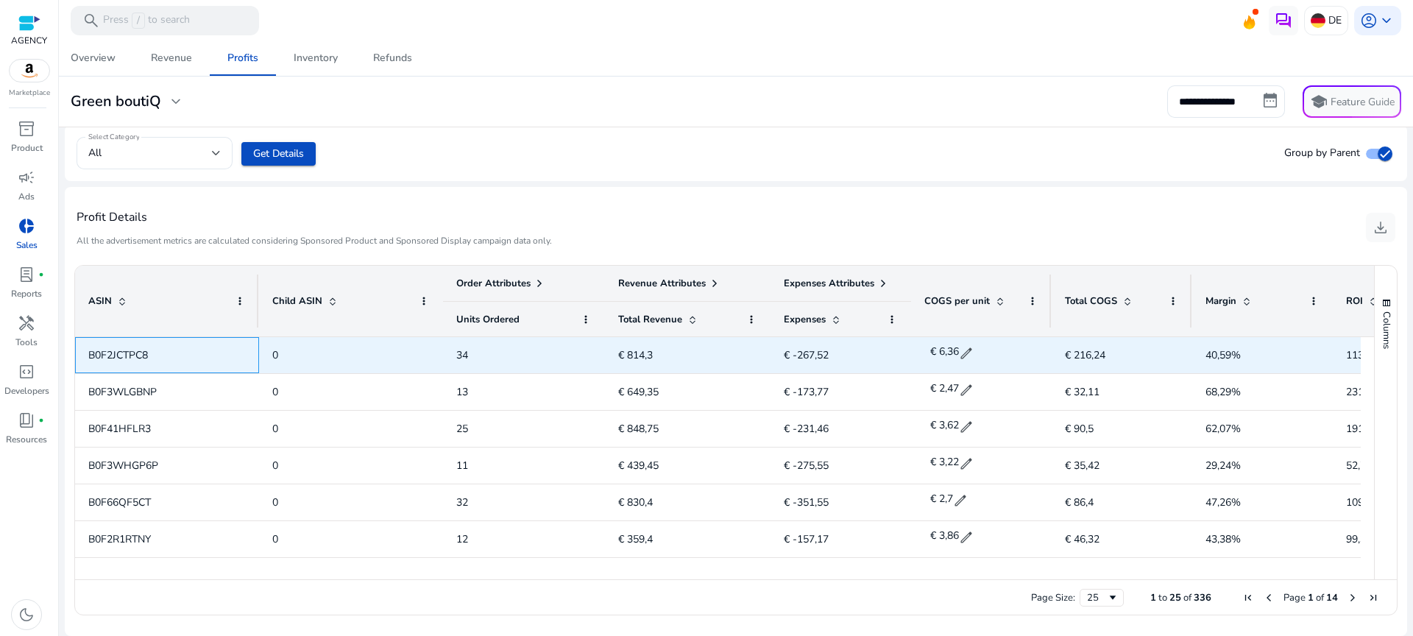
click at [103, 349] on span "B0F2JCTPC8" at bounding box center [118, 355] width 60 height 14
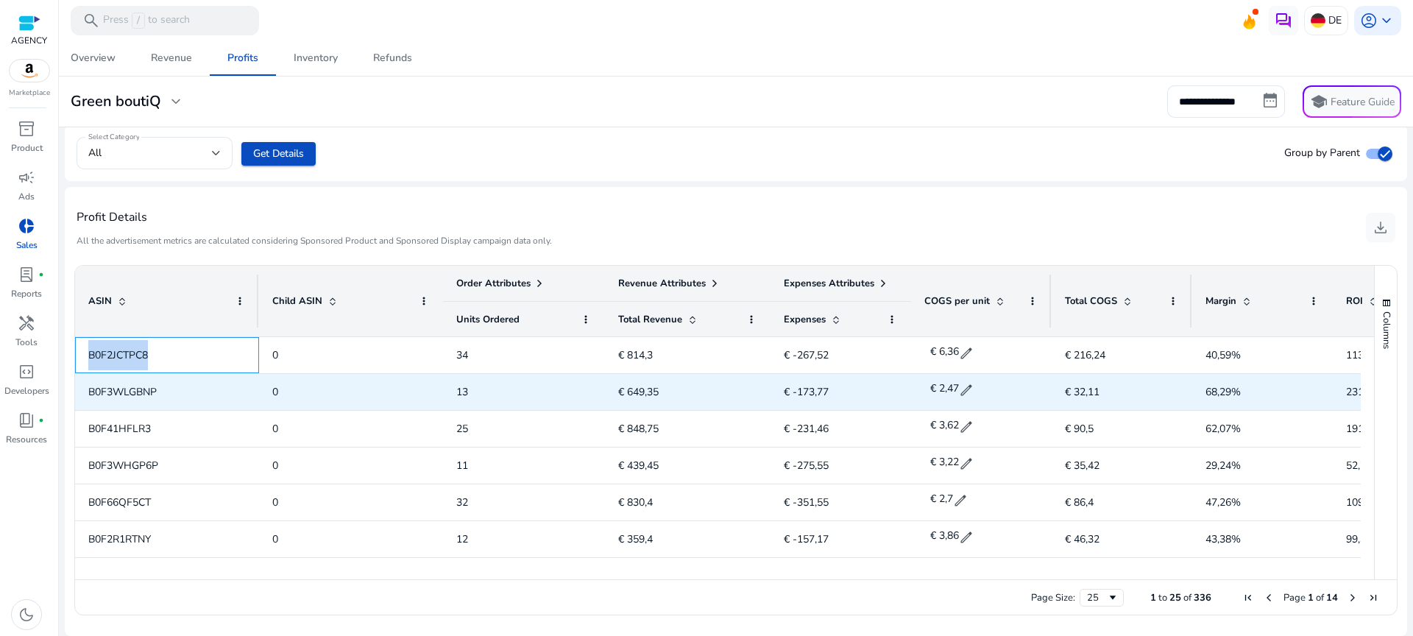
copy span "B0F2JCTPC8"
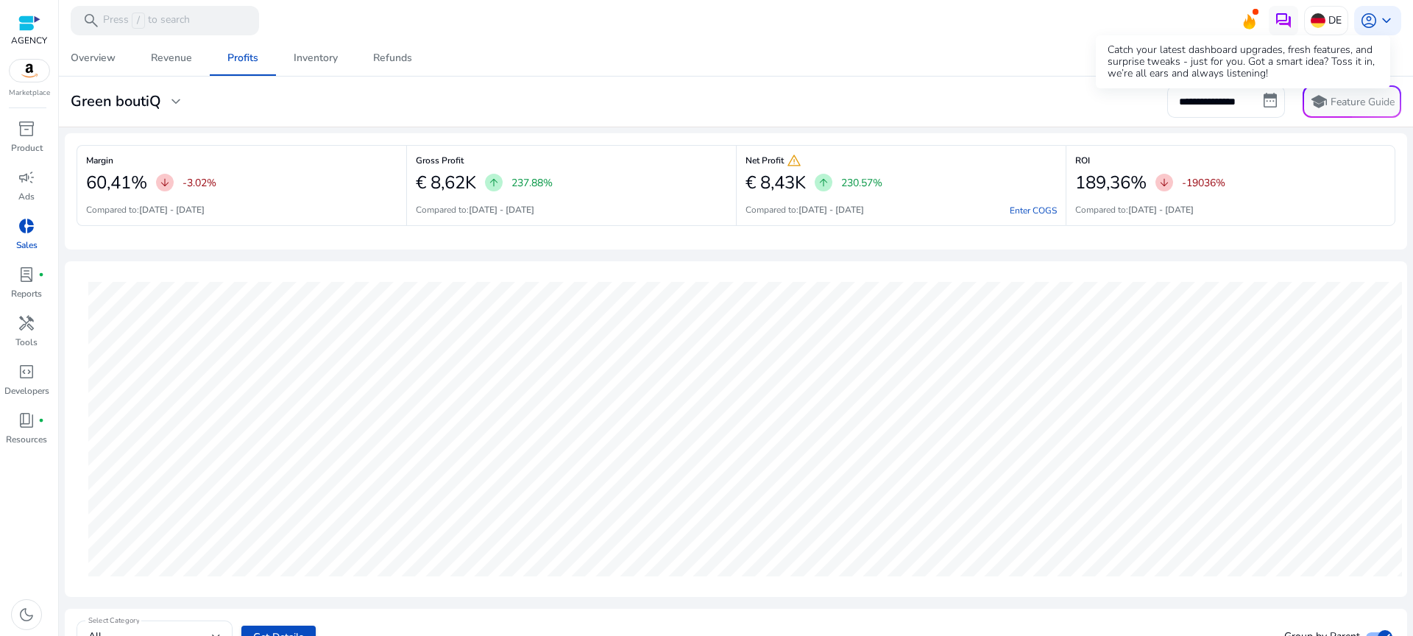
click at [1248, 25] on icon at bounding box center [1250, 21] width 12 height 15
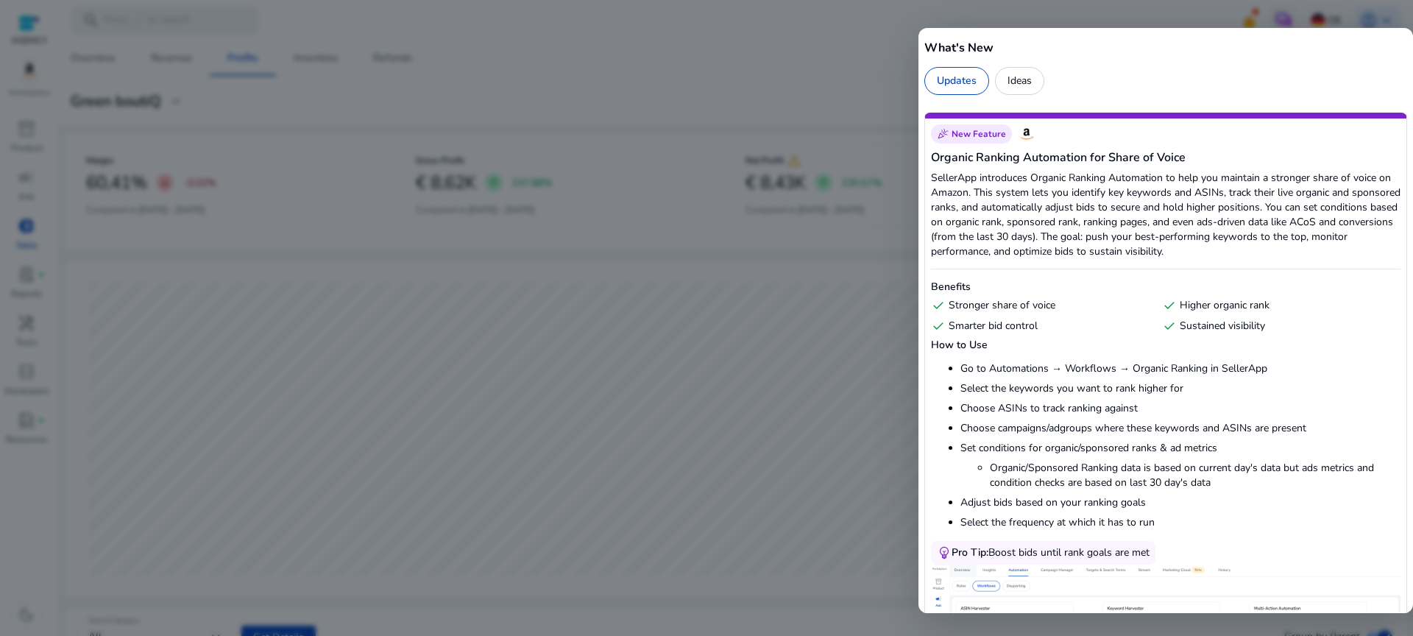
drag, startPoint x: 1000, startPoint y: 165, endPoint x: 995, endPoint y: 155, distance: 10.9
click at [1000, 164] on h5 "Organic Ranking Automation for Share of Voice" at bounding box center [1166, 158] width 470 height 18
click at [987, 141] on div "celebration New Feature" at bounding box center [971, 133] width 81 height 19
drag, startPoint x: 1008, startPoint y: 194, endPoint x: 1239, endPoint y: 197, distance: 230.4
click at [1239, 197] on p "SellerApp introduces Organic Ranking Automation to help you maintain a stronger…" at bounding box center [1166, 215] width 470 height 88
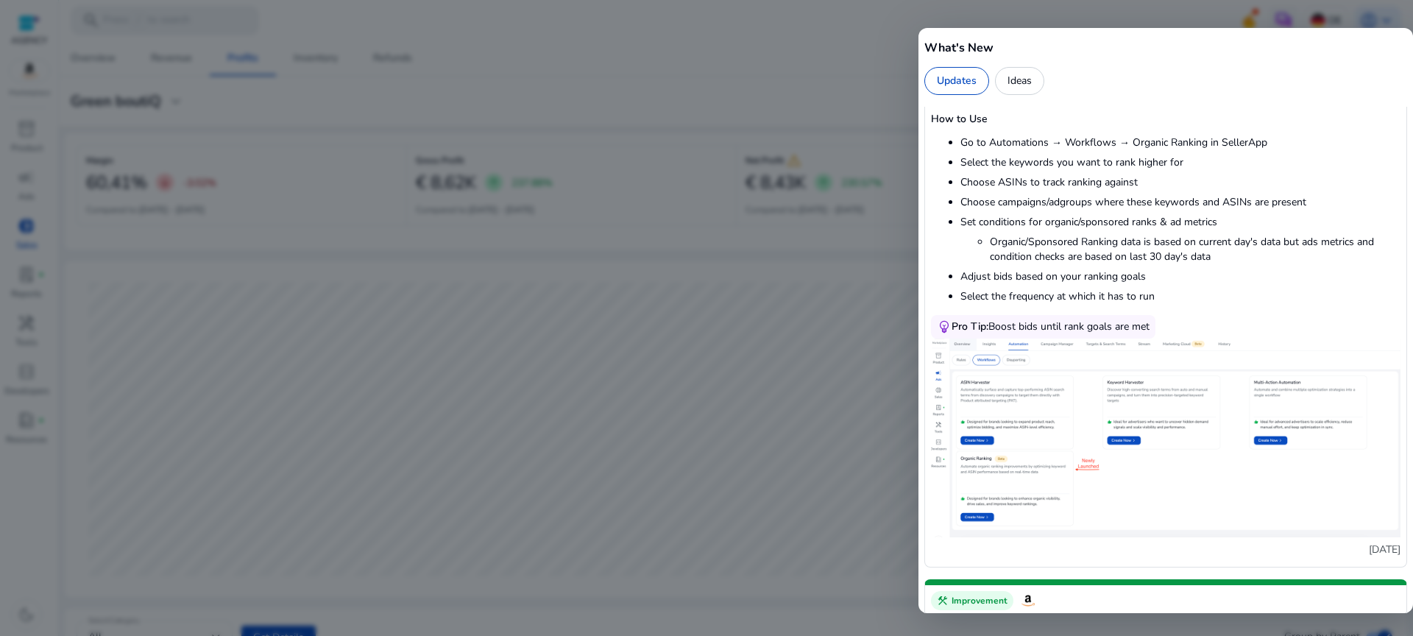
scroll to position [216, 0]
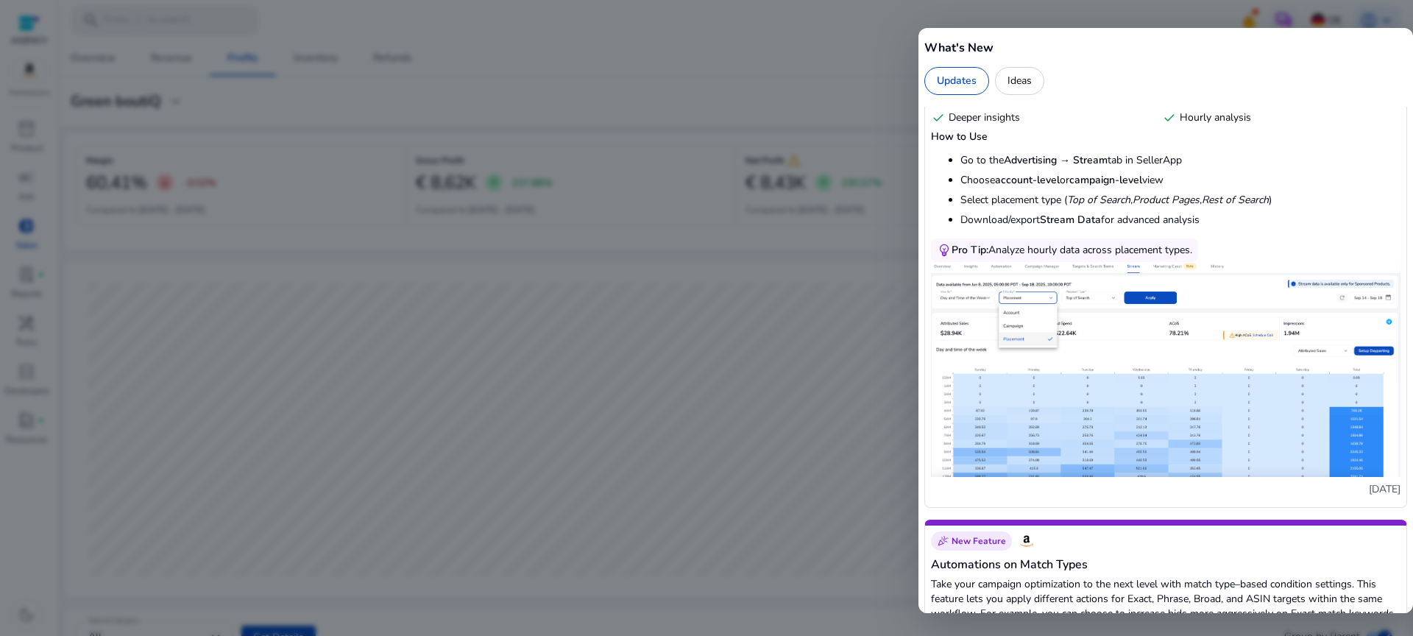
scroll to position [885, 0]
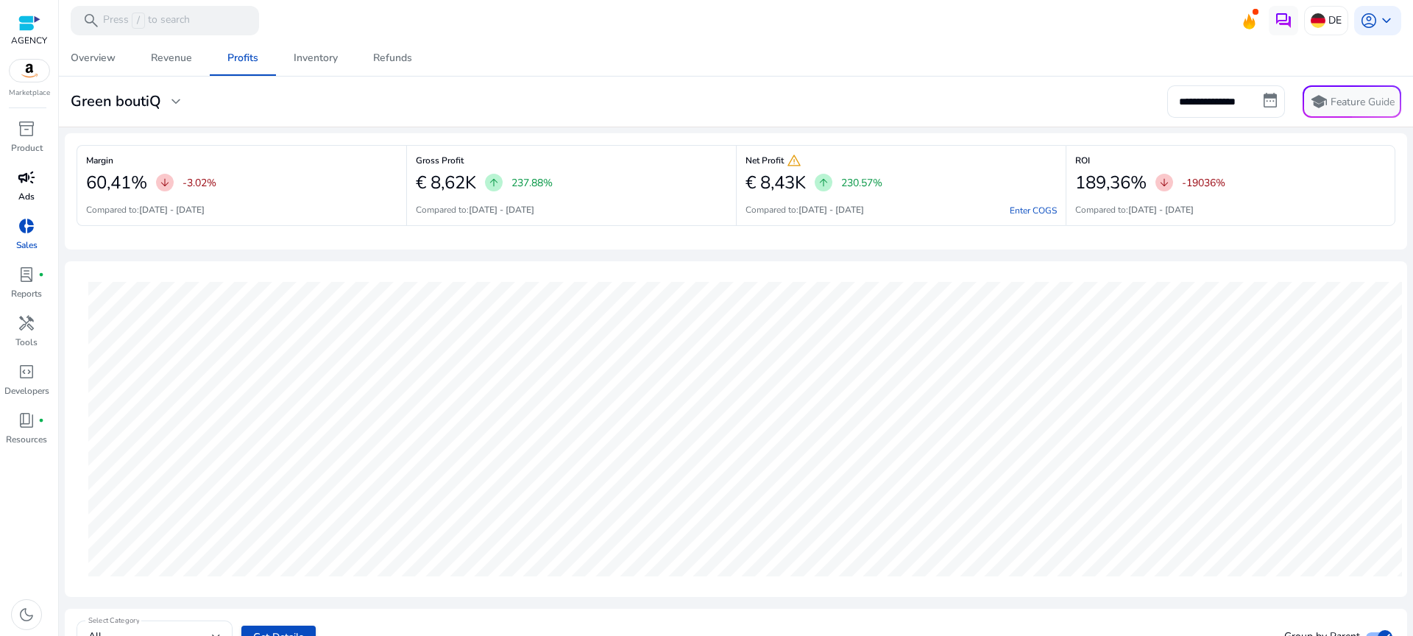
click at [26, 197] on p "Ads" at bounding box center [26, 196] width 16 height 13
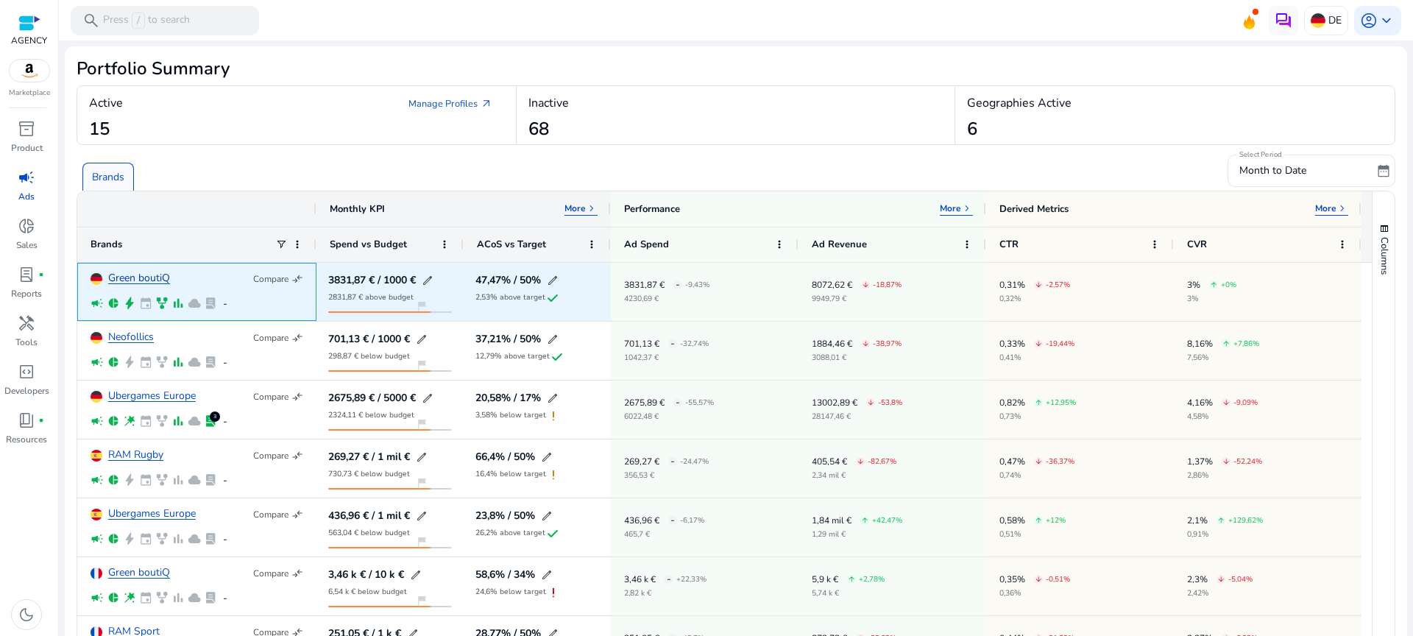
click at [141, 275] on link "Green boutiQ" at bounding box center [139, 278] width 62 height 11
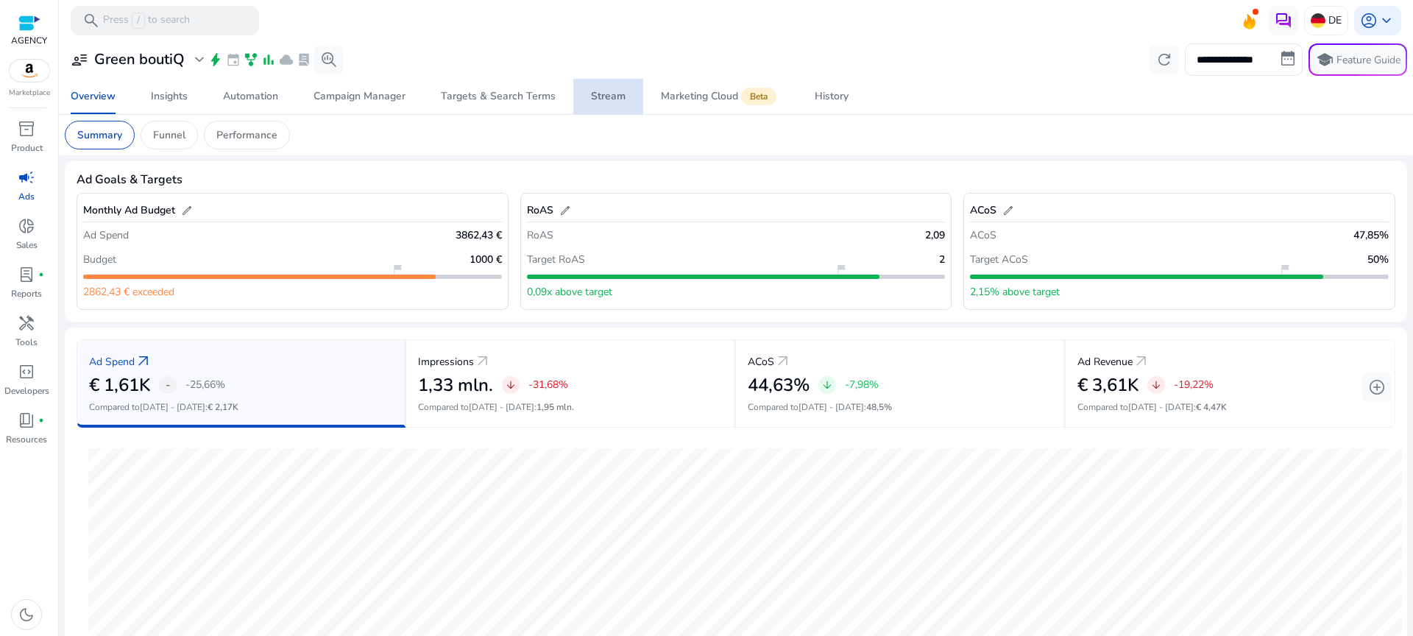
click at [609, 96] on div "Stream" at bounding box center [608, 96] width 35 height 10
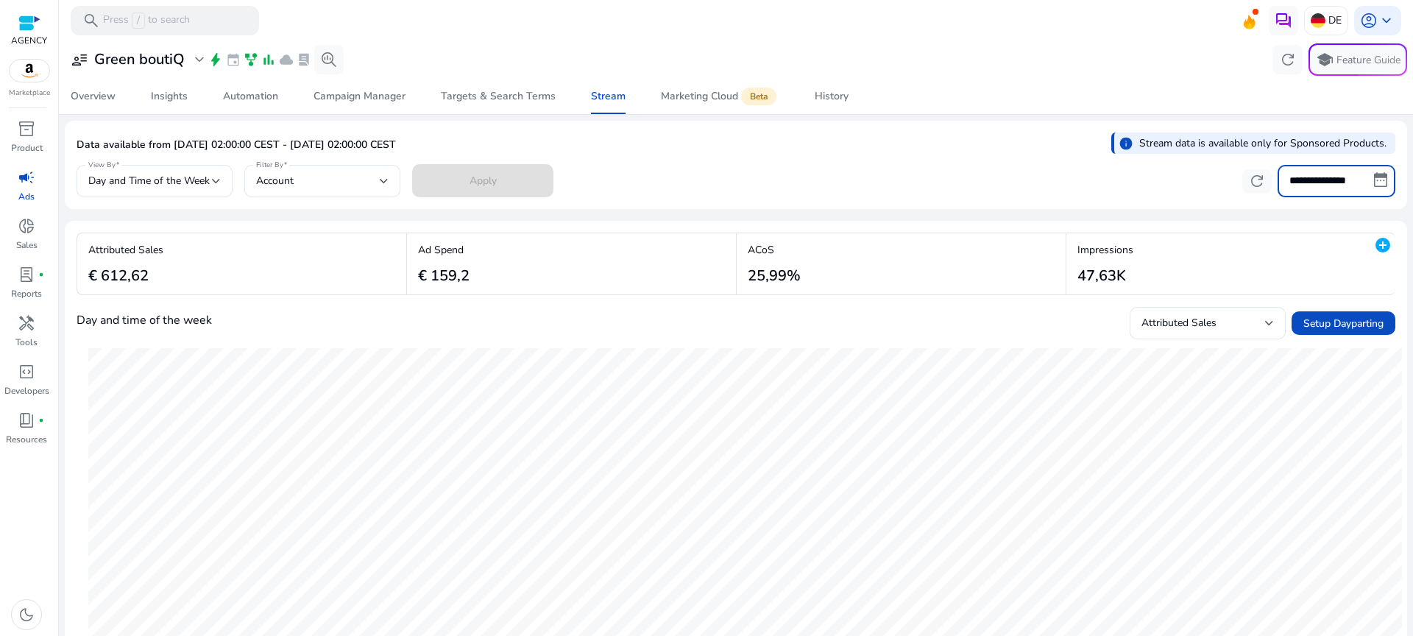
click at [1335, 184] on input "**********" at bounding box center [1337, 181] width 118 height 32
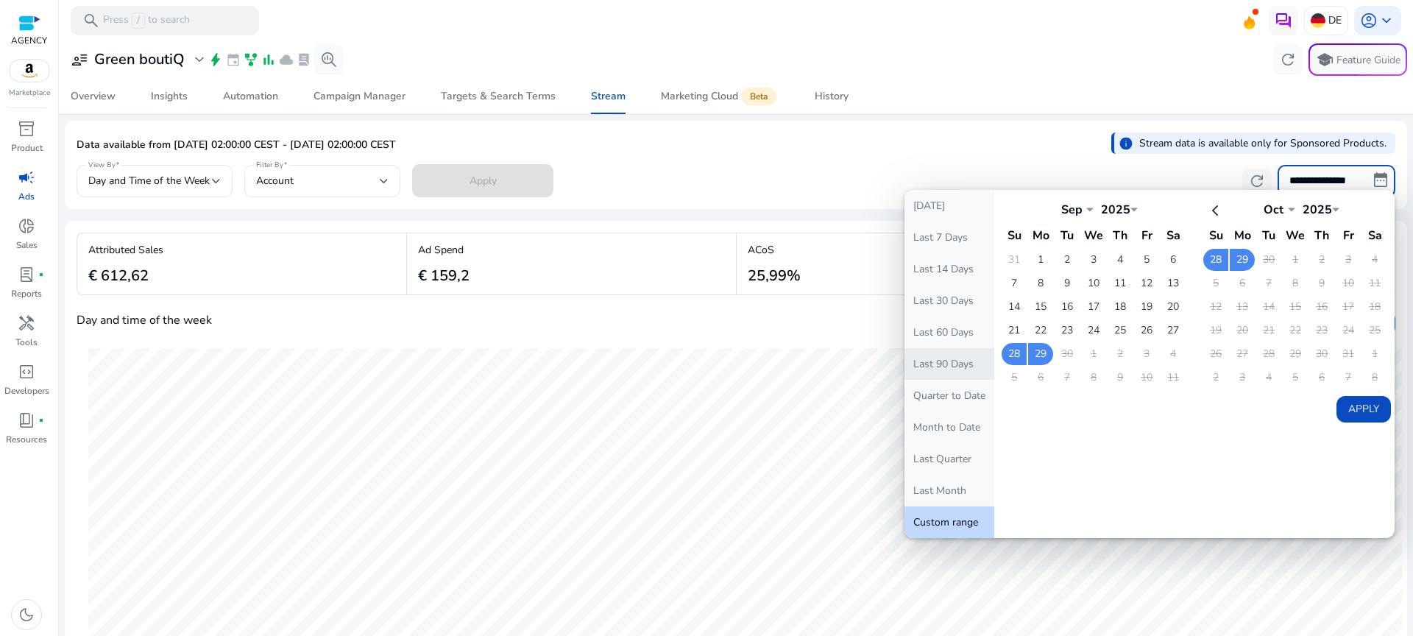
click at [958, 368] on button "Last 90 Days" at bounding box center [950, 364] width 90 height 32
type input "**********"
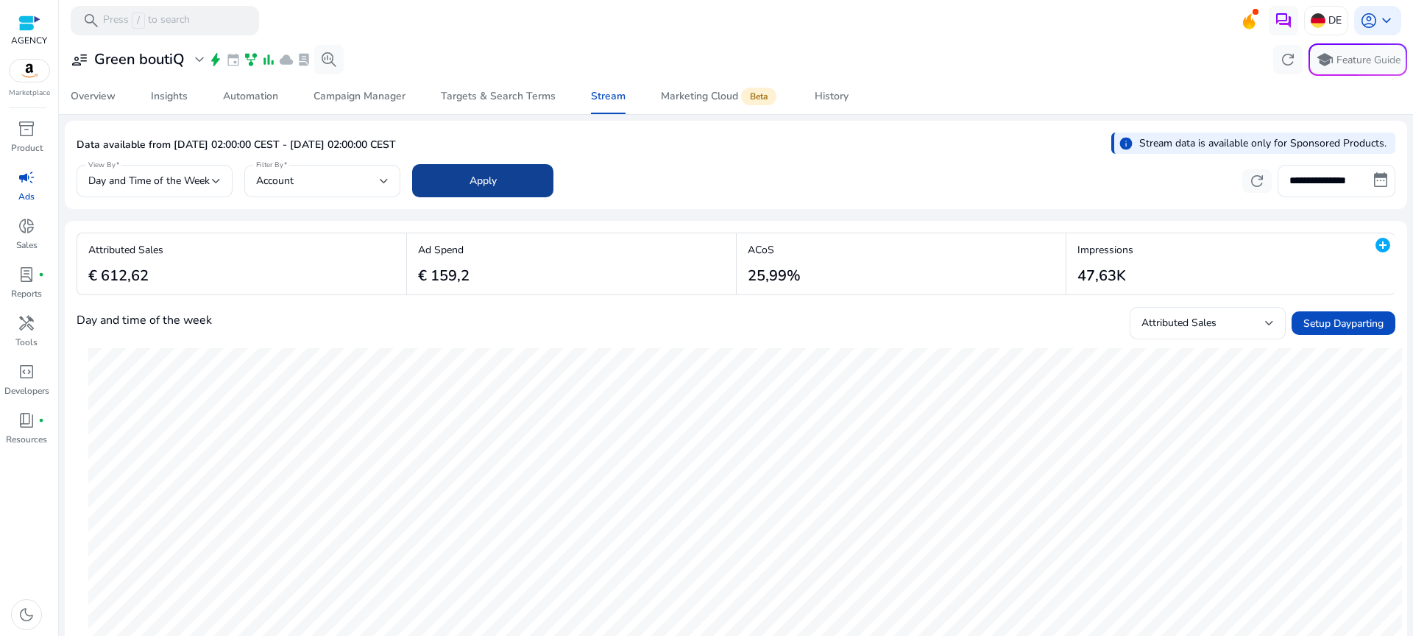
click at [523, 178] on span at bounding box center [482, 180] width 141 height 35
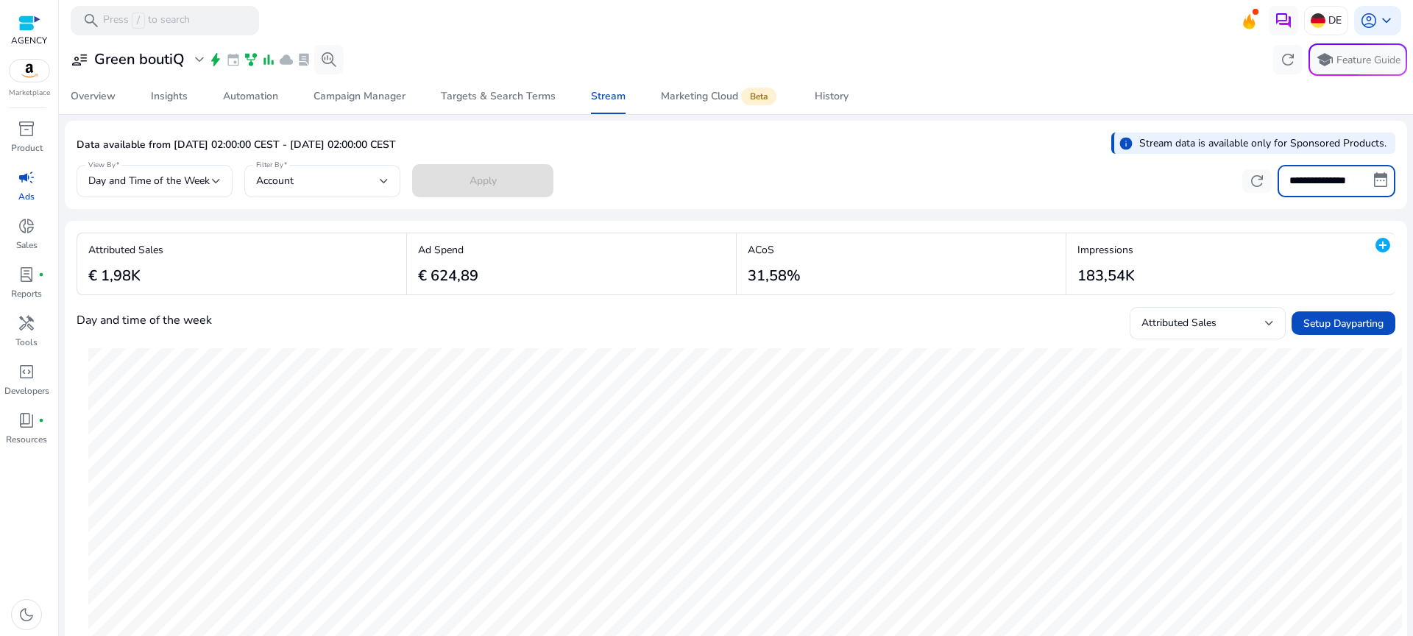
click at [1351, 175] on input "**********" at bounding box center [1337, 181] width 118 height 32
select select "*"
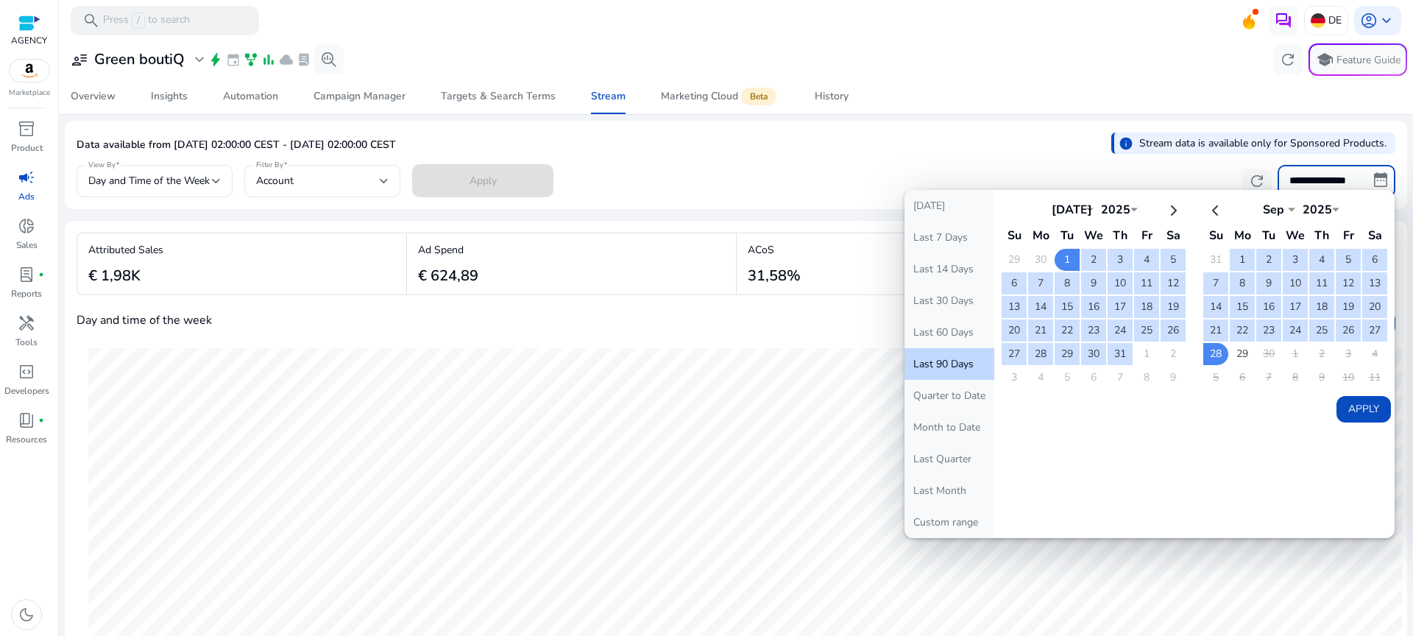
click at [664, 152] on div "Data available from [DATE] 02:00:00 CEST - [DATE] 02:00:00 CEST info Stream dat…" at bounding box center [736, 146] width 1319 height 29
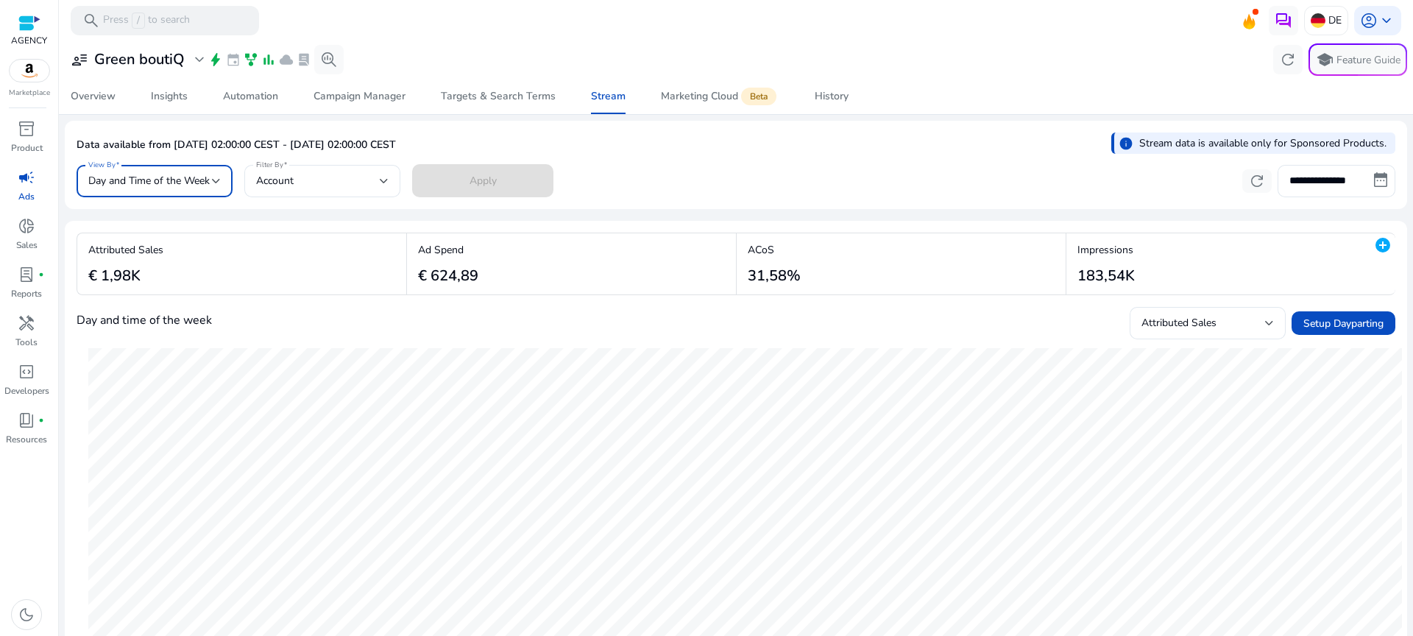
click at [182, 179] on span "Day and Time of the Week" at bounding box center [148, 181] width 121 height 14
click at [187, 179] on div at bounding box center [706, 318] width 1413 height 636
click at [279, 177] on span "Account" at bounding box center [275, 181] width 38 height 14
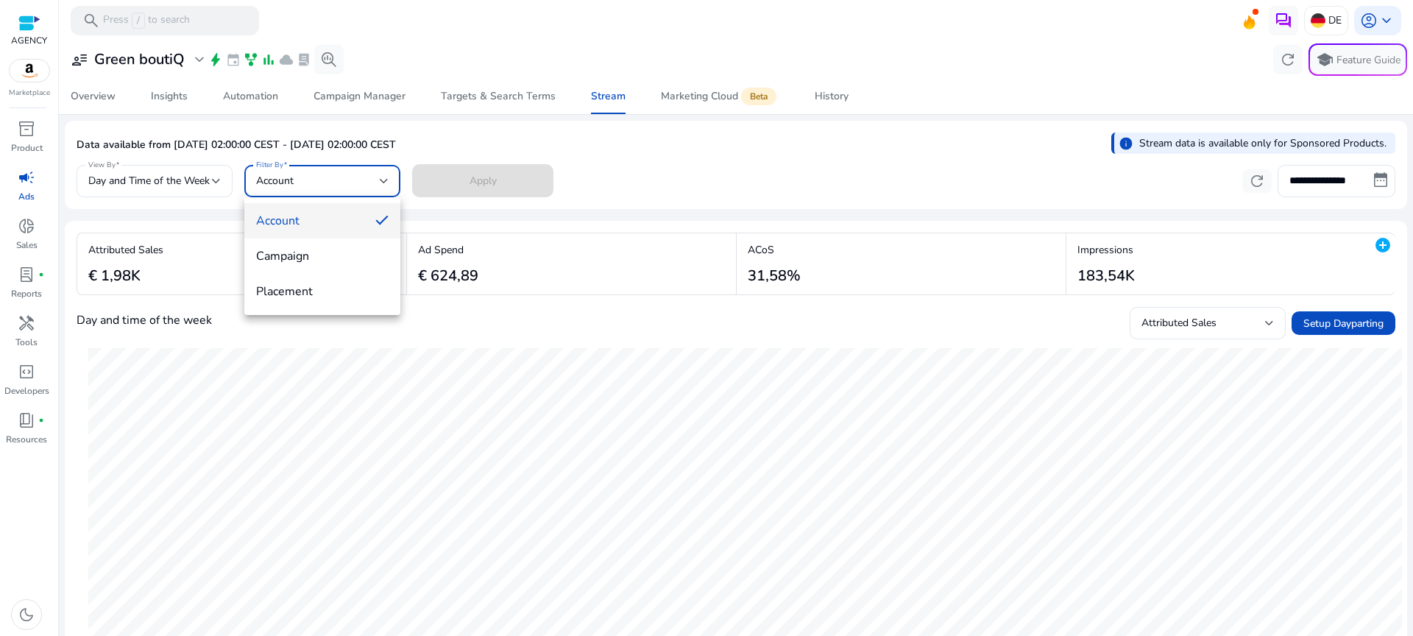
click at [602, 170] on div at bounding box center [706, 318] width 1413 height 636
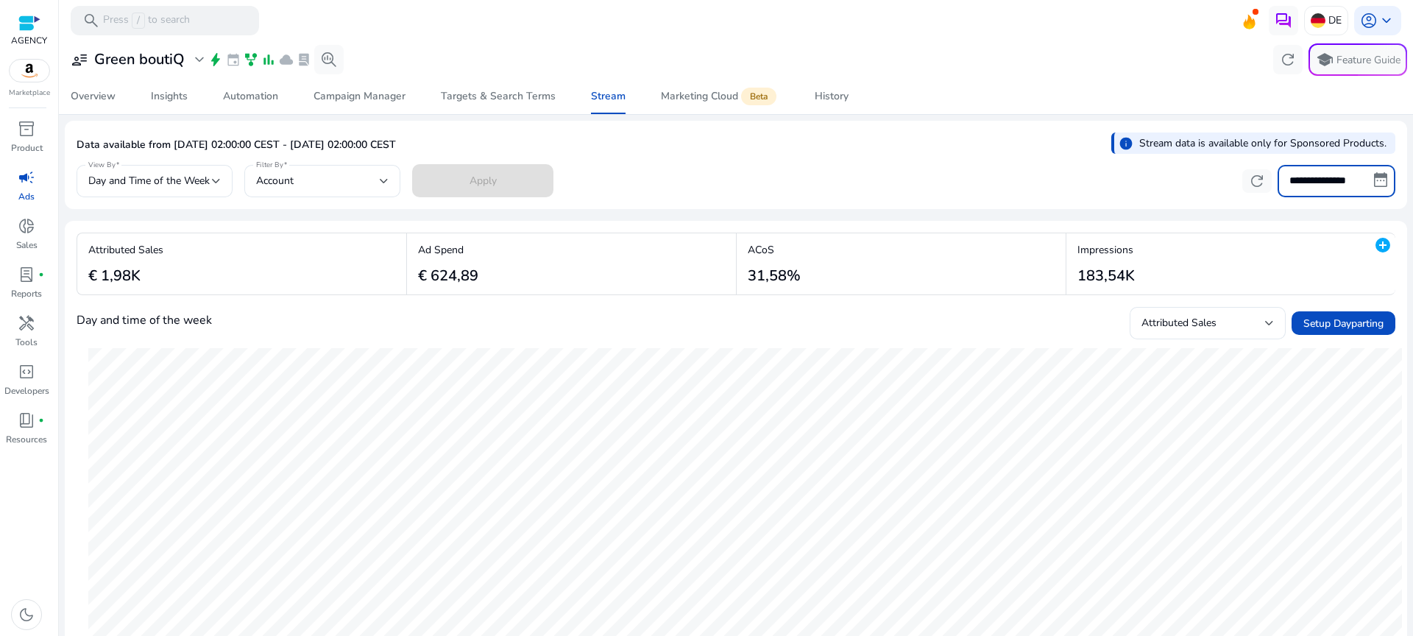
click at [1303, 181] on input "**********" at bounding box center [1337, 181] width 118 height 32
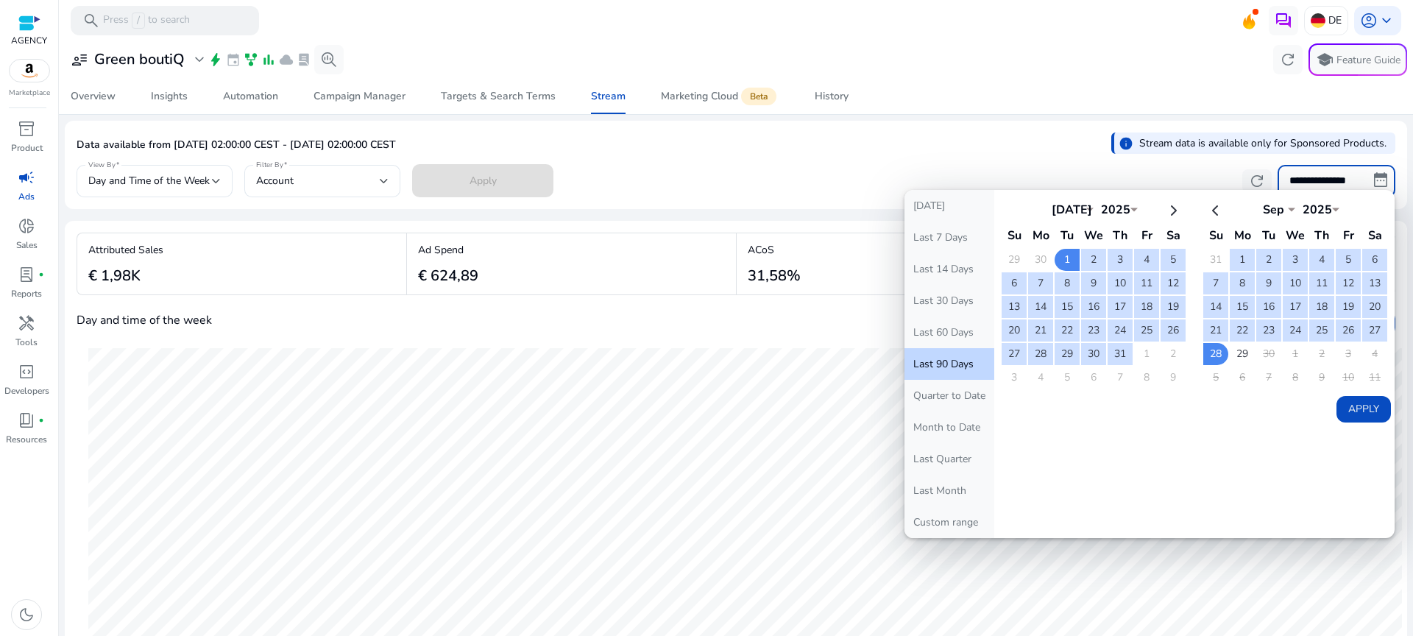
click at [955, 361] on button "Last 90 Days" at bounding box center [950, 364] width 90 height 32
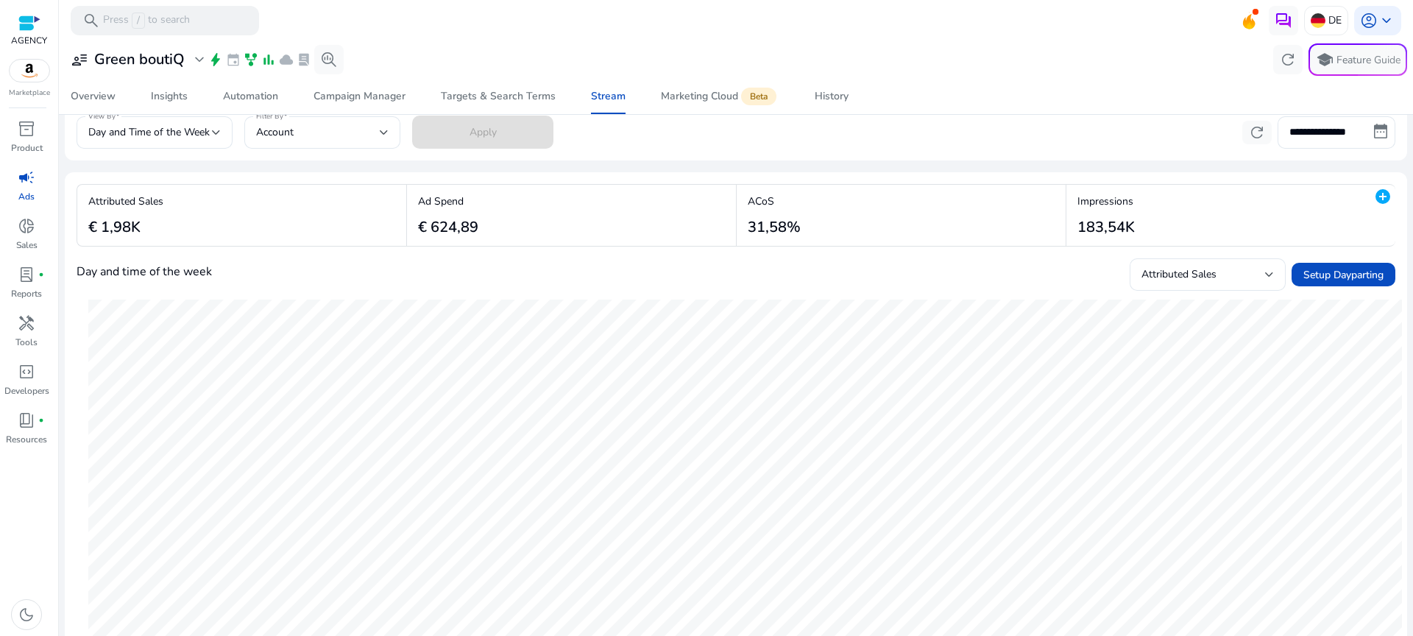
scroll to position [38, 0]
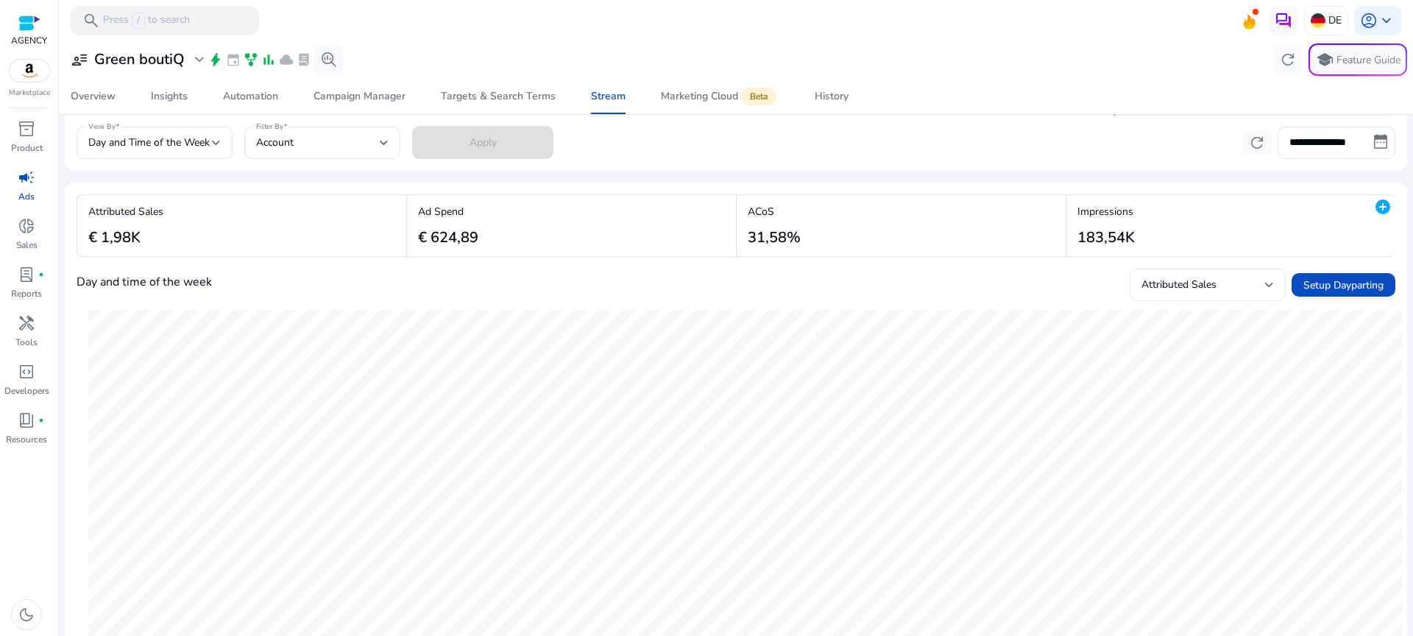
click at [1192, 289] on span "Attributed Sales" at bounding box center [1179, 285] width 75 height 14
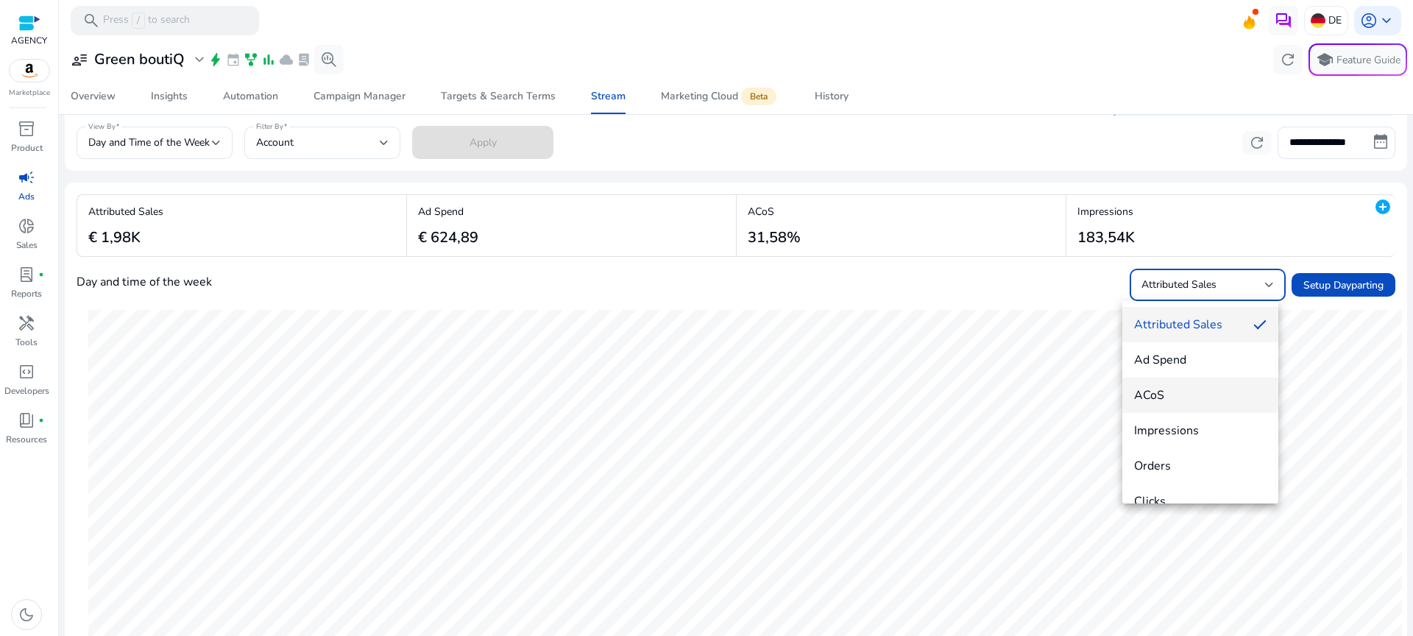
click at [1197, 395] on span "ACoS" at bounding box center [1200, 395] width 132 height 16
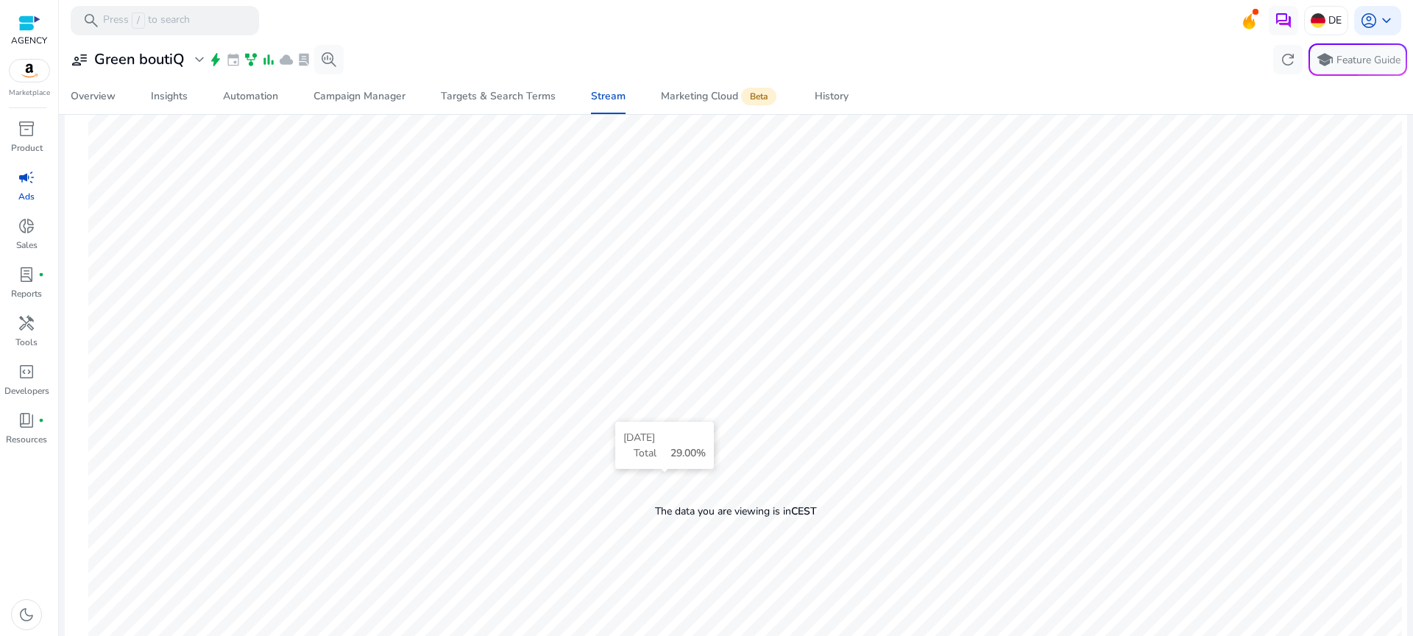
scroll to position [476, 0]
